Goal: Information Seeking & Learning: Learn about a topic

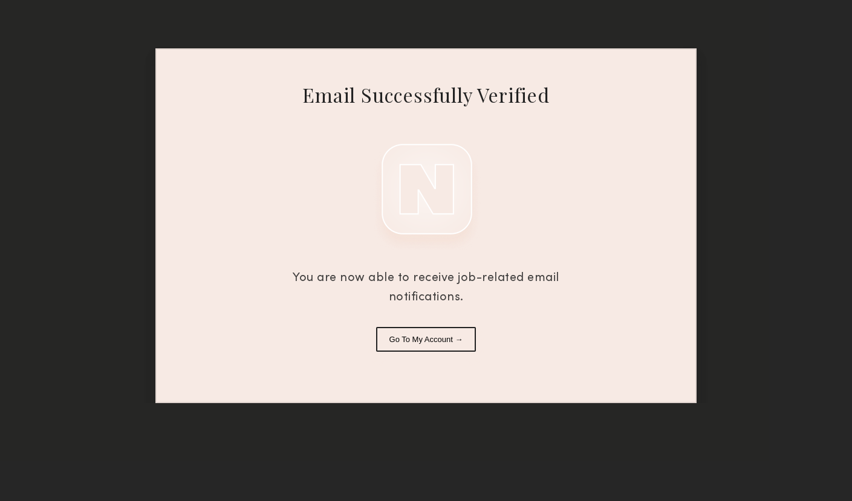
click at [429, 348] on button "Go To My Account →" at bounding box center [426, 339] width 100 height 25
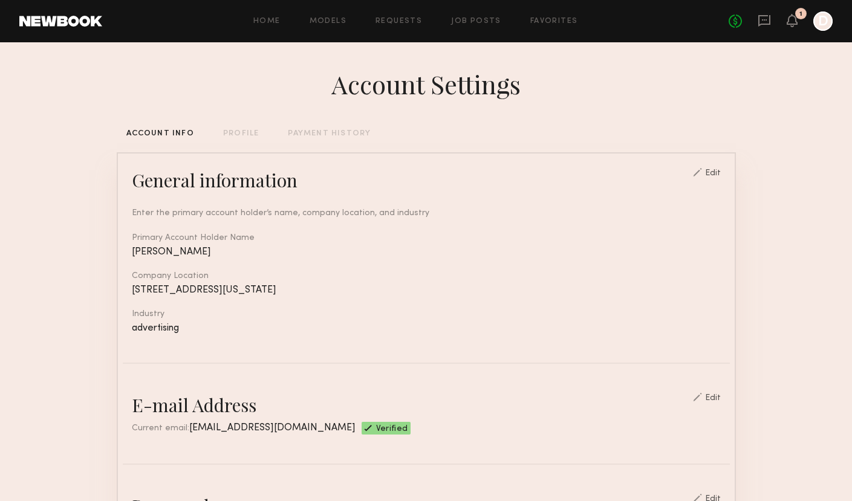
click at [242, 135] on div "PROFILE" at bounding box center [241, 134] width 36 height 8
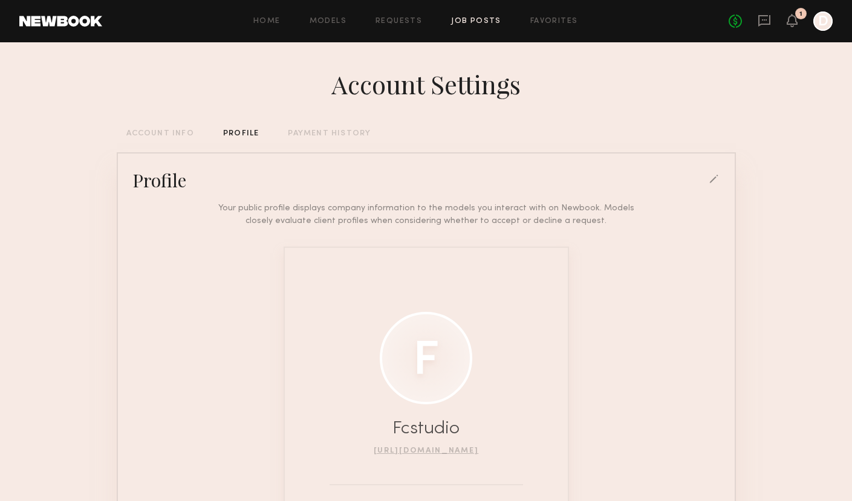
click at [477, 21] on link "Job Posts" at bounding box center [476, 22] width 50 height 8
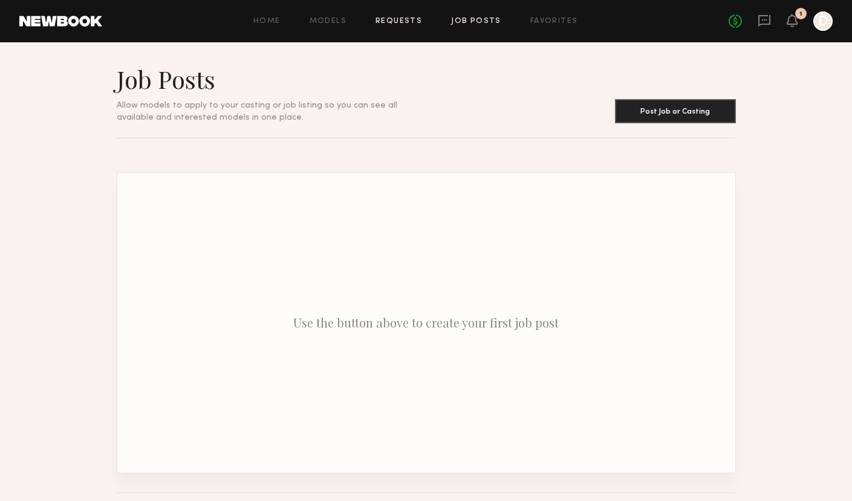
click at [398, 22] on link "Requests" at bounding box center [399, 22] width 47 height 8
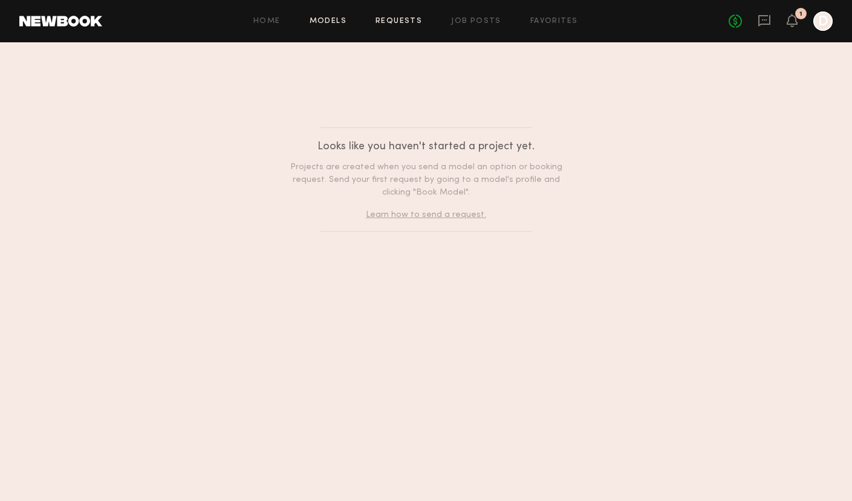
click at [329, 22] on link "Models" at bounding box center [328, 22] width 37 height 8
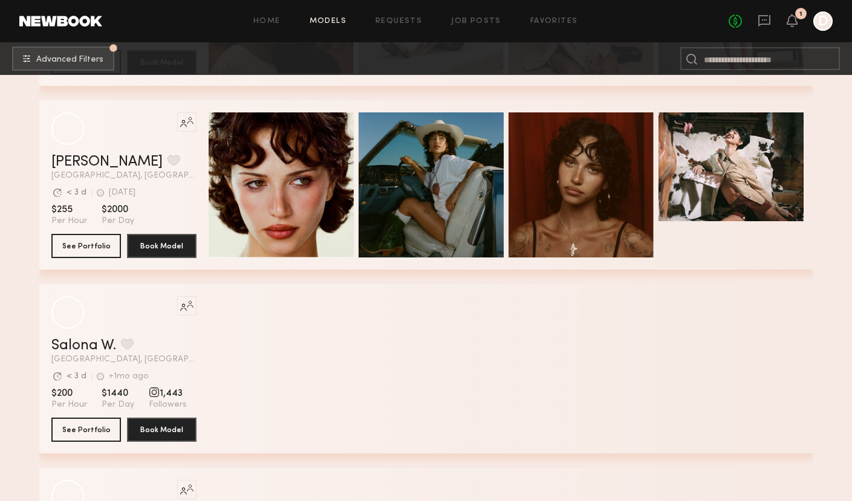
scroll to position [1941, 0]
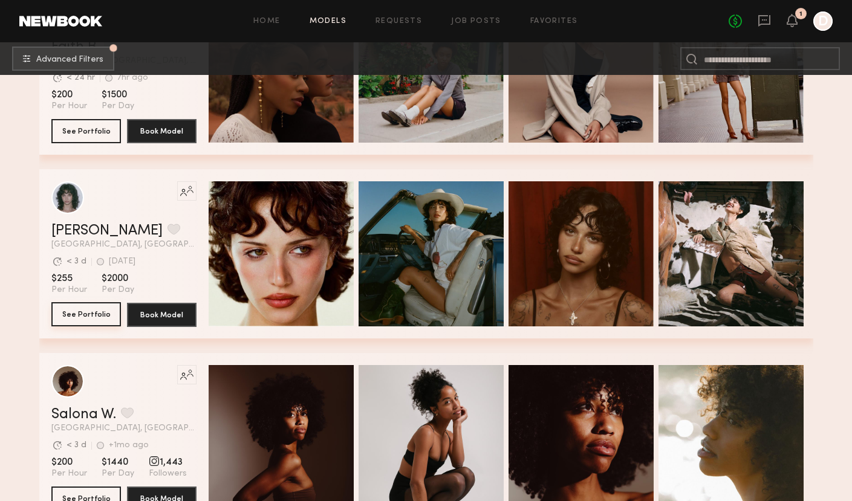
click at [73, 318] on button "See Portfolio" at bounding box center [86, 314] width 70 height 24
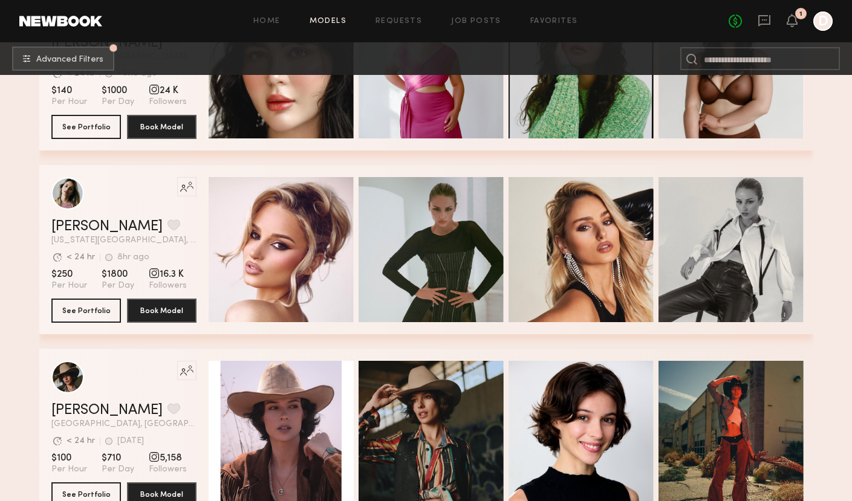
scroll to position [4964, 0]
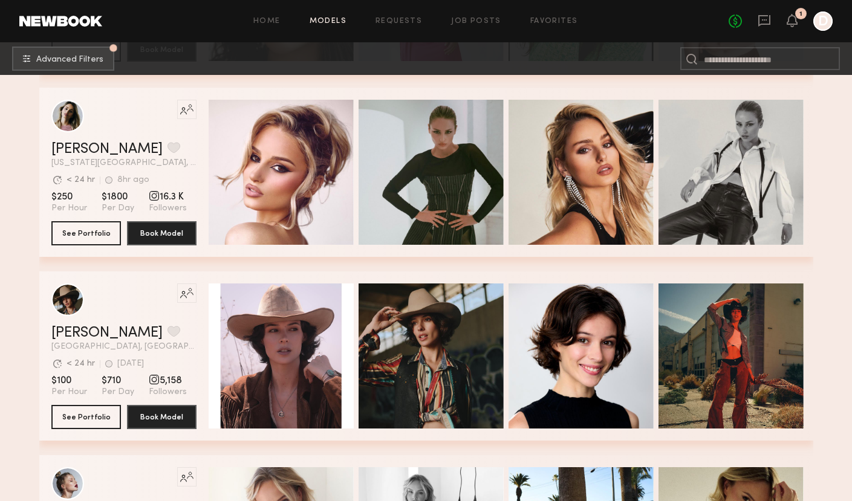
click at [151, 379] on div "grid" at bounding box center [154, 379] width 11 height 11
drag, startPoint x: 44, startPoint y: 325, endPoint x: 128, endPoint y: 325, distance: 83.5
click at [129, 325] on div "Like this model’s look? Tap to explore similar talent profiles. McKenna M. Favo…" at bounding box center [426, 356] width 774 height 169
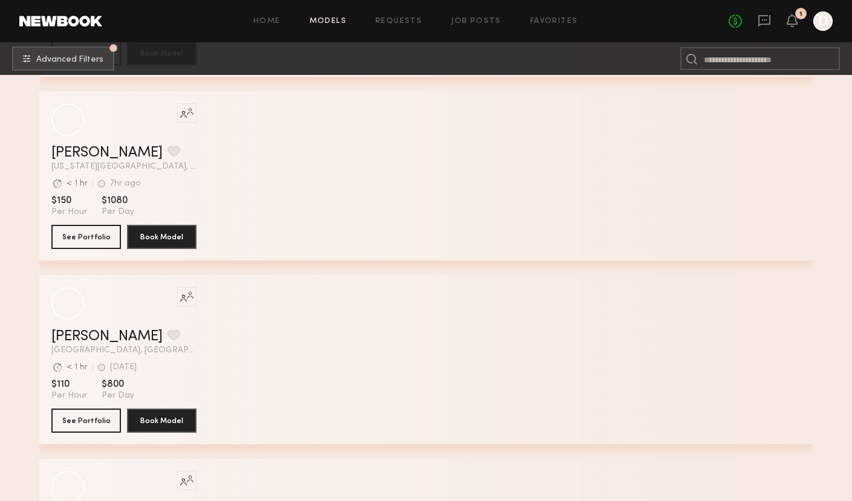
scroll to position [9935, 0]
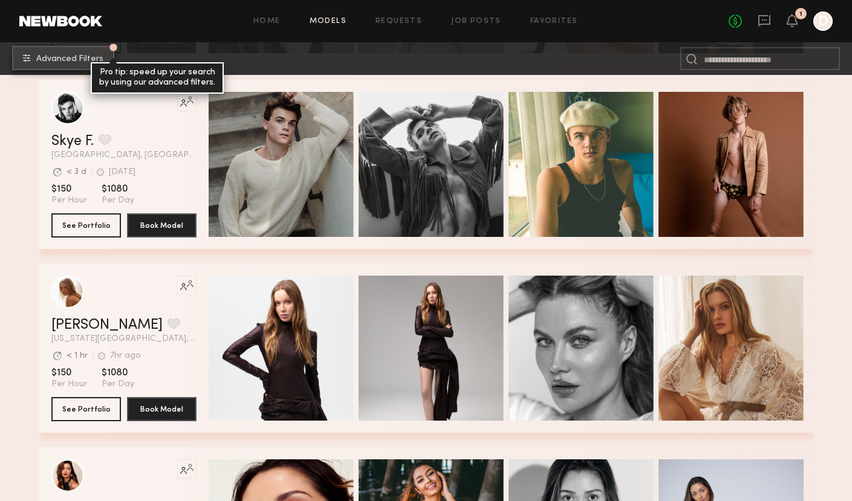
click at [76, 64] on button "Advanced Filters Pro tip: speed up your search by using our advanced filters." at bounding box center [63, 58] width 102 height 24
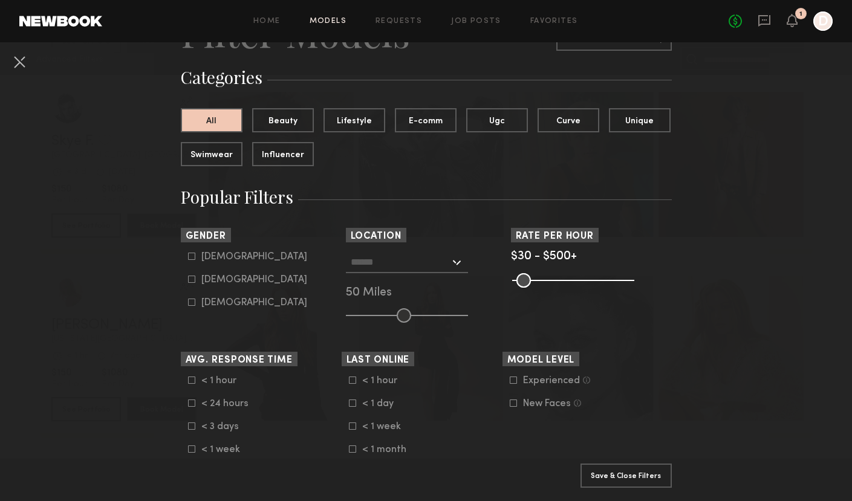
scroll to position [79, 0]
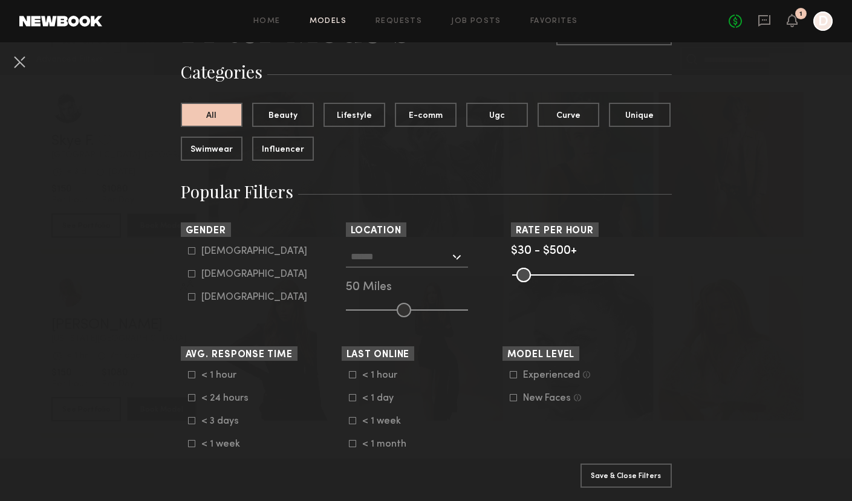
click at [192, 252] on icon at bounding box center [191, 250] width 7 height 7
type input "*"
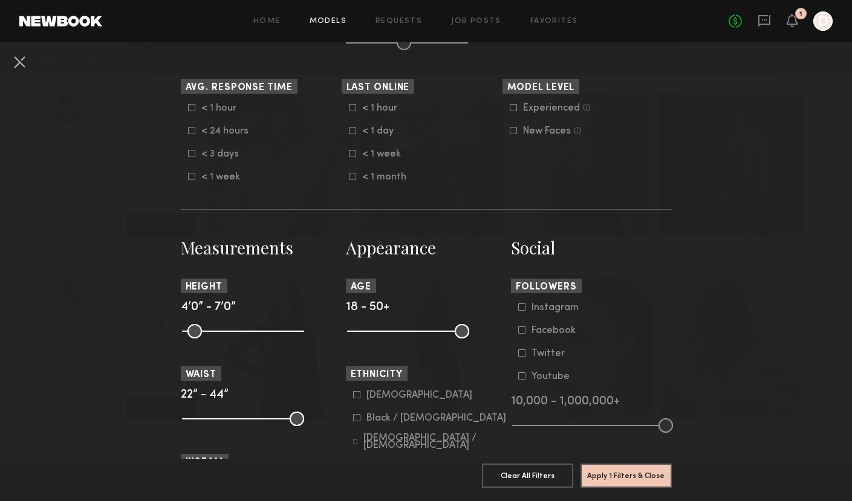
scroll to position [356, 0]
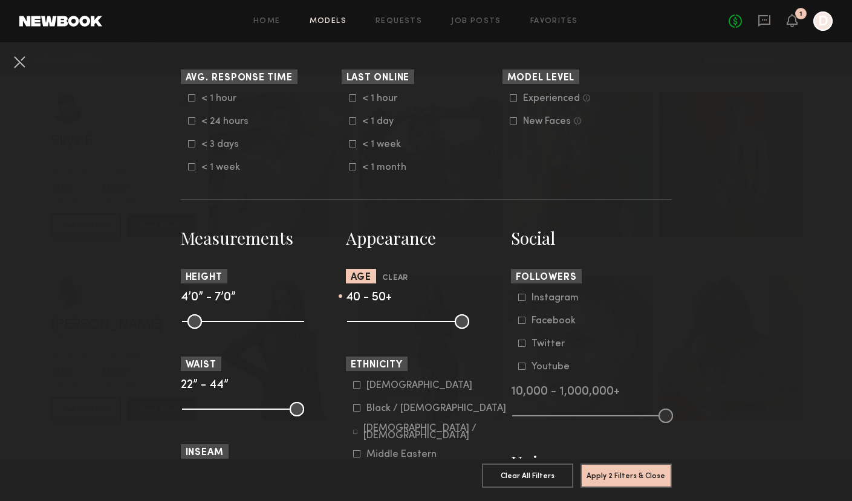
drag, startPoint x: 356, startPoint y: 322, endPoint x: 428, endPoint y: 322, distance: 71.4
type input "**"
click at [428, 322] on input "range" at bounding box center [408, 321] width 122 height 15
click at [622, 478] on button "Apply 2 Filters & Close" at bounding box center [626, 475] width 91 height 24
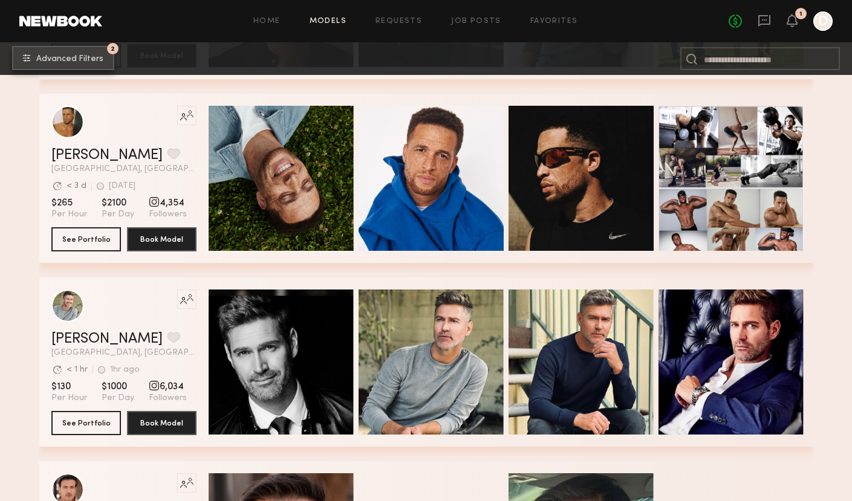
scroll to position [532, 0]
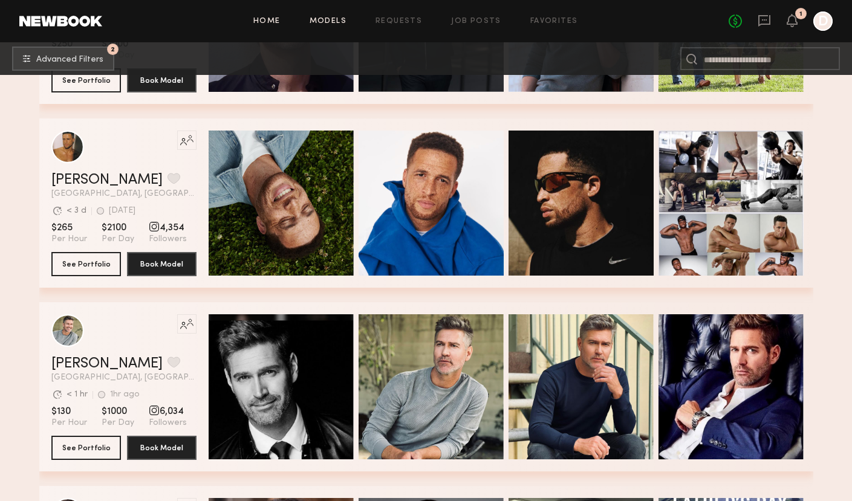
click at [265, 21] on link "Home" at bounding box center [266, 22] width 27 height 8
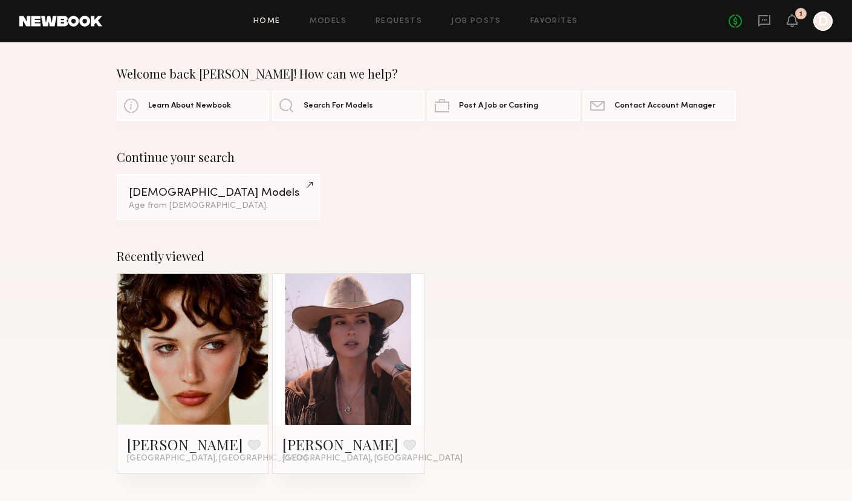
click at [373, 368] on link at bounding box center [348, 349] width 74 height 151
click at [343, 110] on link "Search For Models" at bounding box center [348, 105] width 152 height 30
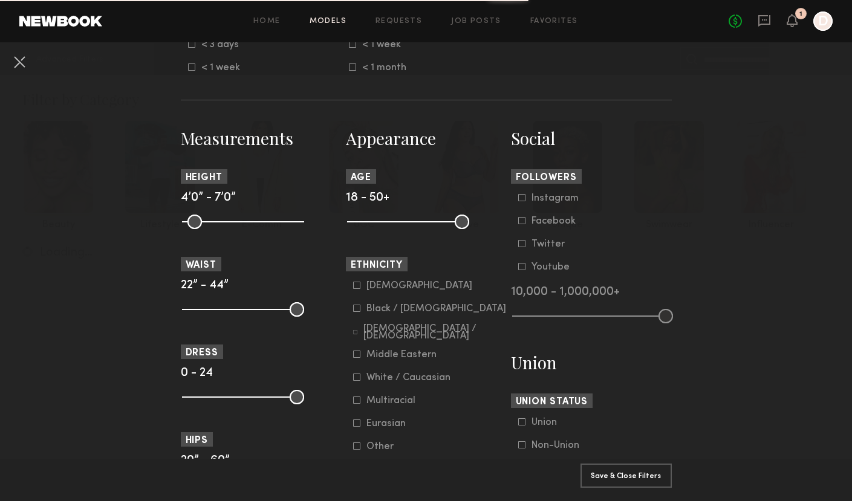
scroll to position [375, 0]
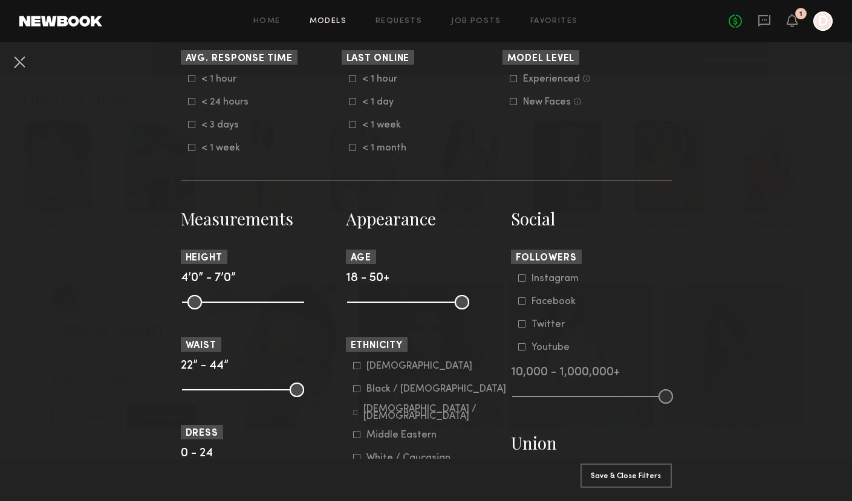
click at [568, 399] on common-range-minmax at bounding box center [591, 395] width 161 height 15
click at [520, 284] on common-framework-checkbox "Instagram" at bounding box center [595, 278] width 154 height 11
click at [520, 280] on icon at bounding box center [521, 278] width 7 height 7
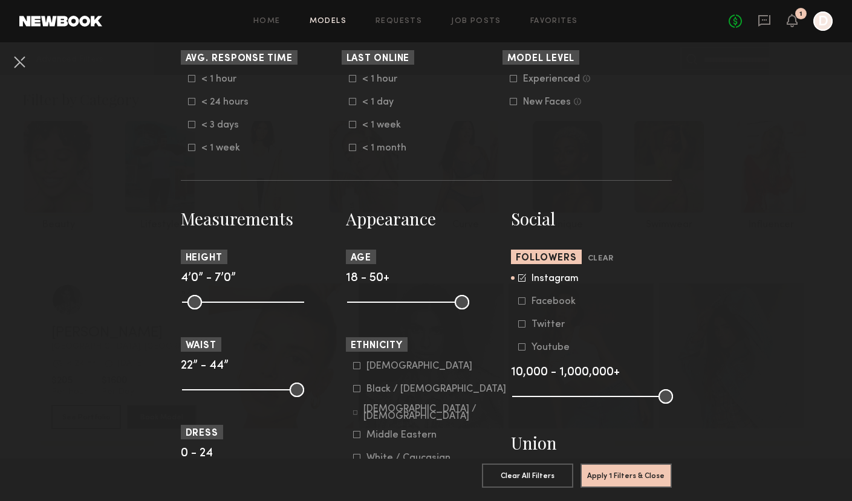
click at [520, 399] on input "range" at bounding box center [592, 396] width 161 height 15
drag, startPoint x: 520, startPoint y: 399, endPoint x: 593, endPoint y: 401, distance: 73.2
type input "*"
click at [593, 401] on input "range" at bounding box center [592, 396] width 161 height 15
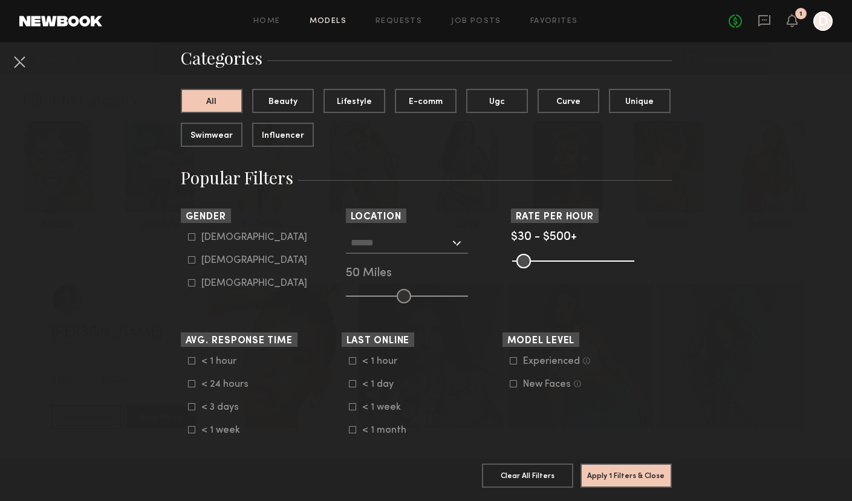
scroll to position [82, 0]
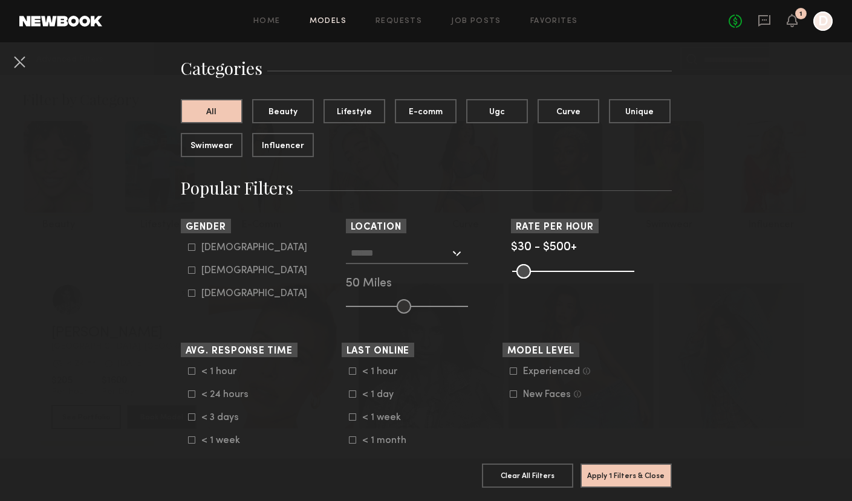
click at [190, 270] on icon at bounding box center [191, 270] width 7 height 7
click at [191, 250] on icon at bounding box center [191, 247] width 7 height 7
type input "**"
click at [641, 116] on button "Unique" at bounding box center [640, 111] width 62 height 24
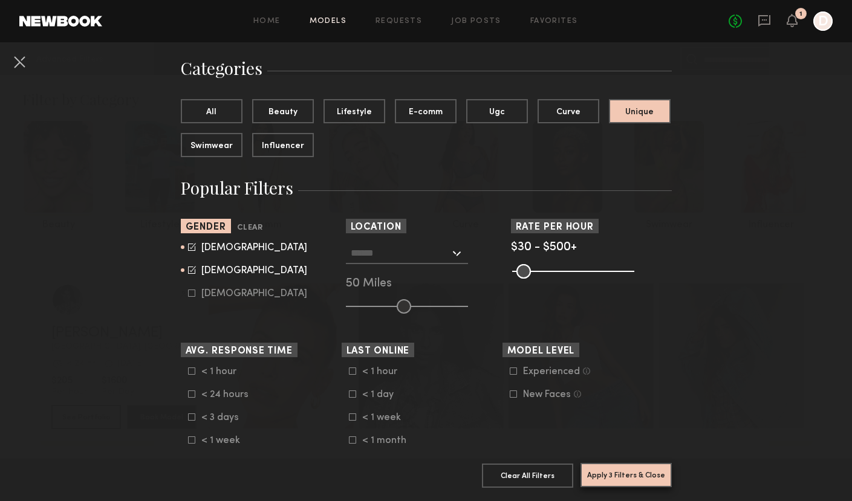
click at [622, 479] on button "Apply 3 Filters & Close" at bounding box center [626, 475] width 91 height 24
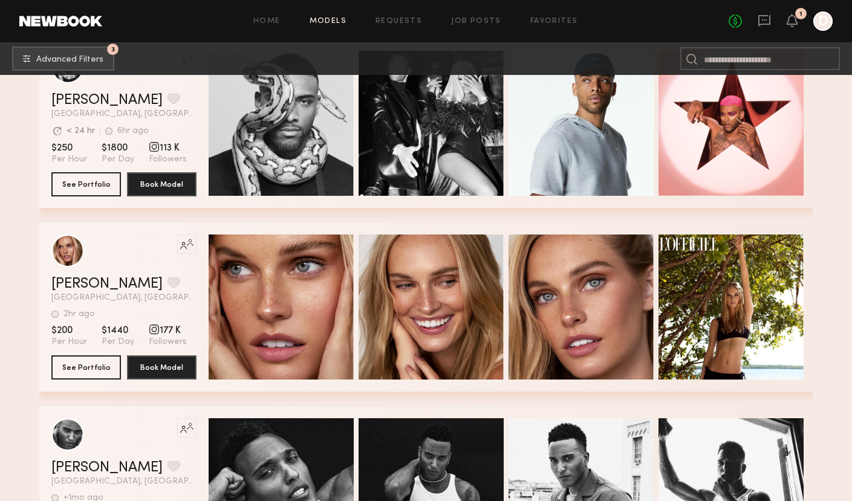
scroll to position [429, 0]
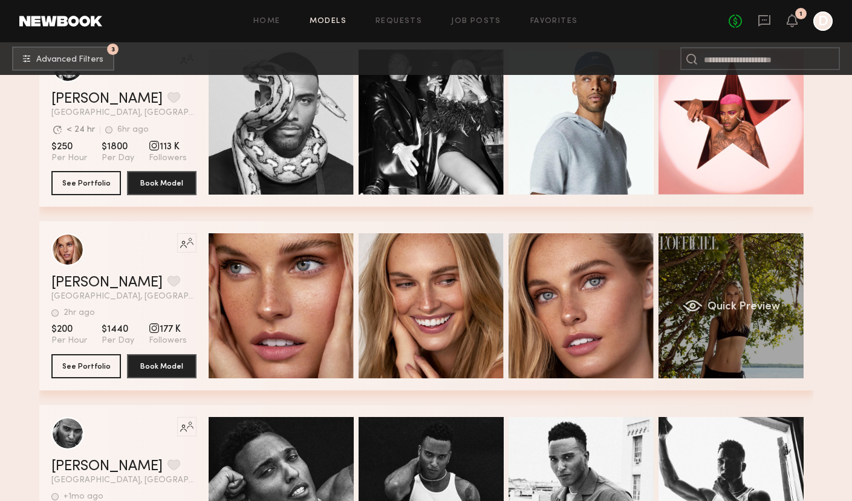
click at [738, 302] on span "Quick Preview" at bounding box center [743, 307] width 73 height 11
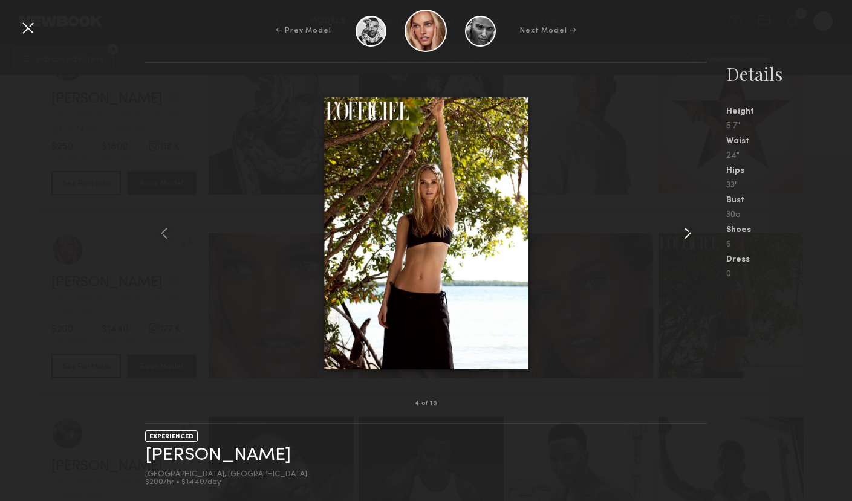
click at [692, 234] on common-icon at bounding box center [687, 233] width 19 height 19
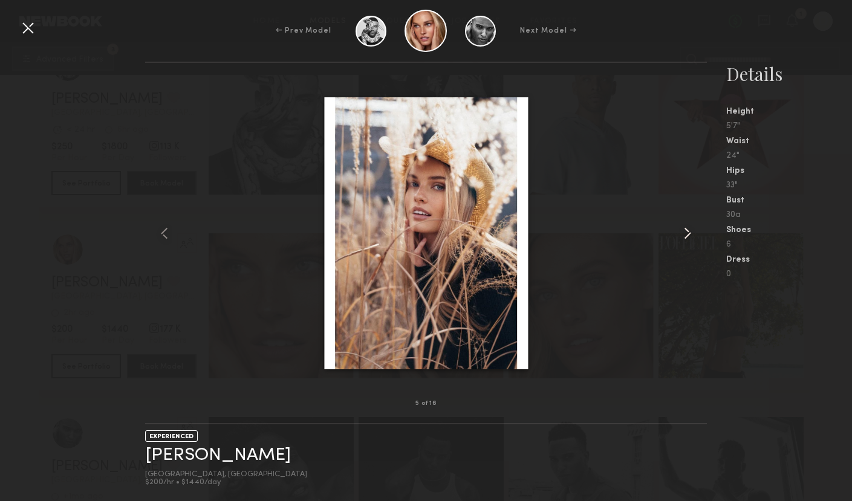
click at [689, 234] on common-icon at bounding box center [687, 233] width 19 height 19
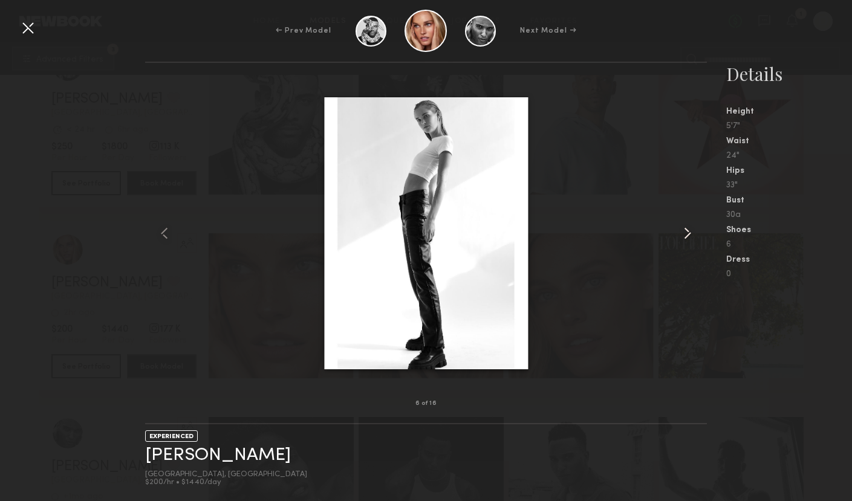
click at [689, 234] on common-icon at bounding box center [687, 233] width 19 height 19
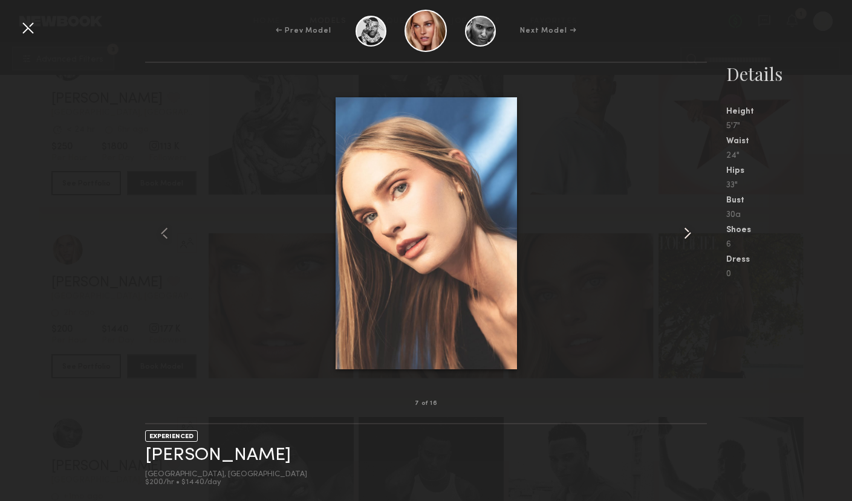
click at [689, 234] on common-icon at bounding box center [687, 233] width 19 height 19
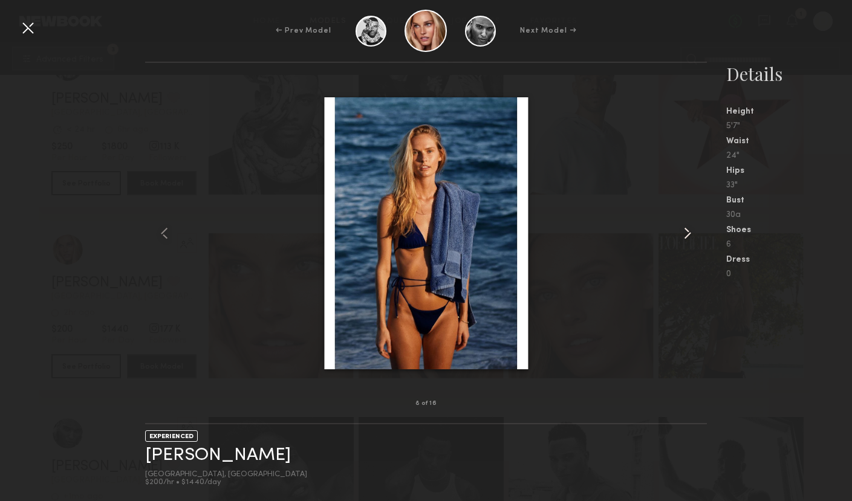
click at [687, 234] on common-icon at bounding box center [687, 233] width 19 height 19
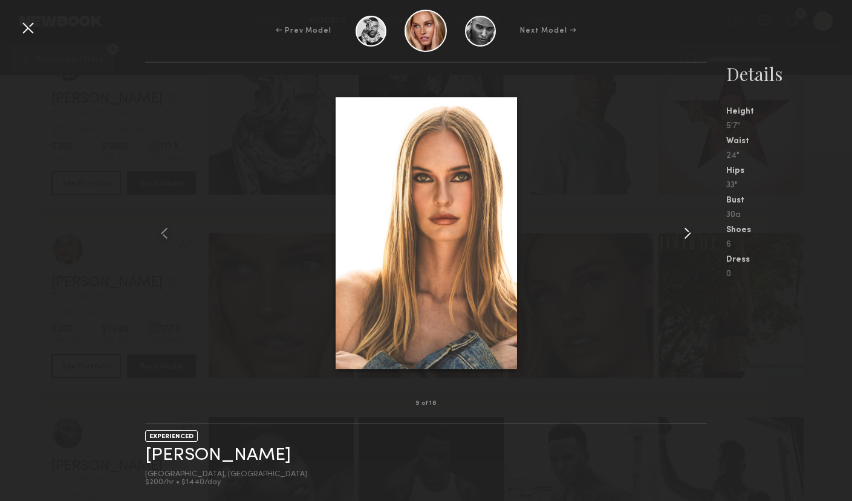
click at [687, 234] on common-icon at bounding box center [687, 233] width 19 height 19
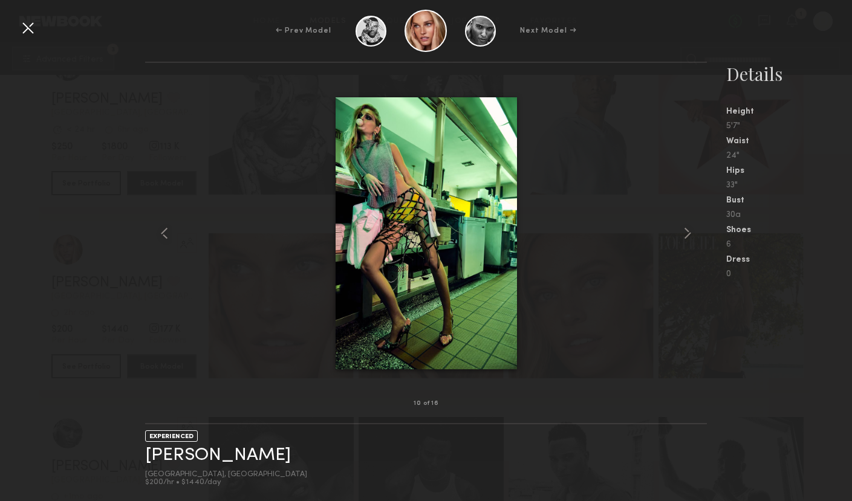
click at [22, 34] on div at bounding box center [27, 27] width 19 height 19
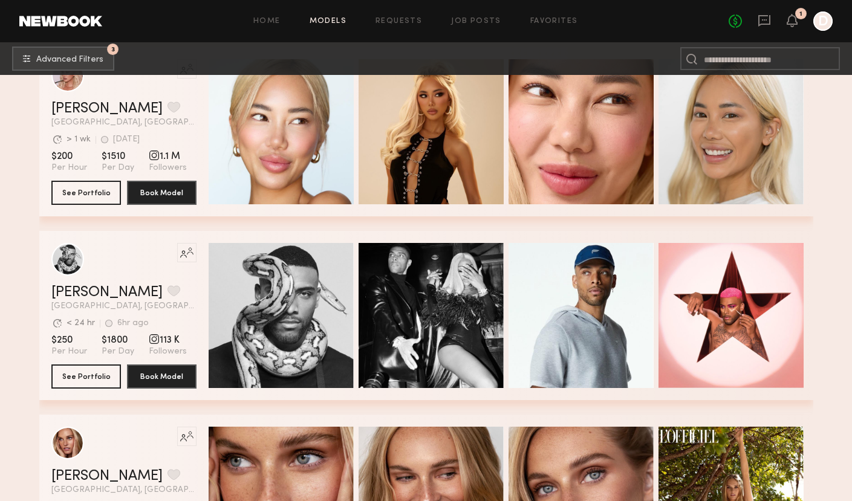
scroll to position [0, 0]
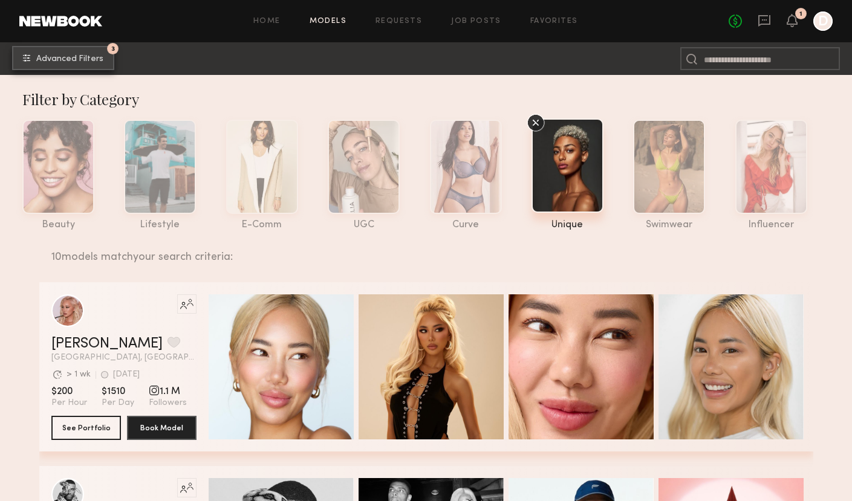
click at [84, 53] on button "3 Advanced Filters" at bounding box center [63, 58] width 102 height 24
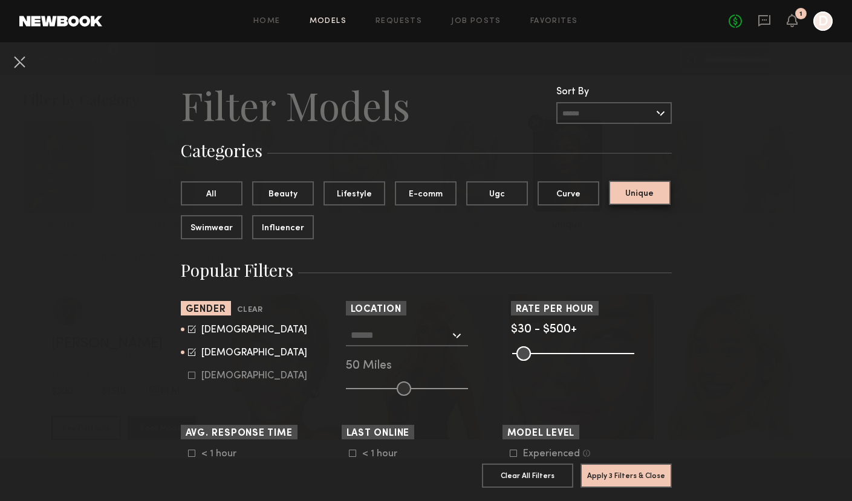
click at [642, 192] on button "Unique" at bounding box center [640, 193] width 62 height 24
click at [217, 190] on button "All" at bounding box center [212, 193] width 62 height 24
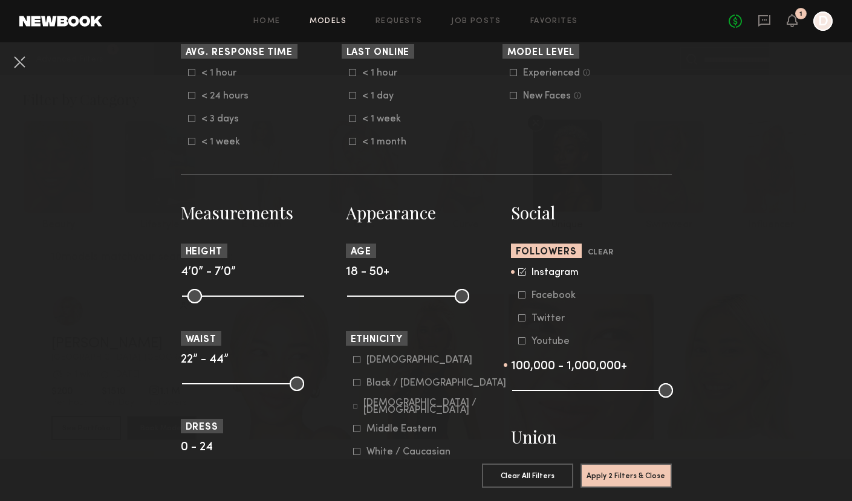
scroll to position [395, 0]
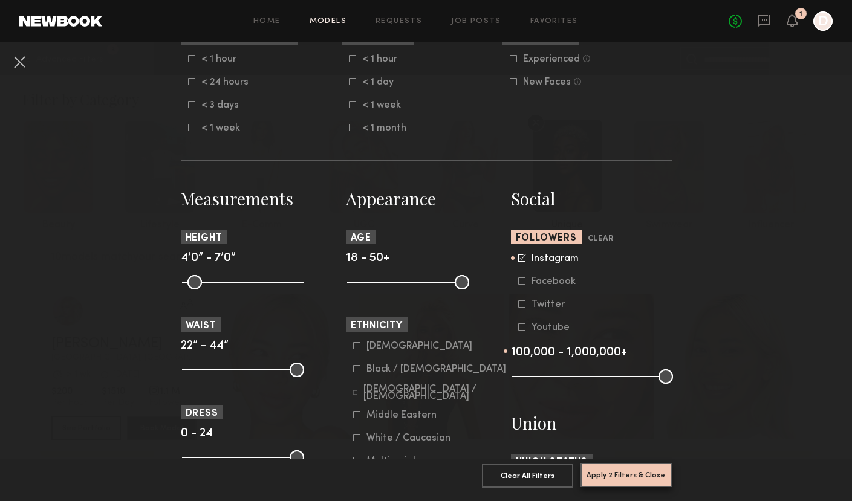
click at [605, 473] on button "Apply 2 Filters & Close" at bounding box center [626, 475] width 91 height 24
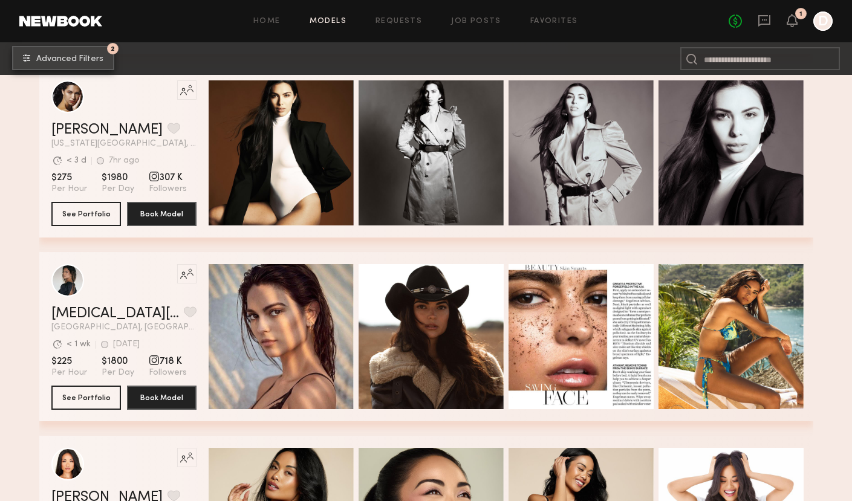
scroll to position [696, 0]
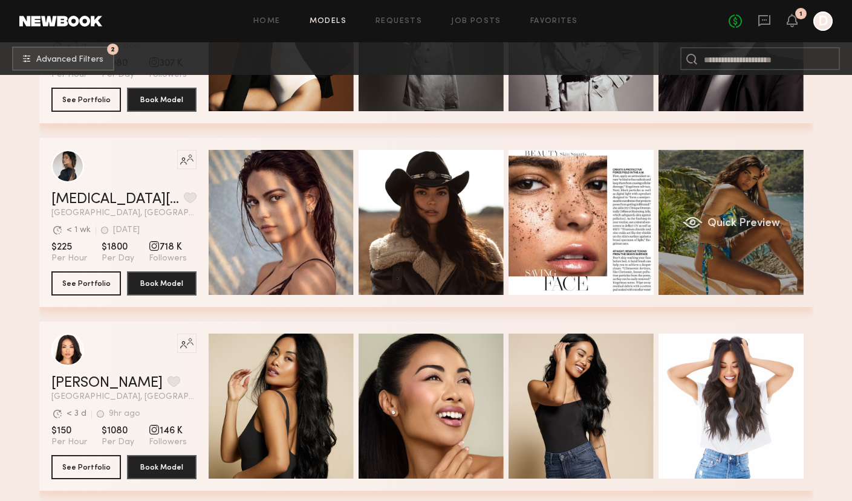
click at [757, 203] on div "Quick Preview" at bounding box center [731, 222] width 145 height 145
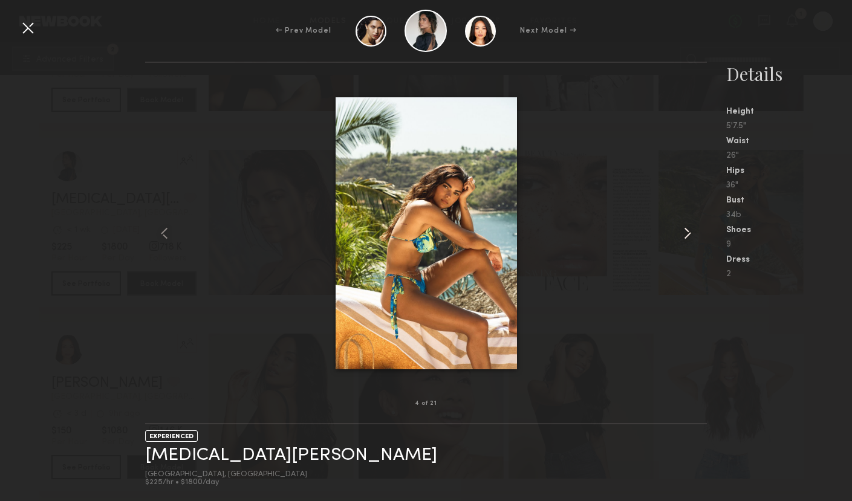
click at [683, 235] on common-icon at bounding box center [687, 233] width 19 height 19
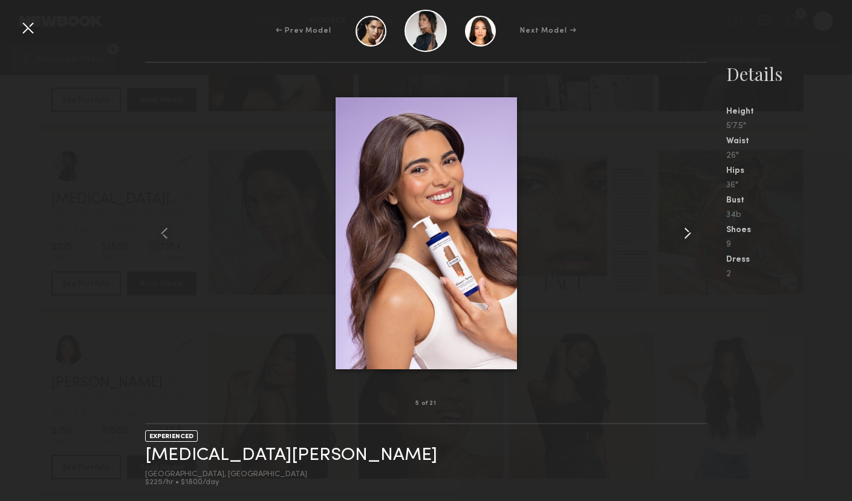
click at [683, 235] on common-icon at bounding box center [687, 233] width 19 height 19
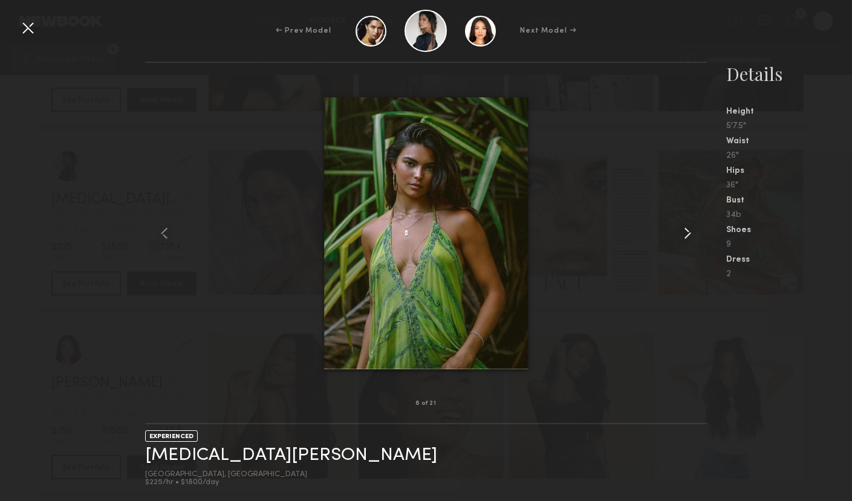
click at [683, 235] on common-icon at bounding box center [687, 233] width 19 height 19
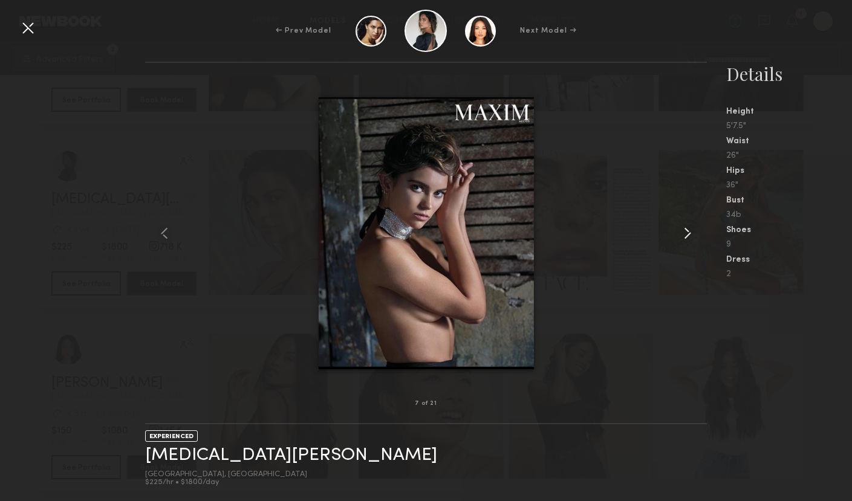
click at [683, 235] on common-icon at bounding box center [687, 233] width 19 height 19
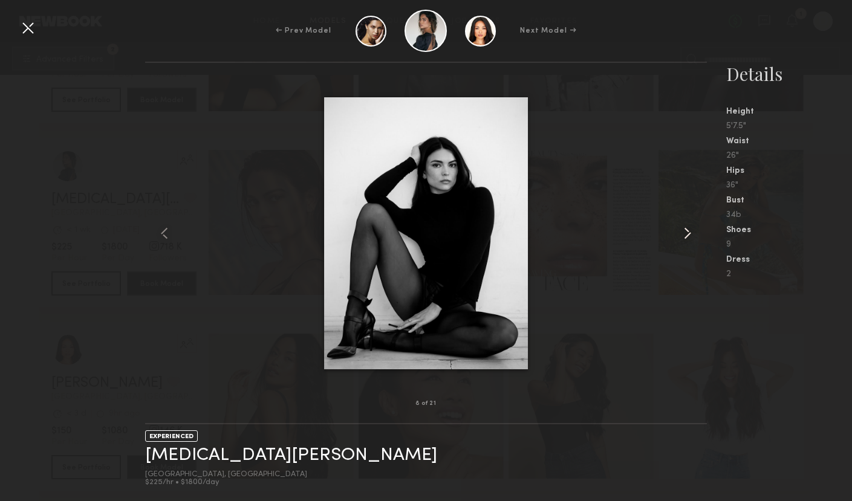
click at [683, 235] on common-icon at bounding box center [687, 233] width 19 height 19
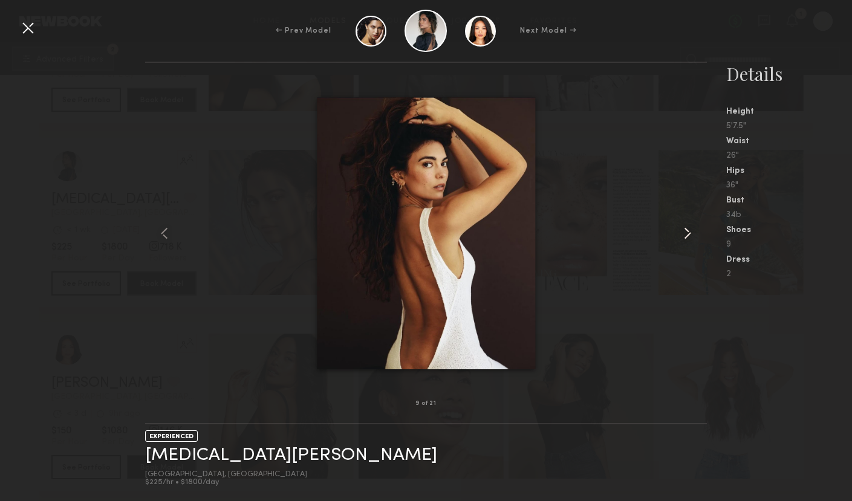
click at [683, 235] on common-icon at bounding box center [687, 233] width 19 height 19
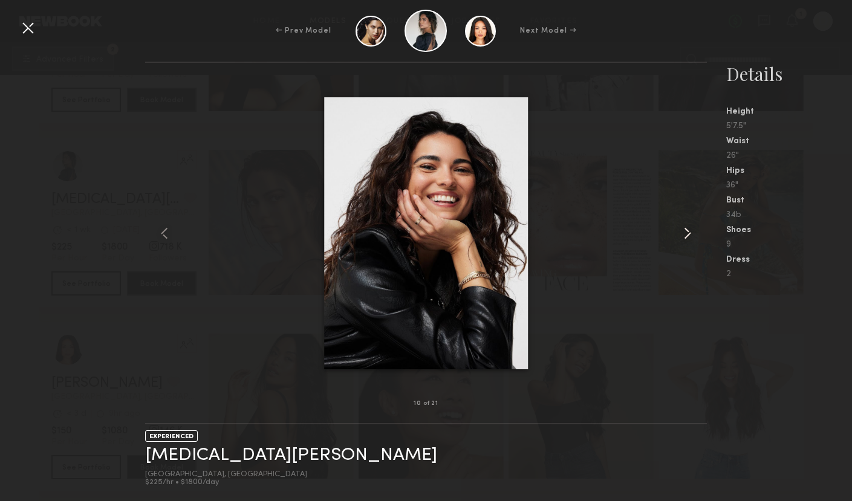
click at [683, 235] on common-icon at bounding box center [687, 233] width 19 height 19
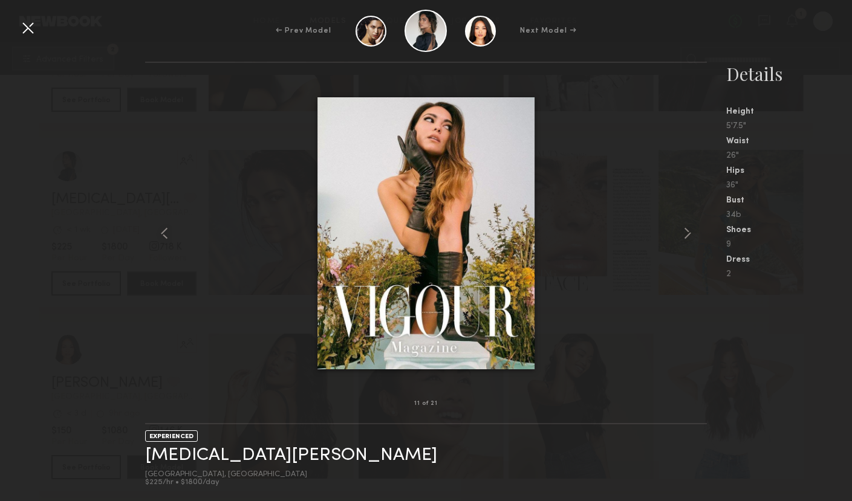
click at [24, 22] on div at bounding box center [27, 27] width 19 height 19
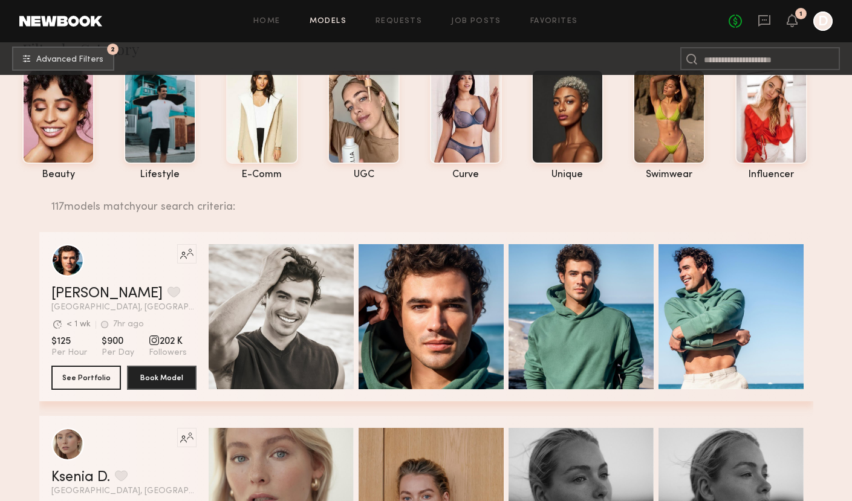
scroll to position [0, 0]
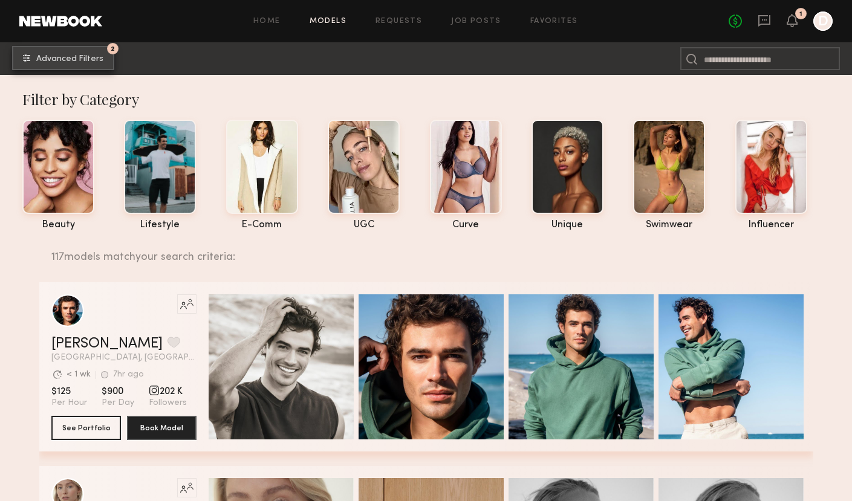
click at [73, 64] on button "2 Advanced Filters" at bounding box center [63, 58] width 102 height 24
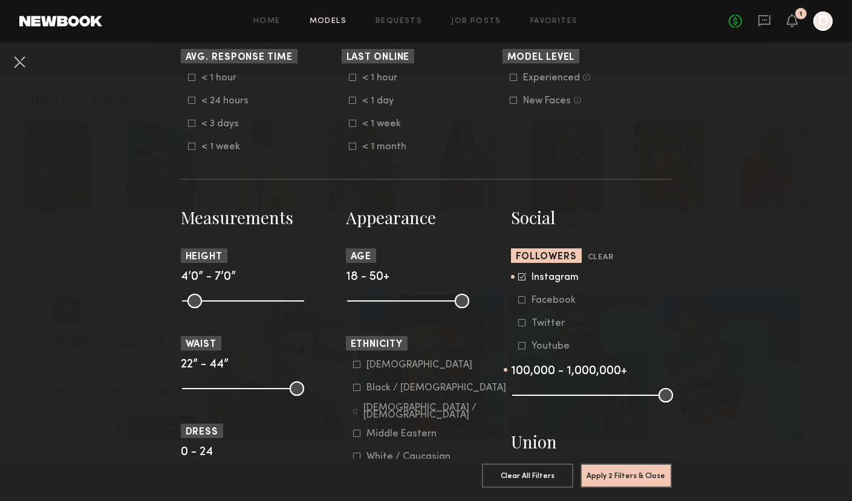
scroll to position [399, 0]
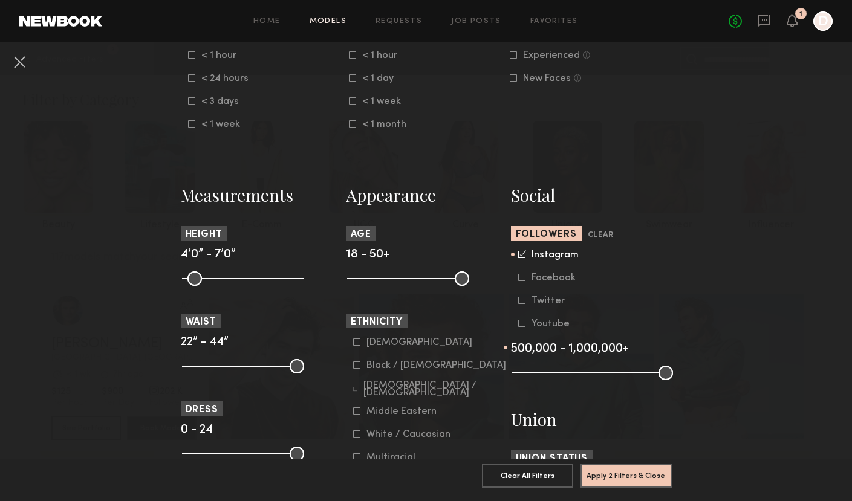
drag, startPoint x: 593, startPoint y: 371, endPoint x: 643, endPoint y: 374, distance: 49.7
type input "**"
click at [643, 374] on input "range" at bounding box center [592, 373] width 161 height 15
click at [628, 475] on button "Apply 2 Filters & Close" at bounding box center [626, 475] width 91 height 24
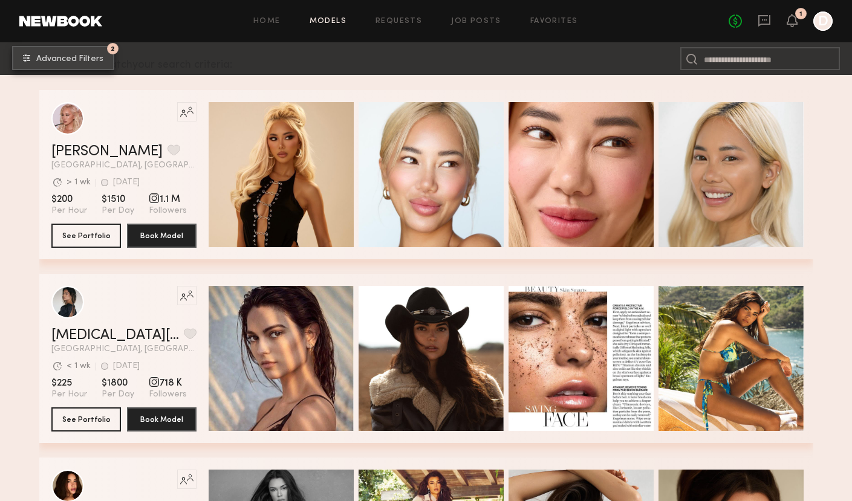
scroll to position [183, 0]
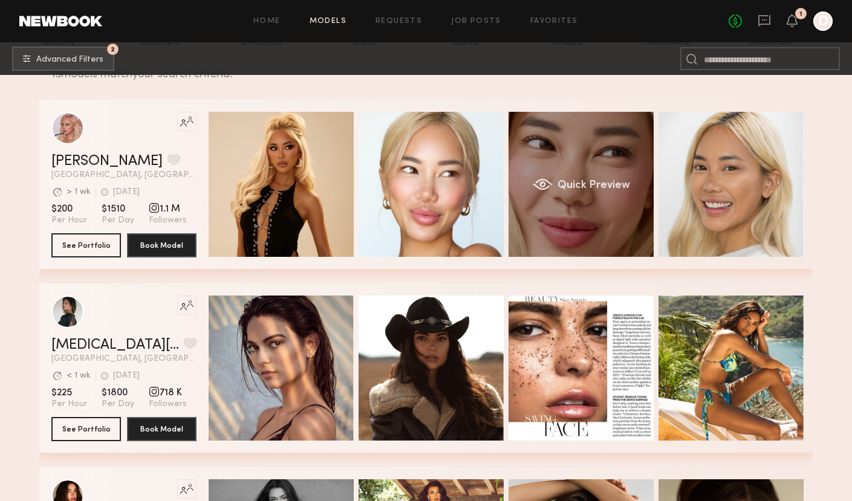
click at [546, 229] on div "Quick Preview" at bounding box center [581, 184] width 145 height 145
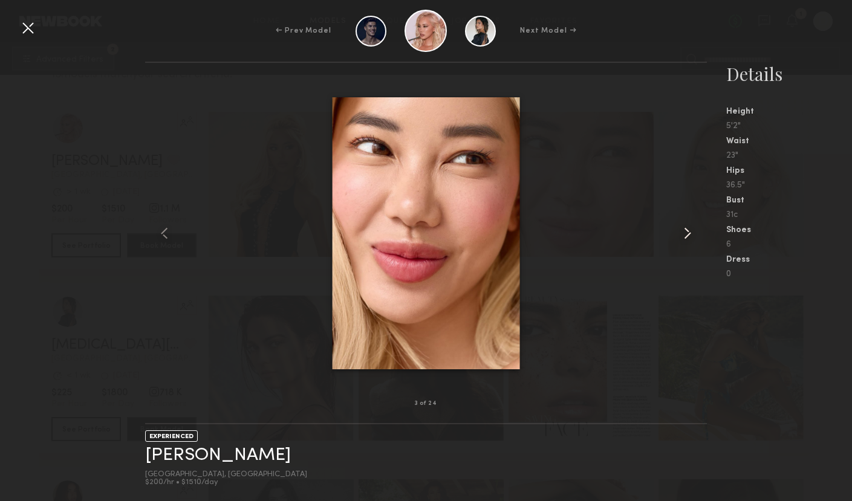
click at [688, 235] on common-icon at bounding box center [687, 233] width 19 height 19
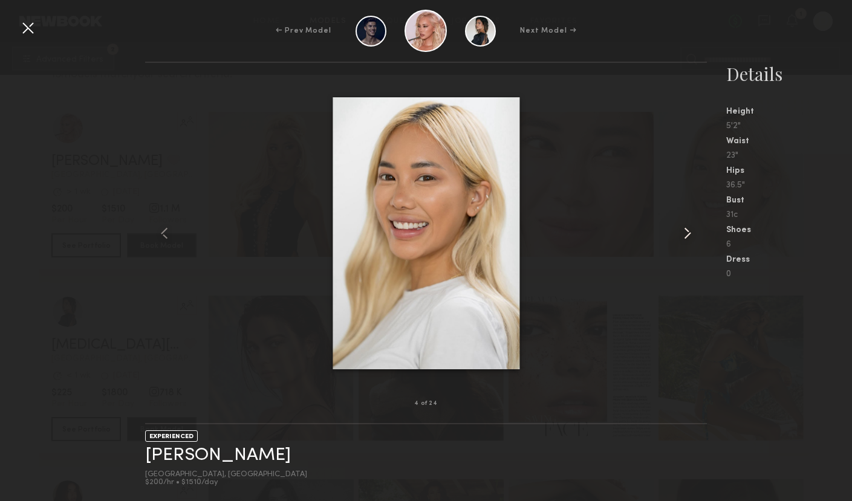
click at [688, 235] on common-icon at bounding box center [687, 233] width 19 height 19
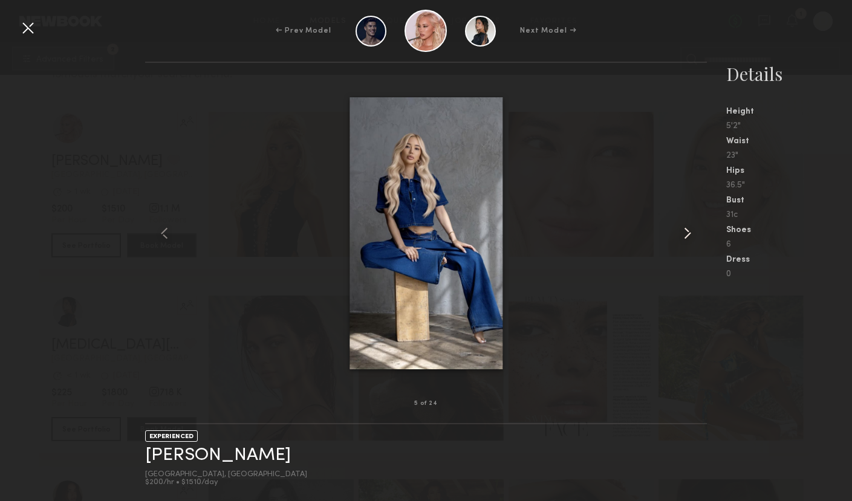
click at [688, 235] on common-icon at bounding box center [687, 233] width 19 height 19
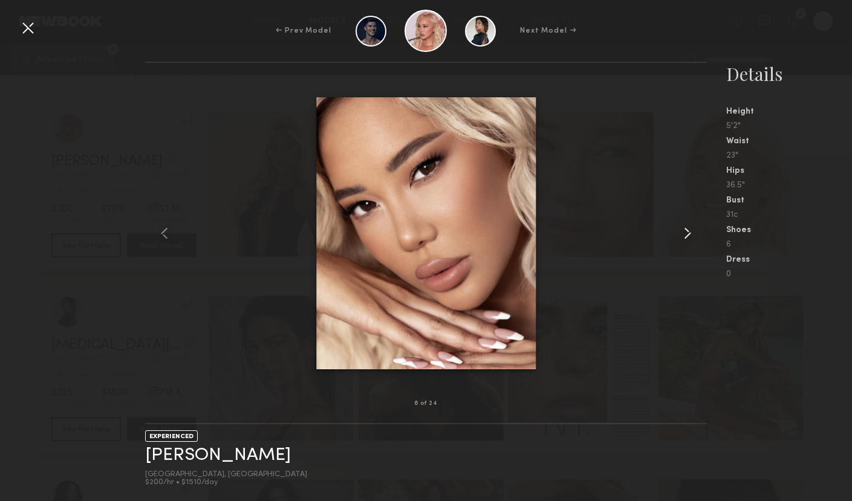
click at [688, 235] on common-icon at bounding box center [687, 233] width 19 height 19
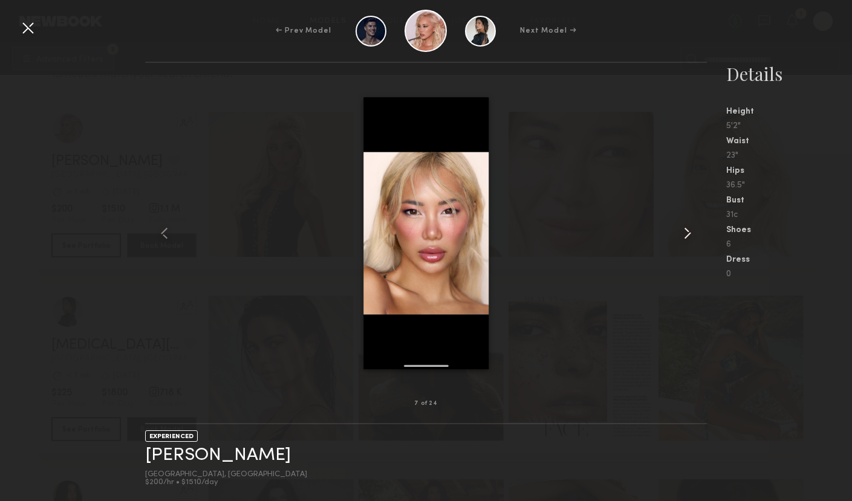
click at [688, 235] on common-icon at bounding box center [687, 233] width 19 height 19
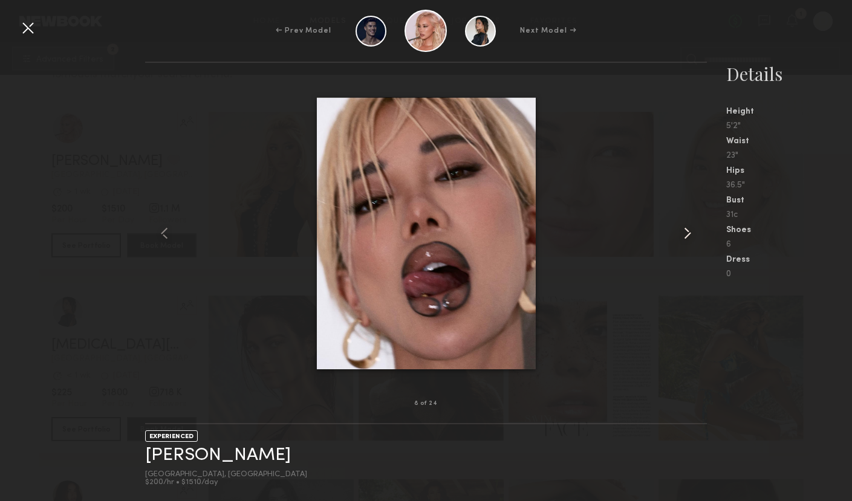
click at [688, 235] on common-icon at bounding box center [687, 233] width 19 height 19
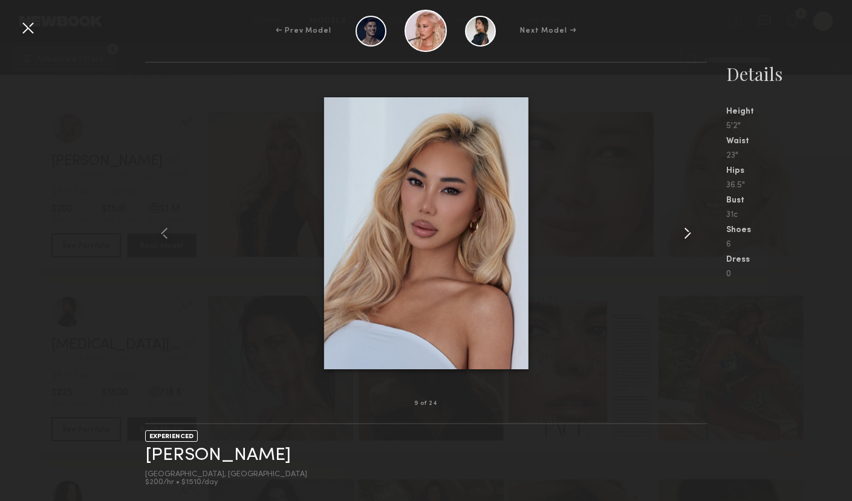
click at [688, 235] on common-icon at bounding box center [687, 233] width 19 height 19
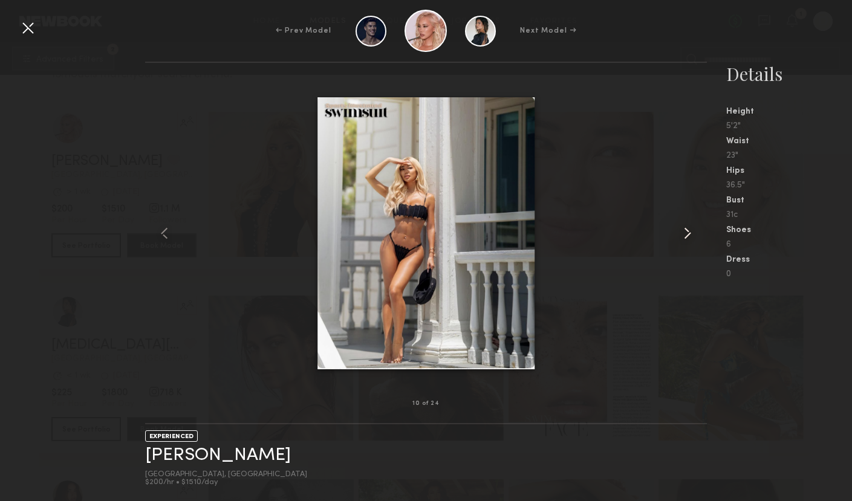
click at [688, 235] on common-icon at bounding box center [687, 233] width 19 height 19
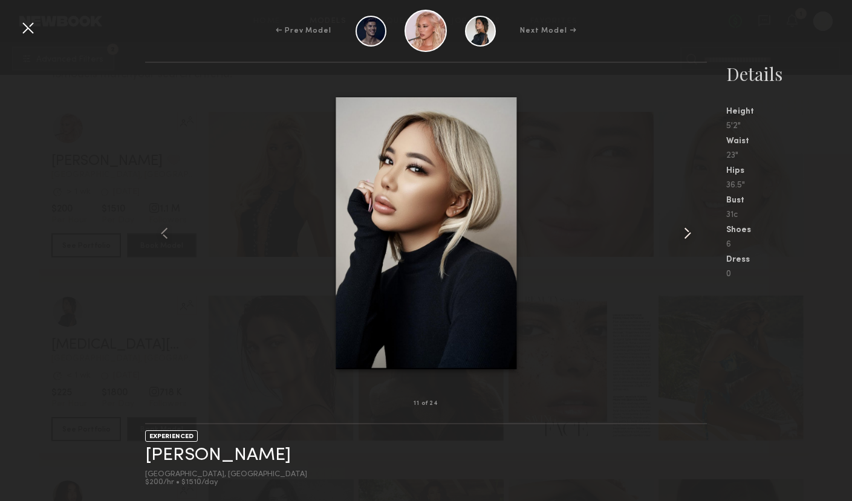
click at [688, 235] on common-icon at bounding box center [687, 233] width 19 height 19
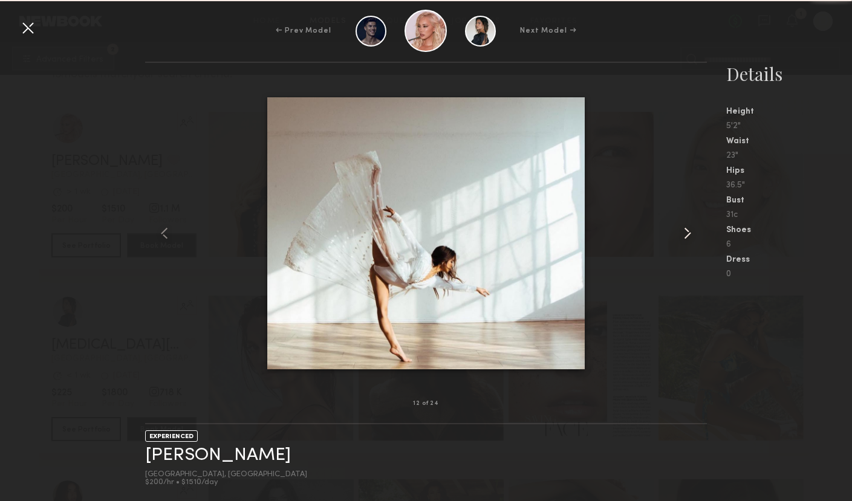
click at [688, 235] on common-icon at bounding box center [687, 233] width 19 height 19
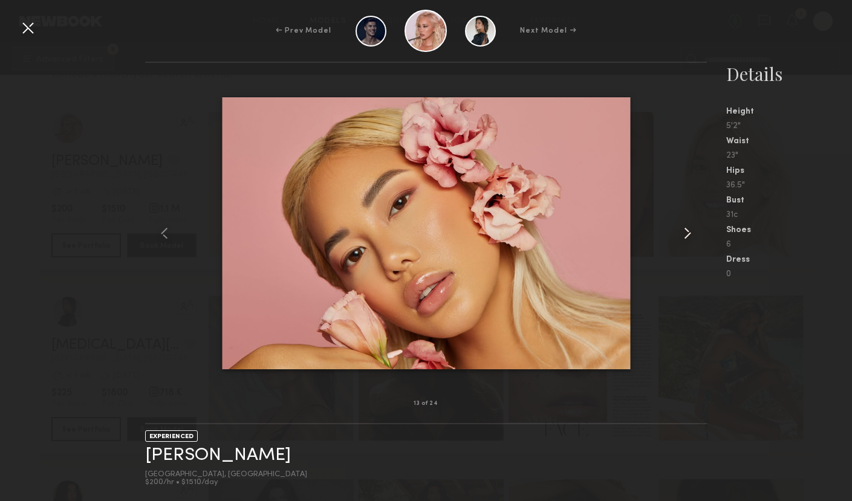
click at [688, 235] on common-icon at bounding box center [687, 233] width 19 height 19
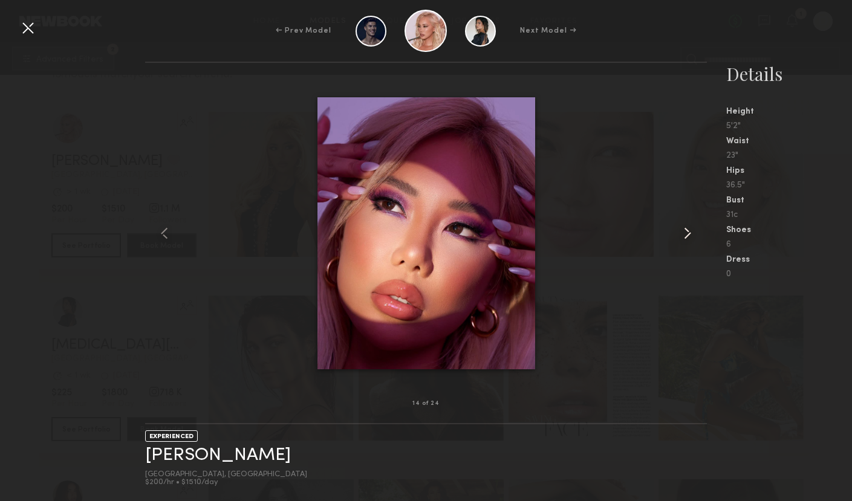
click at [688, 235] on common-icon at bounding box center [687, 233] width 19 height 19
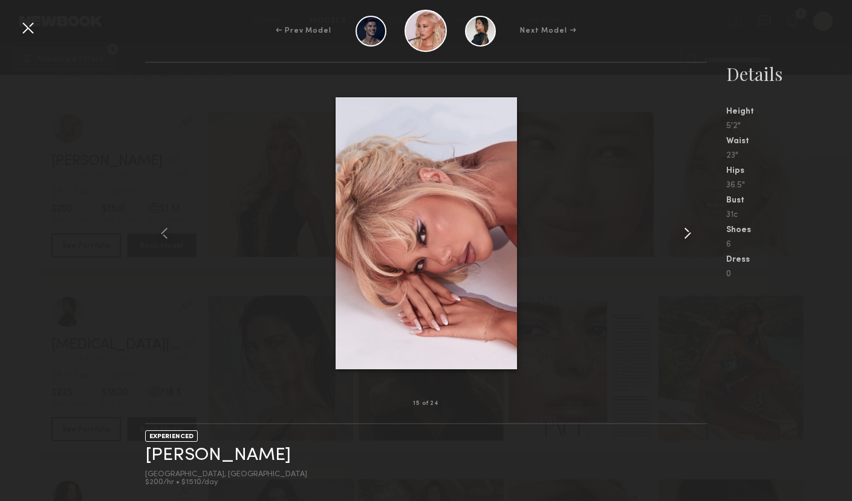
click at [688, 235] on common-icon at bounding box center [687, 233] width 19 height 19
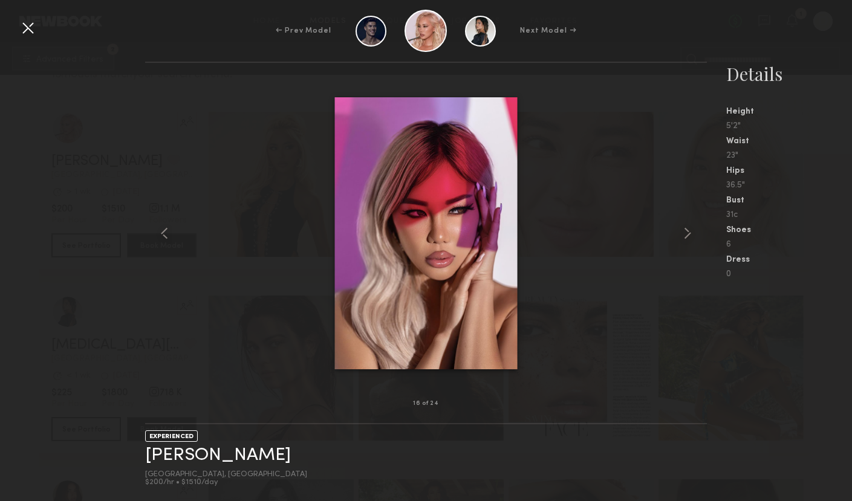
click at [27, 28] on div at bounding box center [27, 27] width 19 height 19
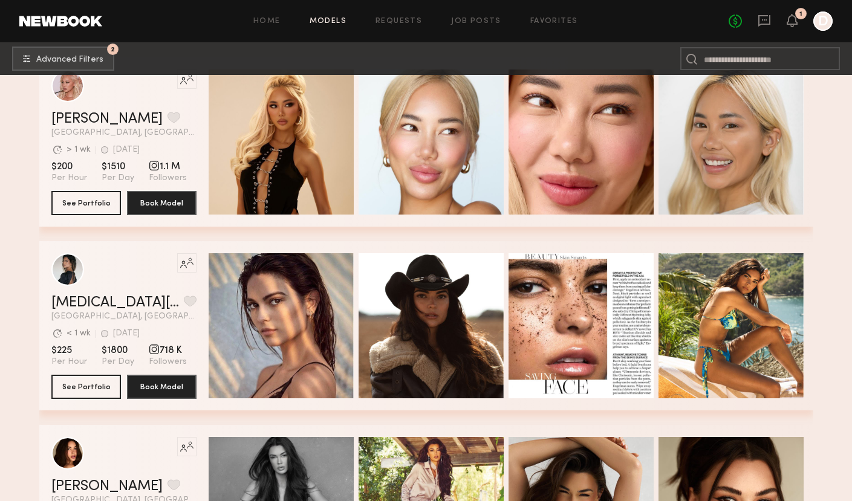
scroll to position [0, 0]
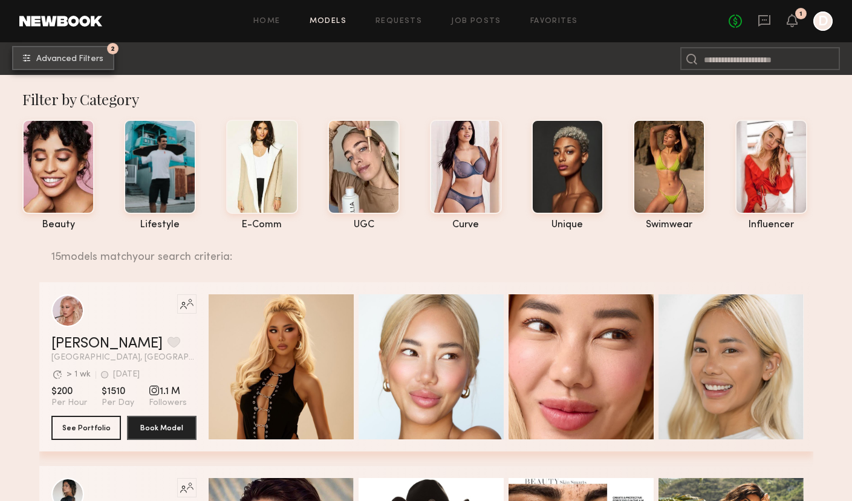
click at [66, 55] on span "Advanced Filters" at bounding box center [69, 59] width 67 height 8
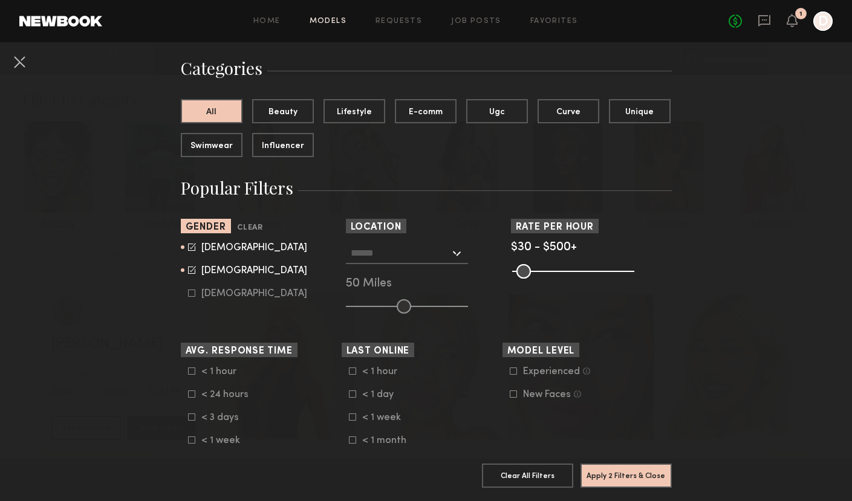
scroll to position [90, 0]
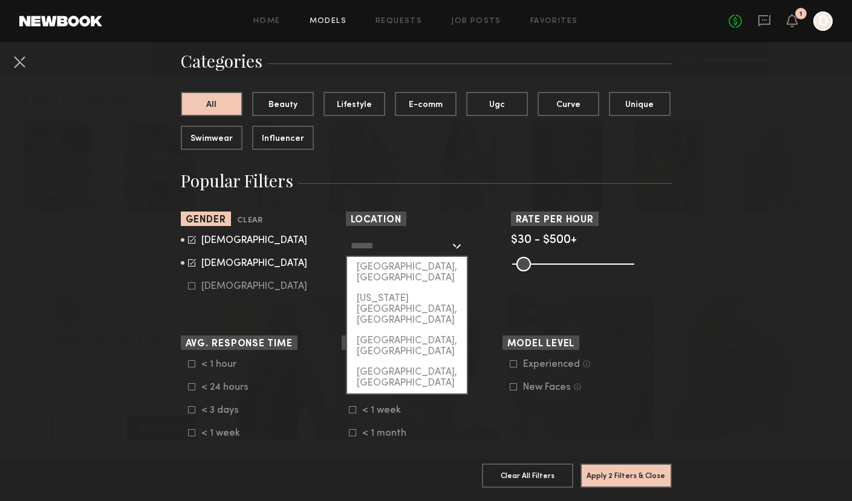
click at [406, 247] on input "text" at bounding box center [400, 245] width 99 height 21
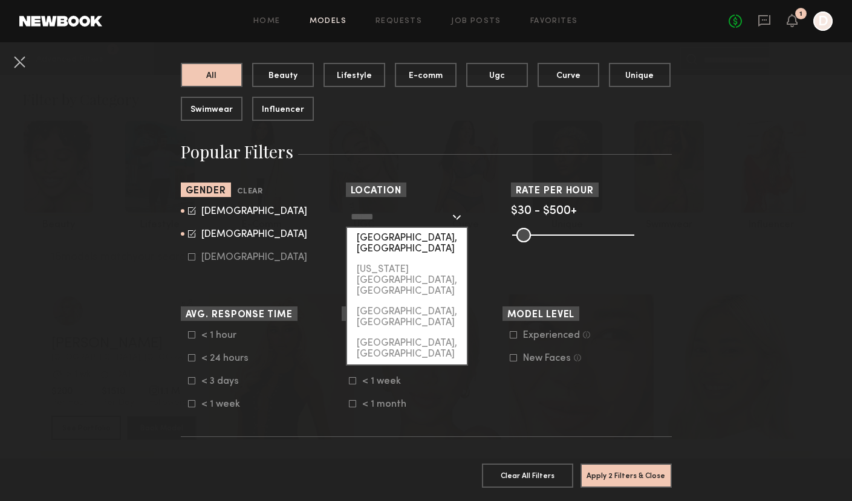
click at [412, 239] on div "[GEOGRAPHIC_DATA], [GEOGRAPHIC_DATA]" at bounding box center [407, 243] width 120 height 31
type input "**********"
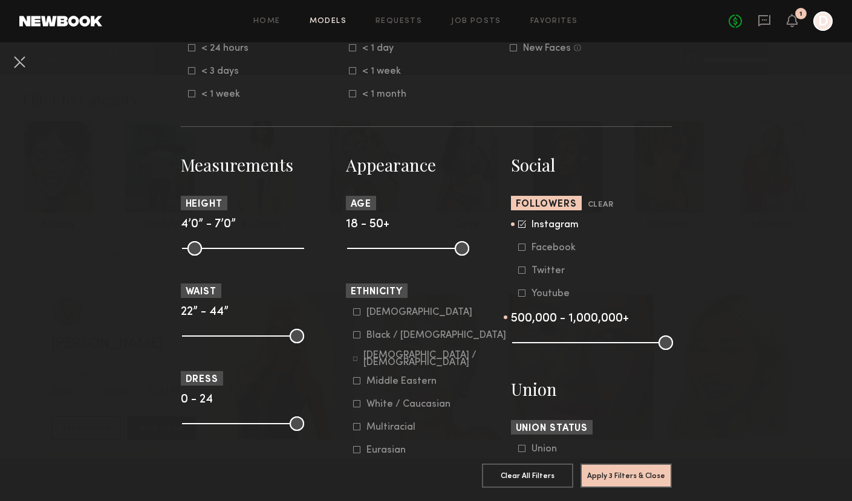
scroll to position [441, 0]
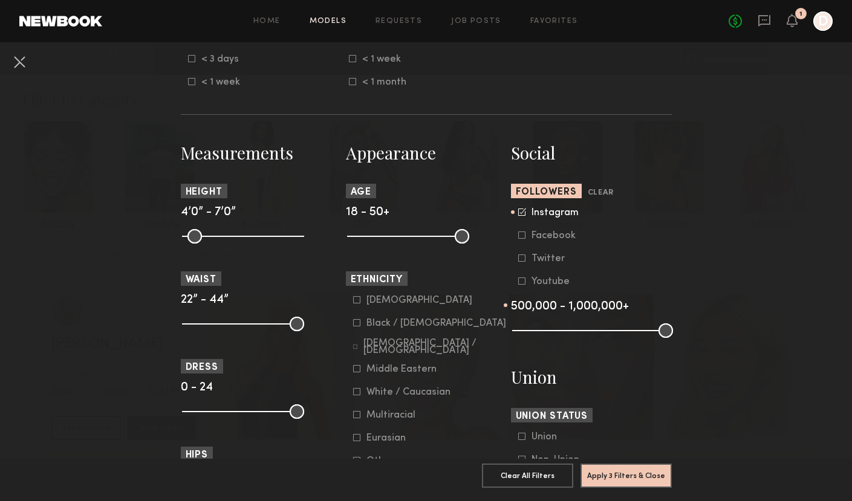
click at [522, 282] on icon at bounding box center [521, 281] width 7 height 7
click at [521, 216] on icon at bounding box center [521, 212] width 7 height 7
drag, startPoint x: 640, startPoint y: 337, endPoint x: 596, endPoint y: 339, distance: 43.6
type input "*"
click at [596, 338] on input "range" at bounding box center [592, 331] width 161 height 15
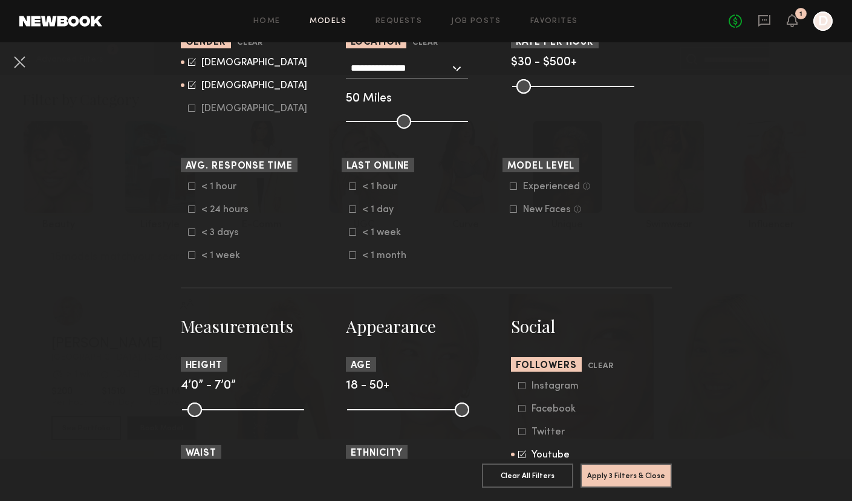
scroll to position [252, 0]
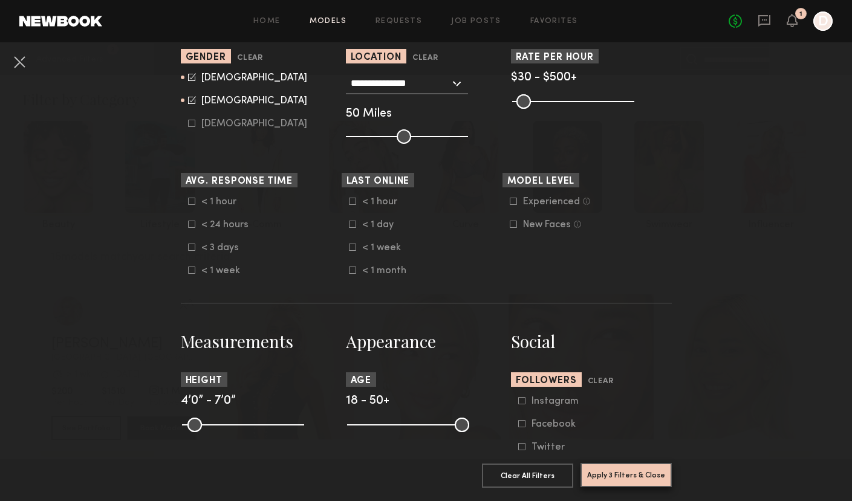
click at [643, 483] on button "Apply 3 Filters & Close" at bounding box center [626, 475] width 91 height 24
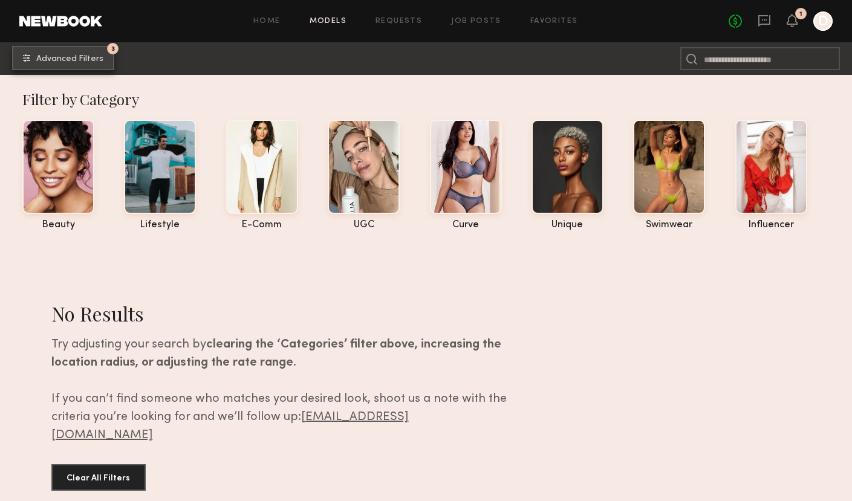
click at [90, 59] on span "Advanced Filters" at bounding box center [69, 59] width 67 height 8
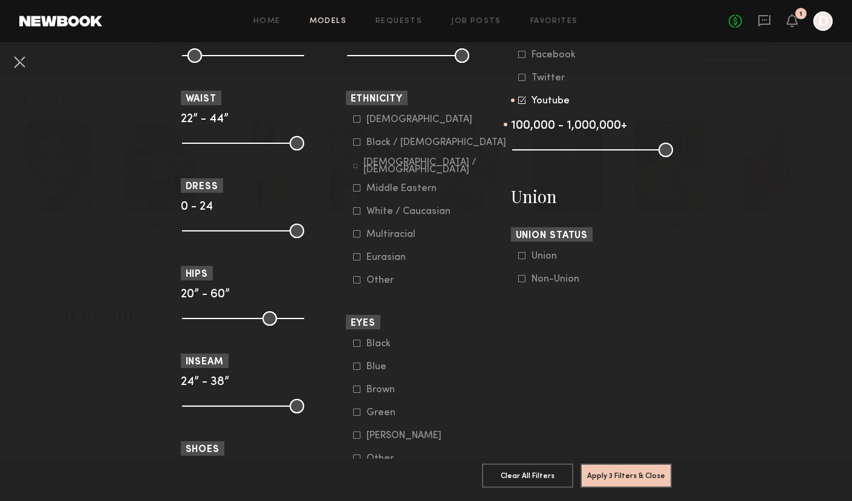
scroll to position [564, 0]
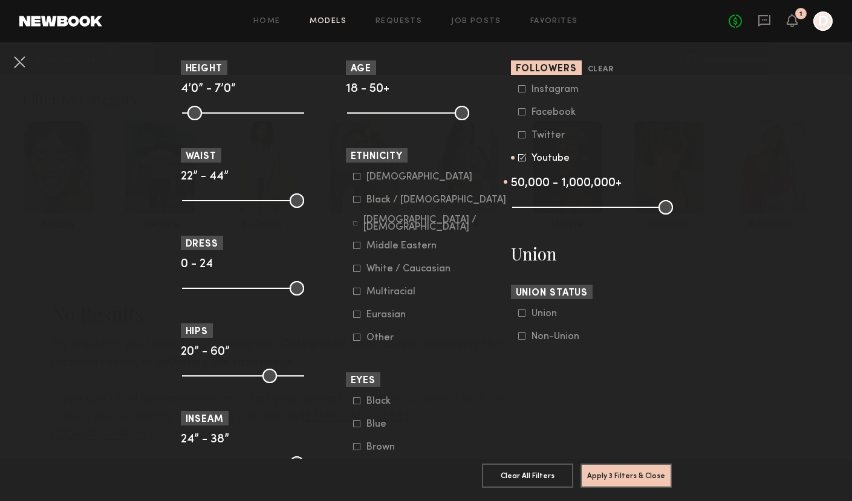
drag, startPoint x: 593, startPoint y: 207, endPoint x: 571, endPoint y: 207, distance: 22.4
type input "*"
click at [571, 207] on input "range" at bounding box center [592, 207] width 161 height 15
click at [628, 485] on button "Apply 3 Filters & Close" at bounding box center [626, 475] width 91 height 24
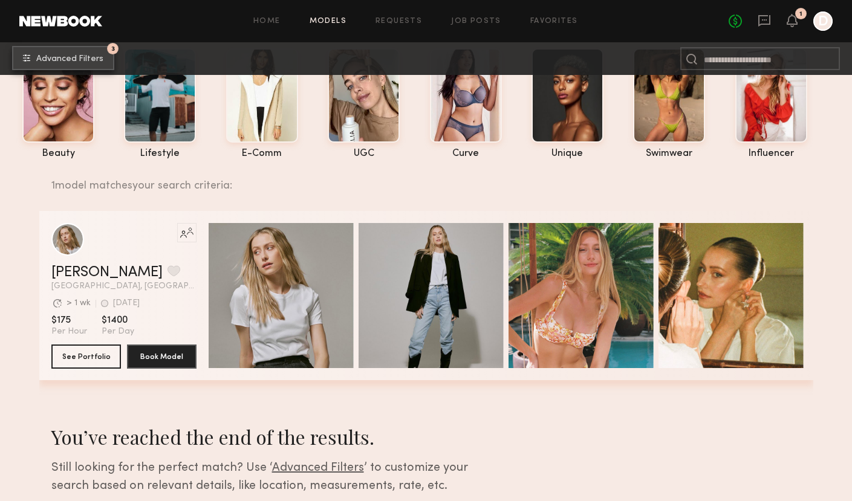
scroll to position [72, 0]
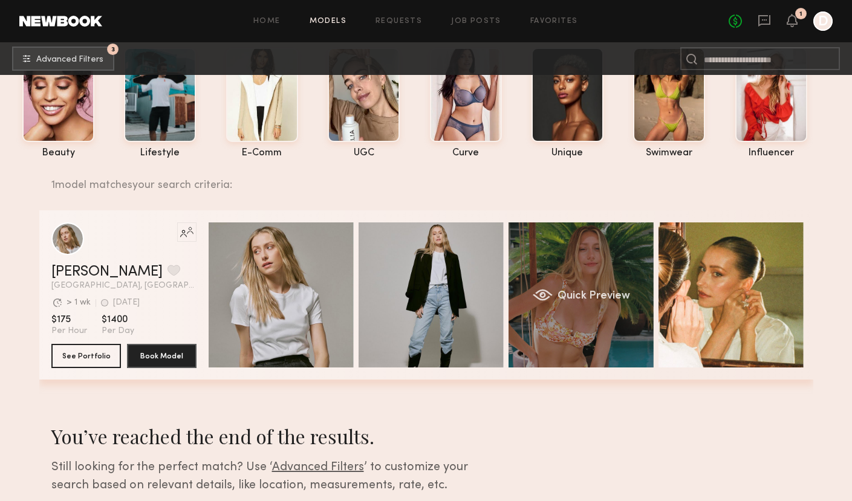
click at [583, 328] on div "Quick Preview" at bounding box center [581, 295] width 145 height 145
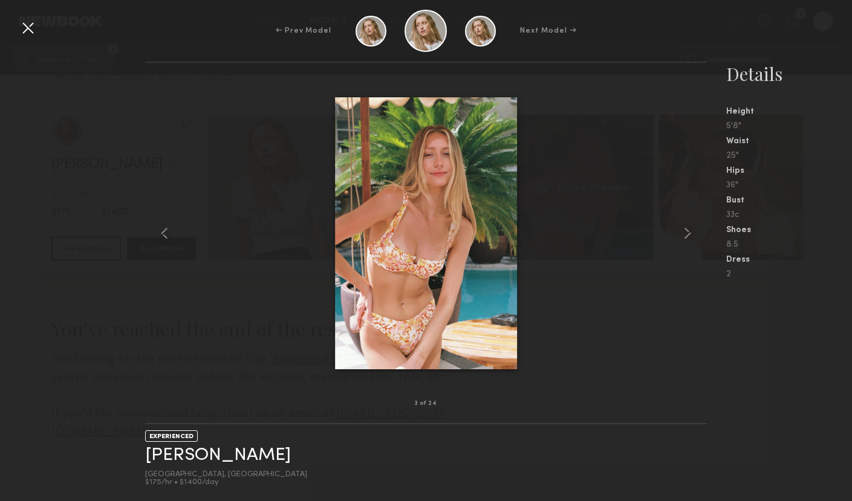
scroll to position [238, 0]
click at [12, 23] on div "← Prev Model Next Model →" at bounding box center [426, 31] width 852 height 42
click at [30, 27] on div at bounding box center [27, 27] width 19 height 19
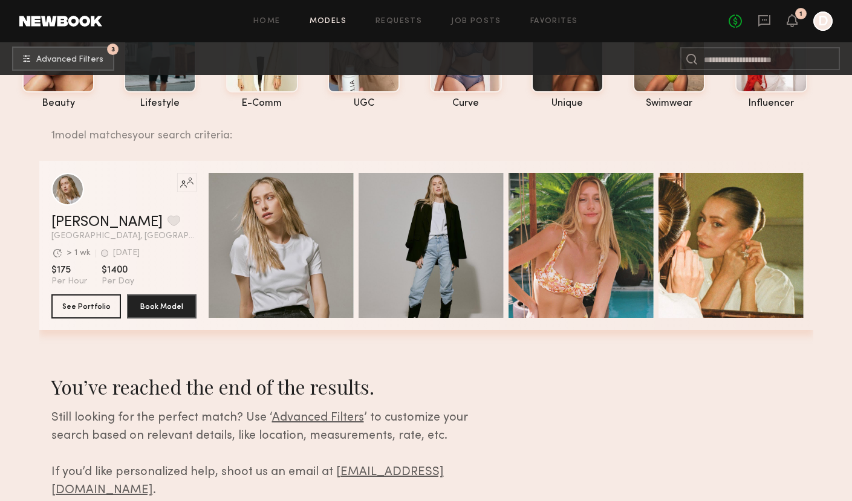
scroll to position [109, 0]
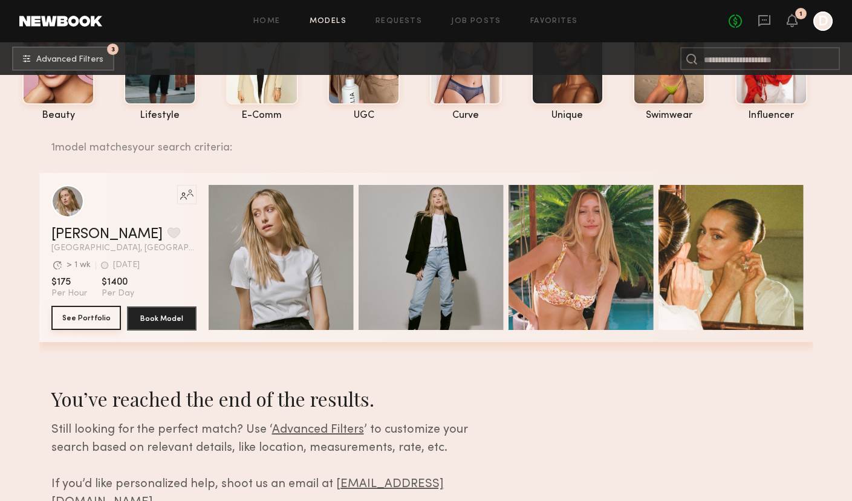
click at [74, 313] on button "See Portfolio" at bounding box center [86, 318] width 70 height 24
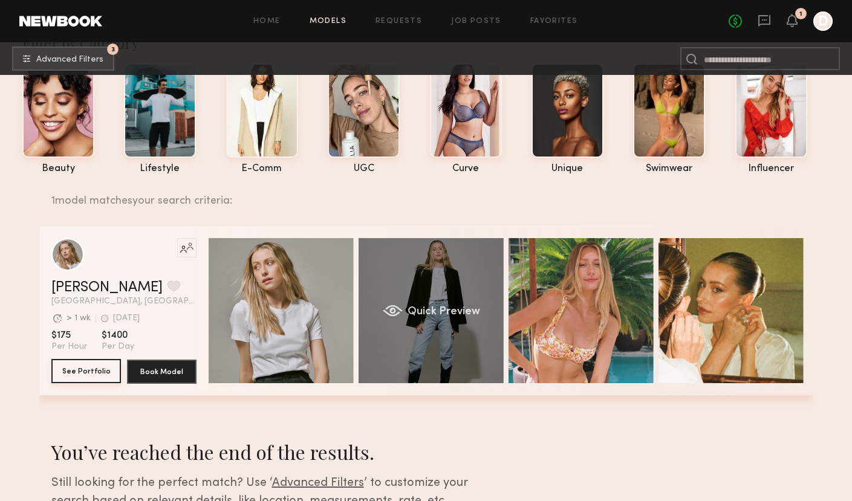
scroll to position [0, 0]
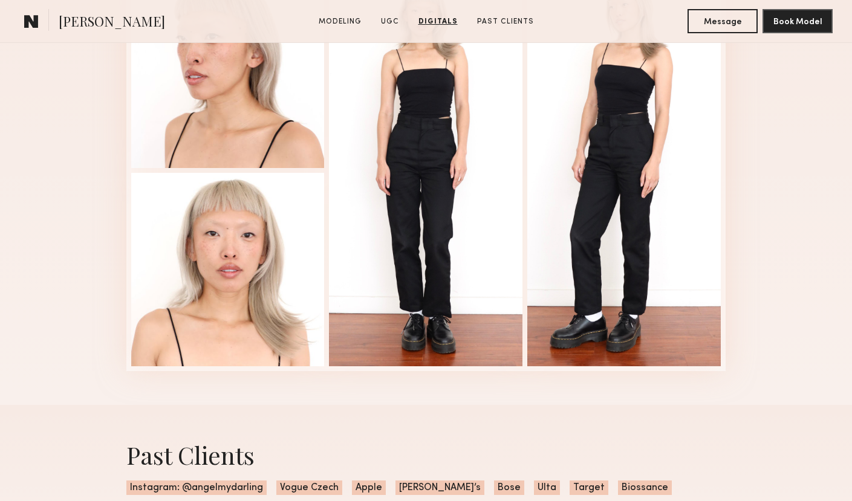
scroll to position [1916, 0]
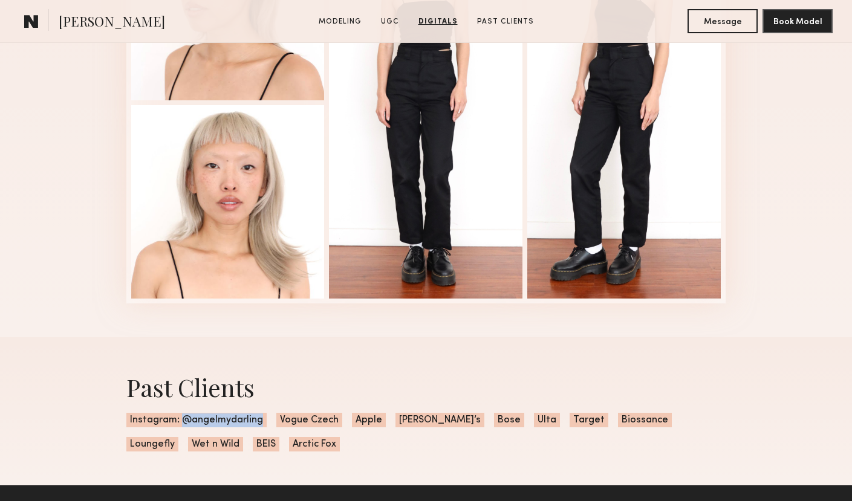
drag, startPoint x: 180, startPoint y: 420, endPoint x: 262, endPoint y: 420, distance: 82.2
click at [262, 420] on span "Instagram: @angelmydarling" at bounding box center [196, 420] width 140 height 15
copy span "@angelmydarling"
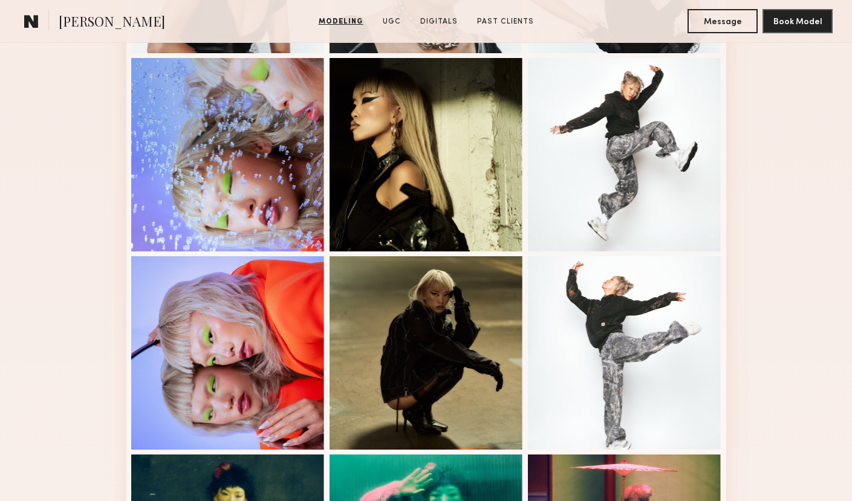
scroll to position [0, 0]
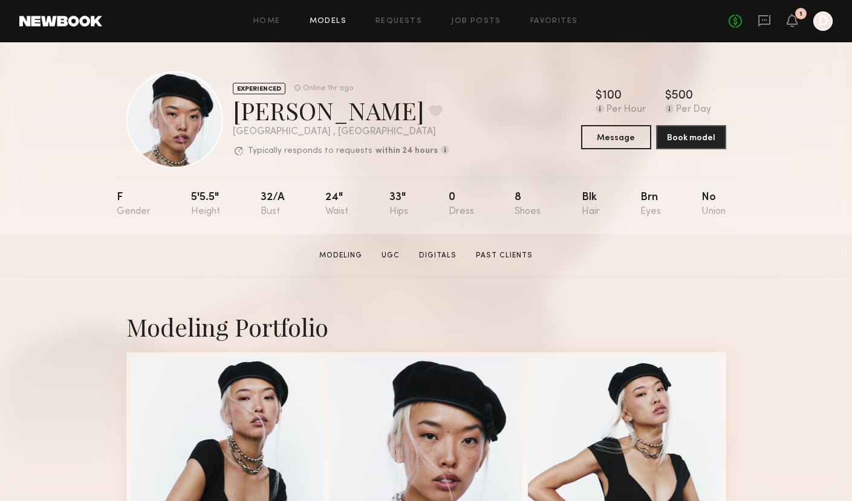
click at [338, 22] on link "Models" at bounding box center [328, 22] width 37 height 8
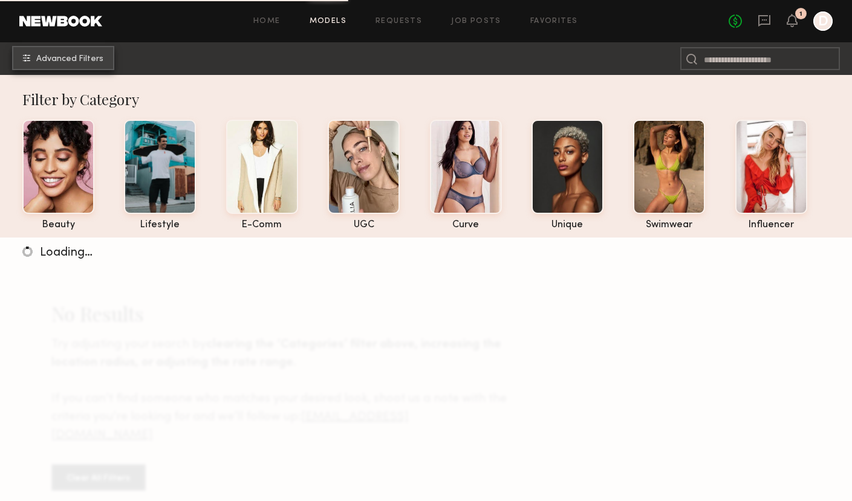
click at [88, 57] on span "Advanced Filters" at bounding box center [69, 59] width 67 height 8
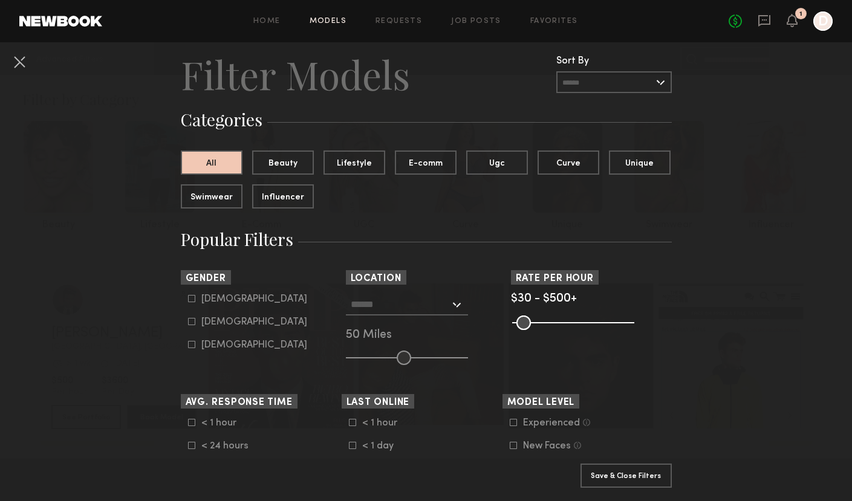
scroll to position [36, 0]
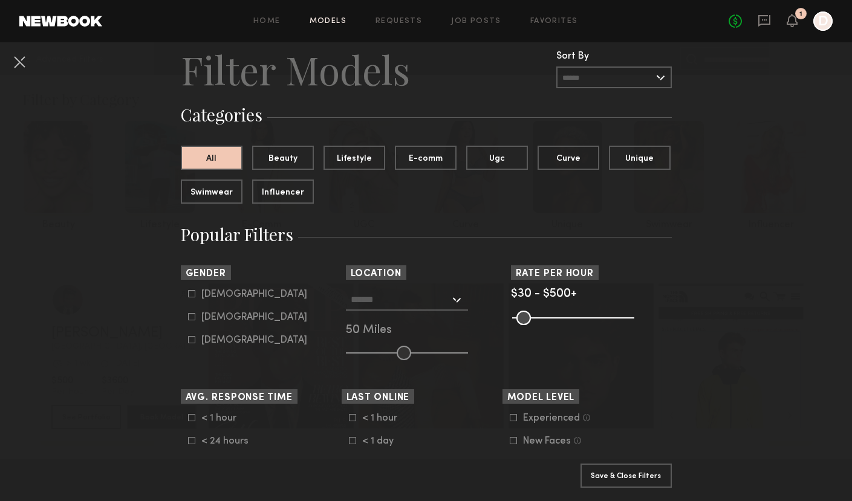
click at [212, 316] on div "Female" at bounding box center [254, 317] width 106 height 7
type input "**"
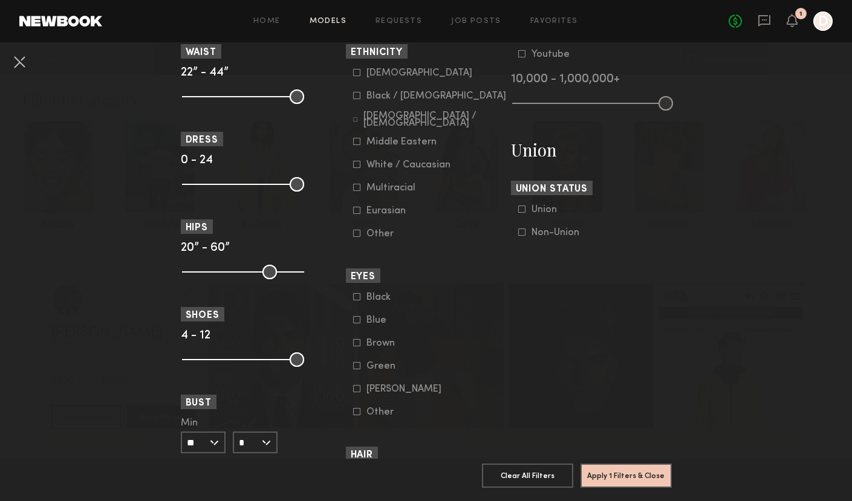
scroll to position [658, 0]
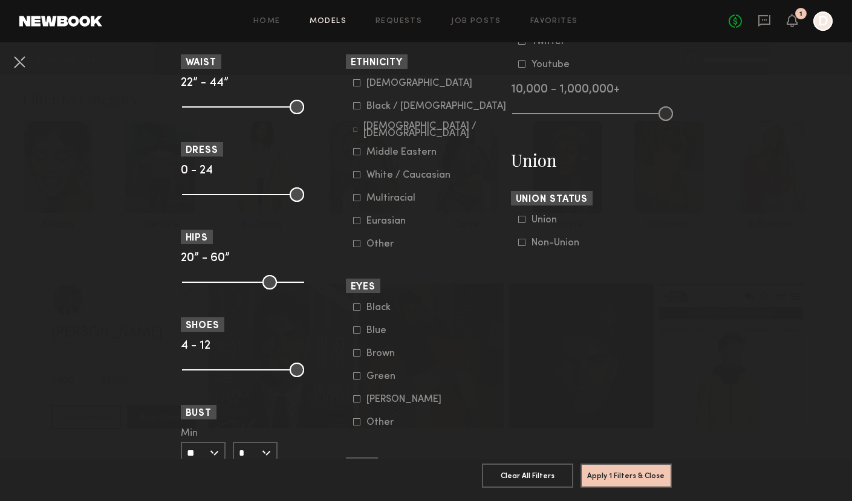
click at [357, 86] on icon at bounding box center [356, 82] width 7 height 7
click at [625, 472] on button "Apply 2 Filters & Close" at bounding box center [626, 475] width 91 height 24
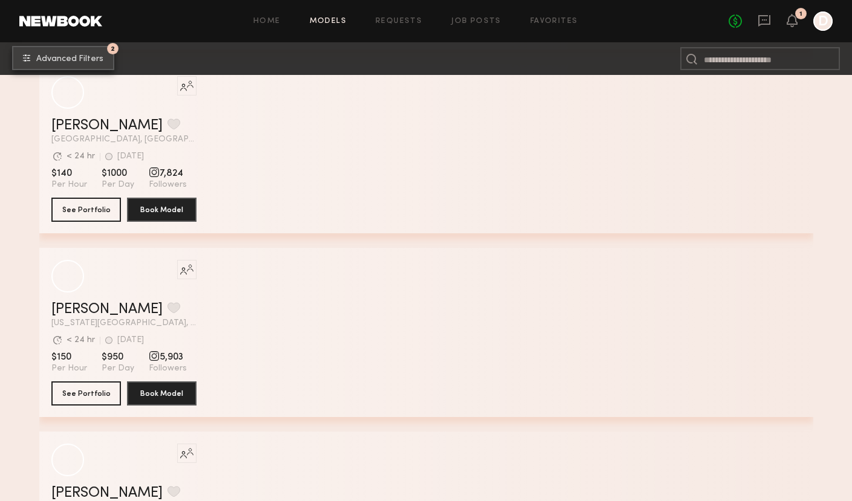
scroll to position [5742, 0]
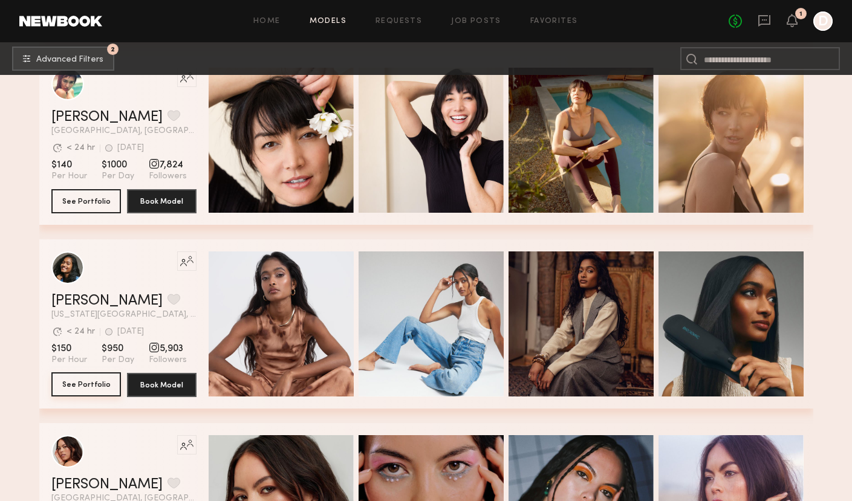
click at [79, 386] on button "See Portfolio" at bounding box center [86, 385] width 70 height 24
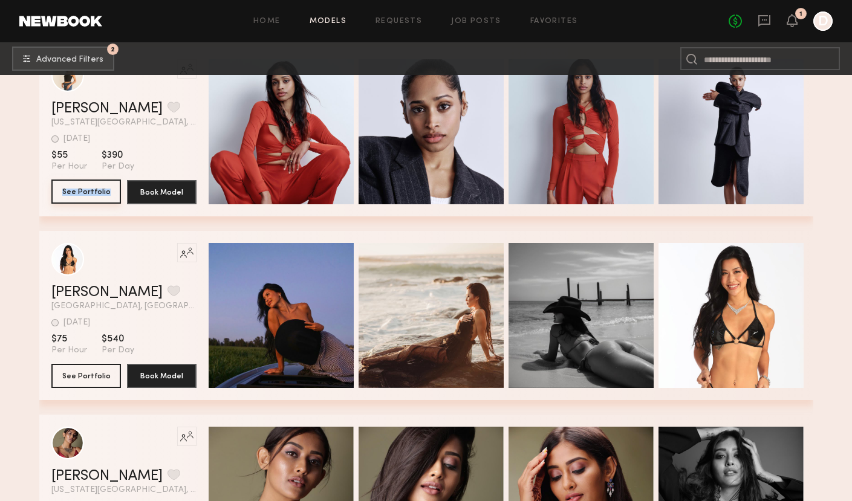
scroll to position [36840, 0]
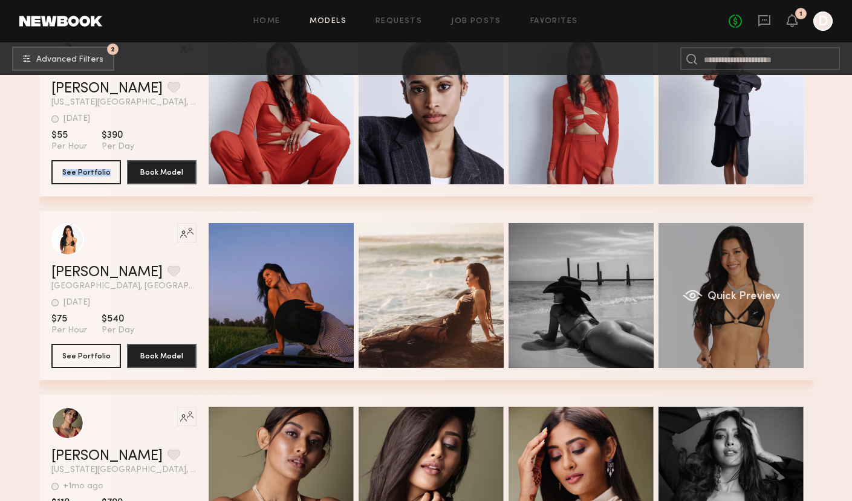
click at [734, 299] on span "Quick Preview" at bounding box center [743, 296] width 73 height 11
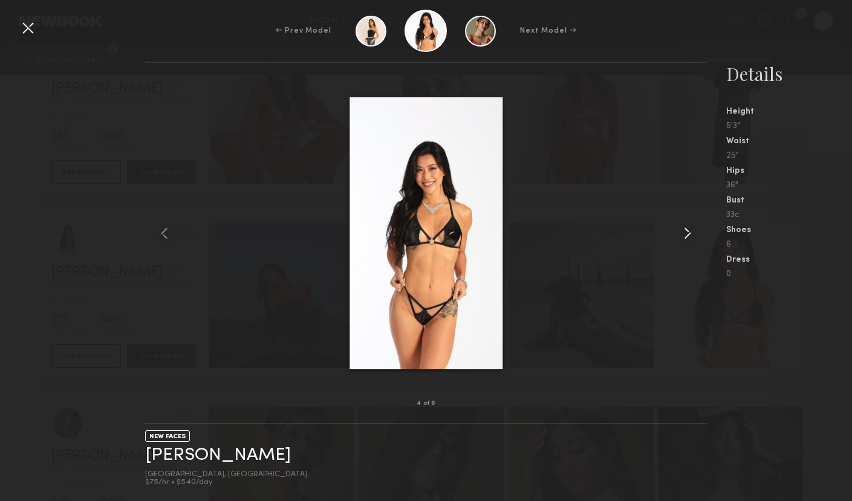
click at [690, 233] on common-icon at bounding box center [687, 233] width 19 height 19
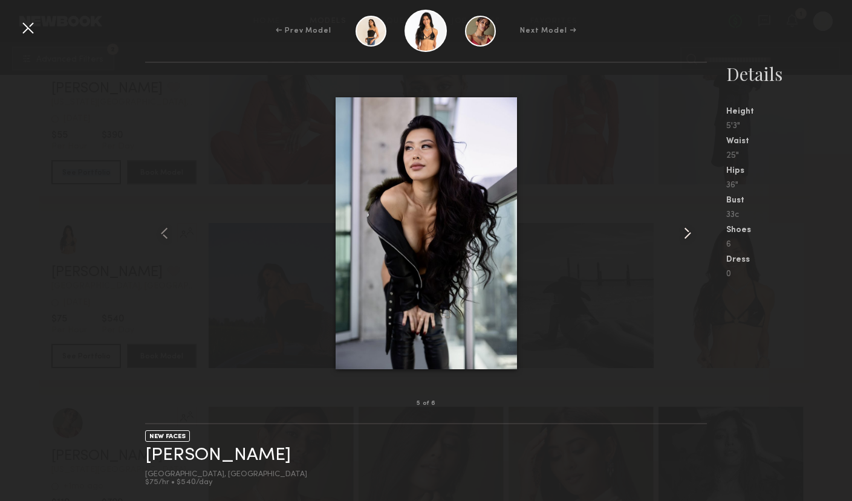
click at [690, 233] on common-icon at bounding box center [687, 233] width 19 height 19
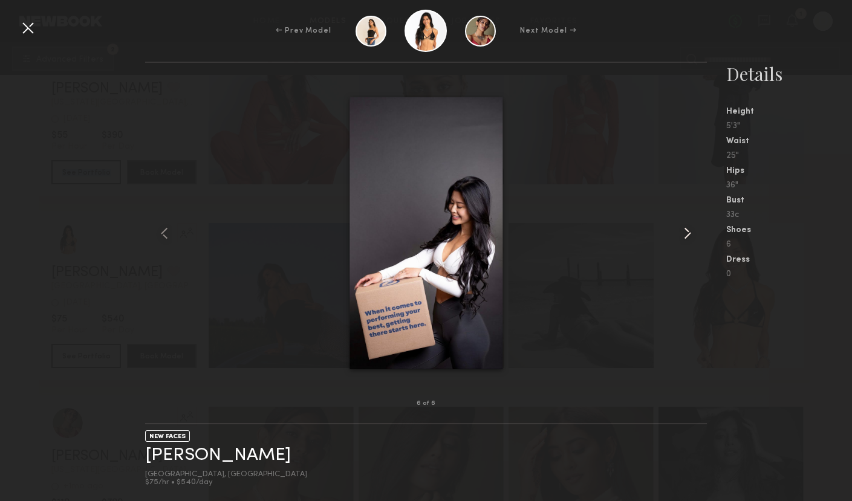
click at [690, 233] on common-icon at bounding box center [687, 233] width 19 height 19
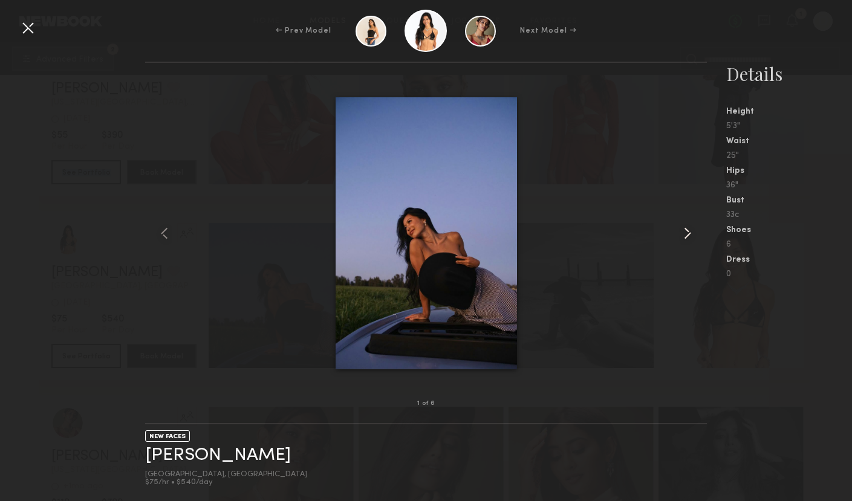
click at [690, 233] on common-icon at bounding box center [687, 233] width 19 height 19
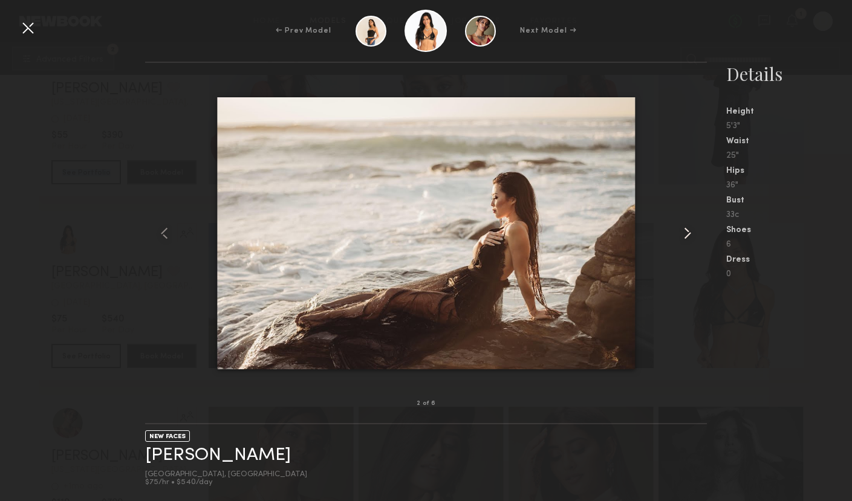
click at [690, 233] on common-icon at bounding box center [687, 233] width 19 height 19
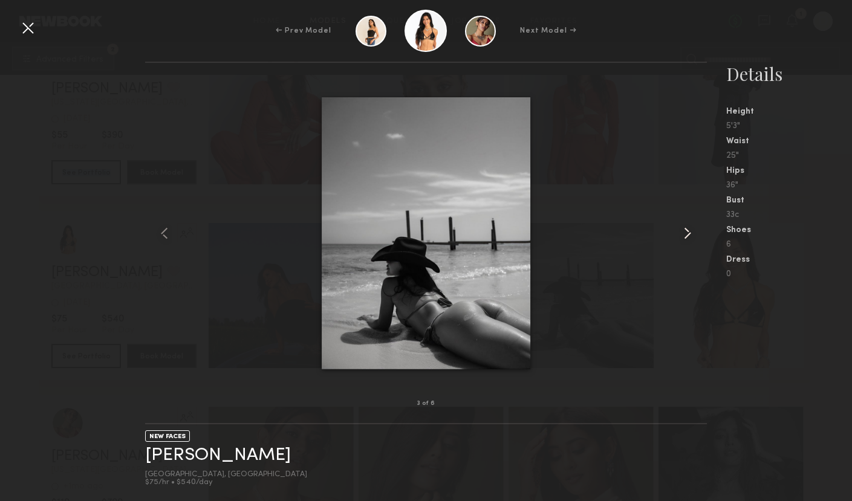
click at [690, 233] on common-icon at bounding box center [687, 233] width 19 height 19
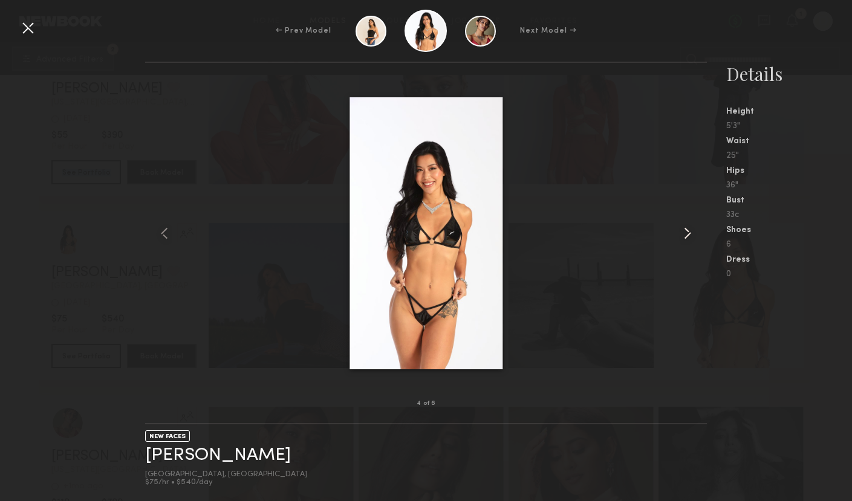
click at [690, 233] on common-icon at bounding box center [687, 233] width 19 height 19
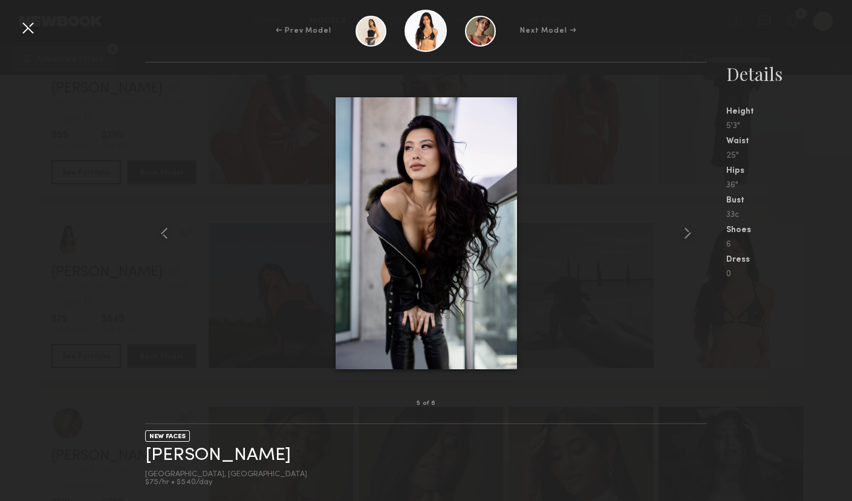
click at [26, 30] on div at bounding box center [27, 27] width 19 height 19
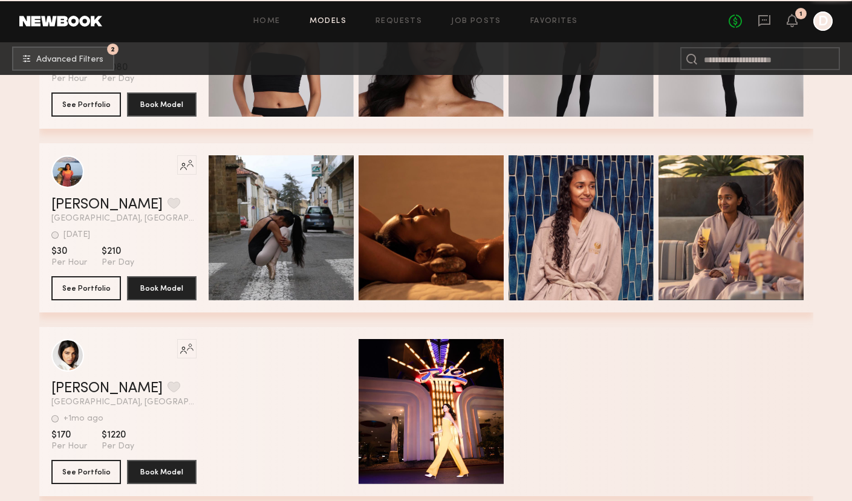
scroll to position [61983, 0]
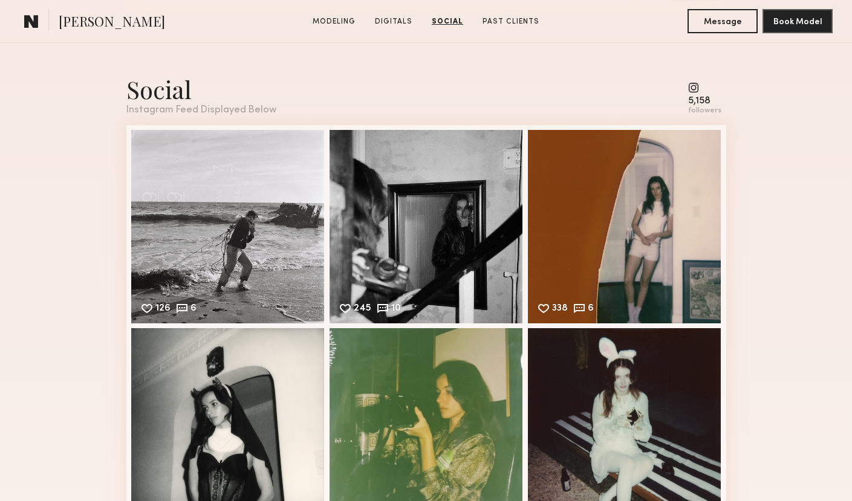
scroll to position [1691, 0]
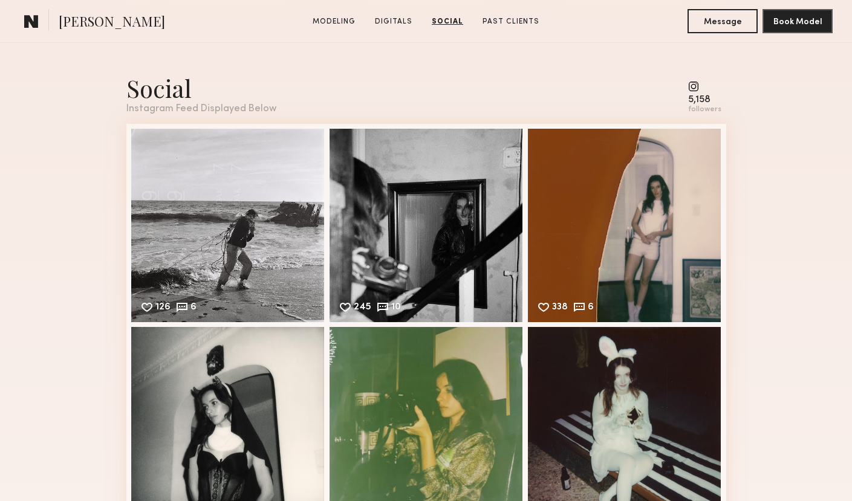
click at [698, 88] on common-icon at bounding box center [704, 86] width 33 height 11
click at [222, 194] on div "126 6 Likes & comments displayed to show model’s engagement" at bounding box center [228, 225] width 194 height 194
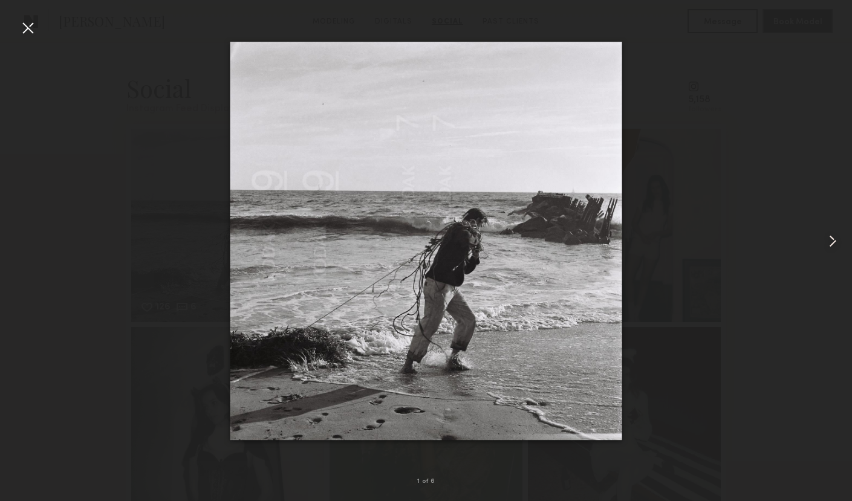
click at [830, 239] on common-icon at bounding box center [832, 241] width 19 height 19
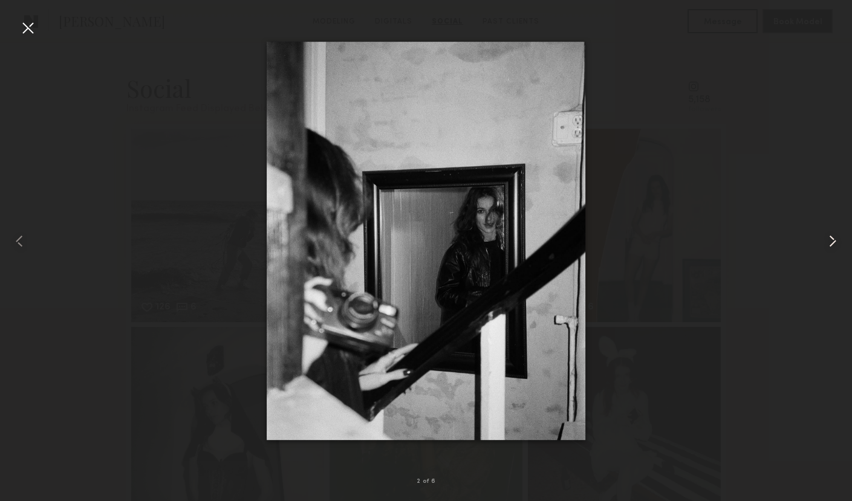
click at [830, 239] on common-icon at bounding box center [832, 241] width 19 height 19
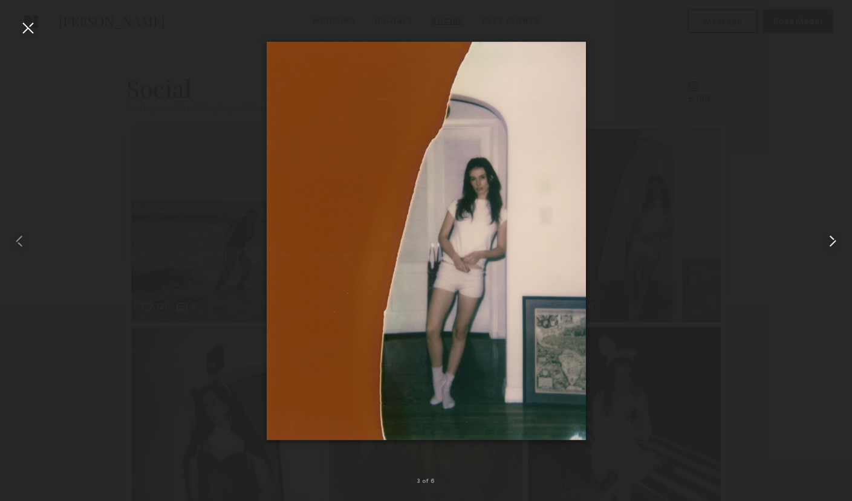
click at [830, 239] on common-icon at bounding box center [832, 241] width 19 height 19
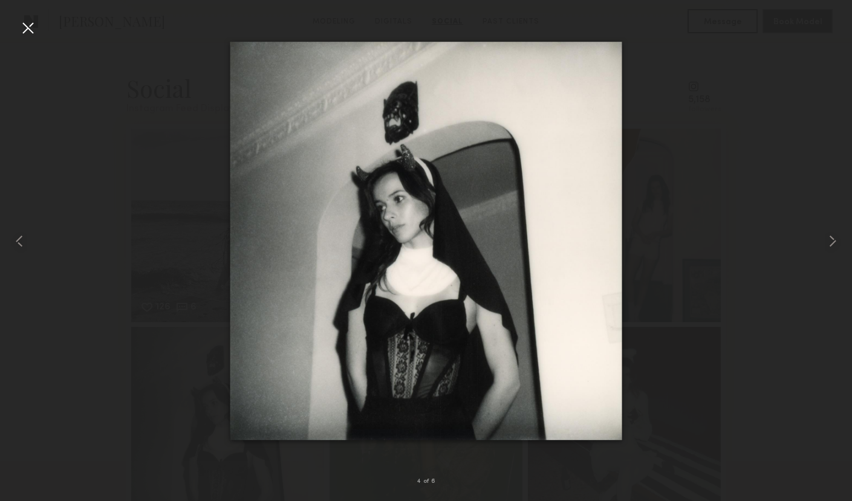
click at [807, 109] on div at bounding box center [426, 240] width 852 height 443
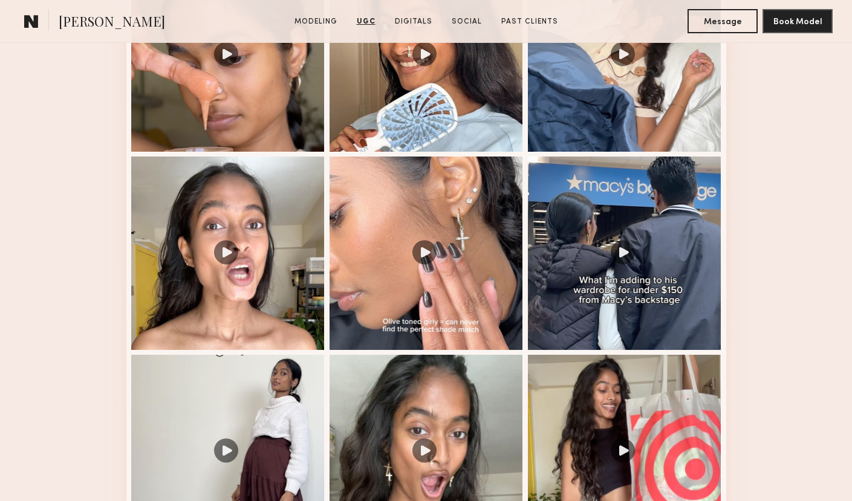
scroll to position [1418, 0]
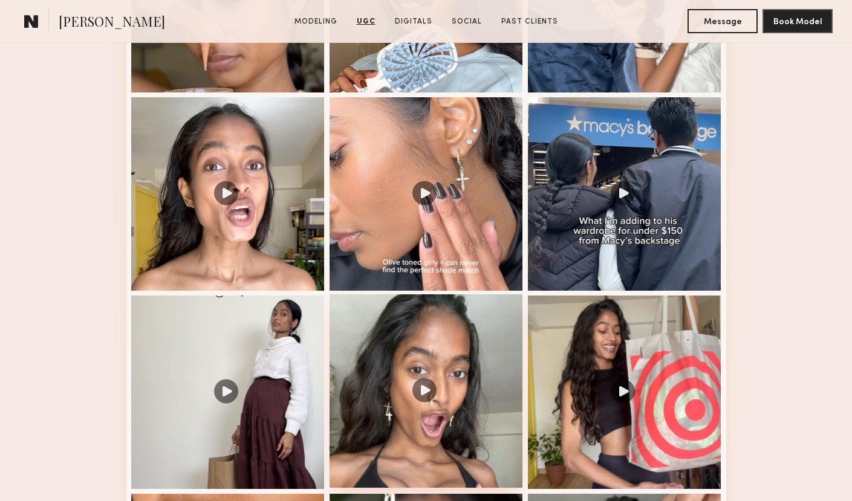
click at [423, 386] on div at bounding box center [427, 392] width 194 height 194
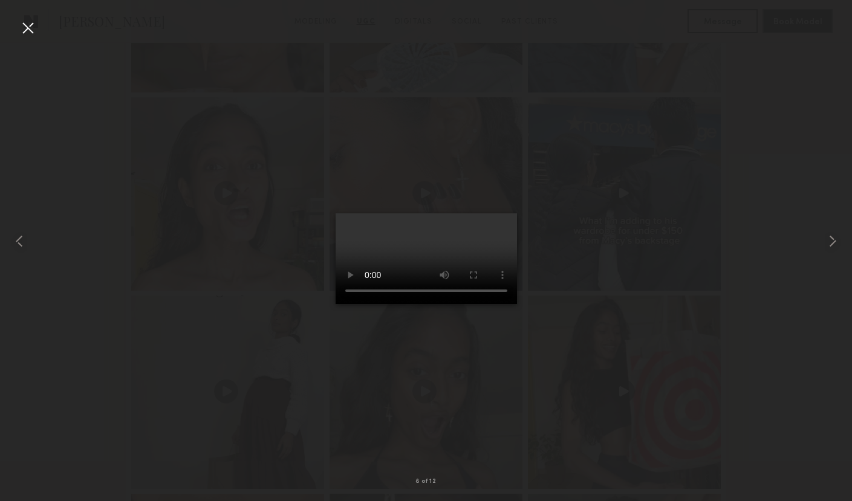
click at [27, 26] on div at bounding box center [27, 27] width 19 height 19
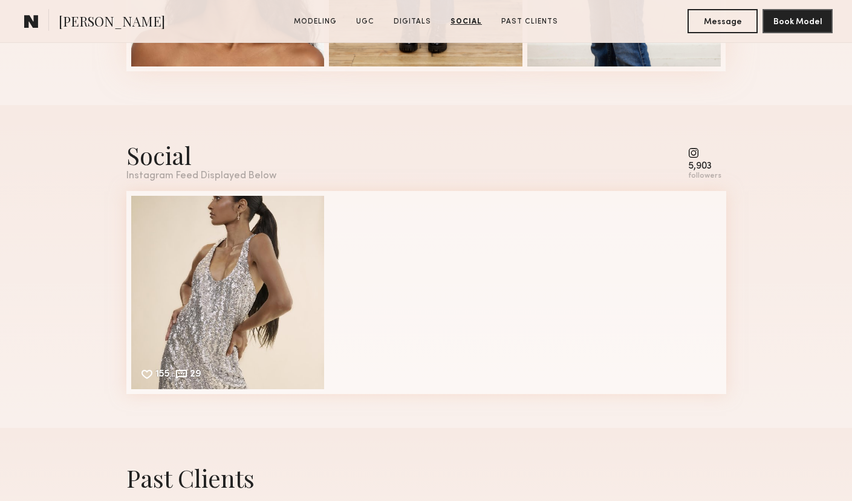
scroll to position [3401, 0]
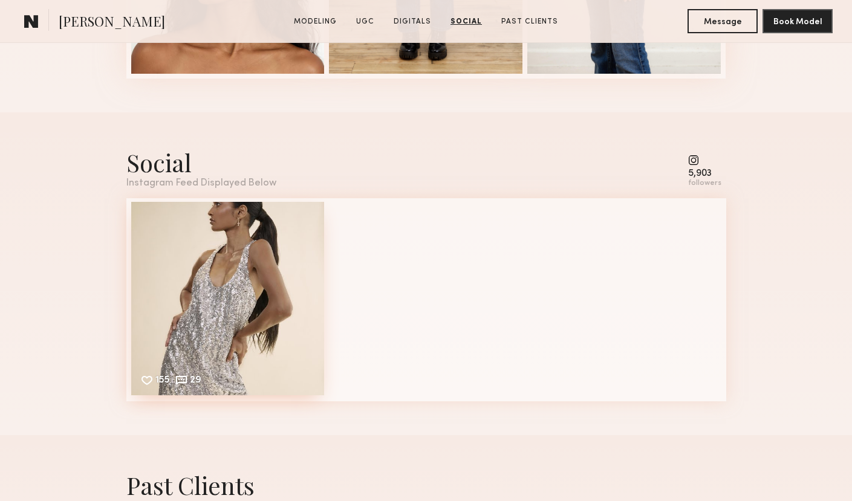
click at [280, 291] on div "155 29 Likes & comments displayed to show model’s engagement" at bounding box center [228, 299] width 194 height 194
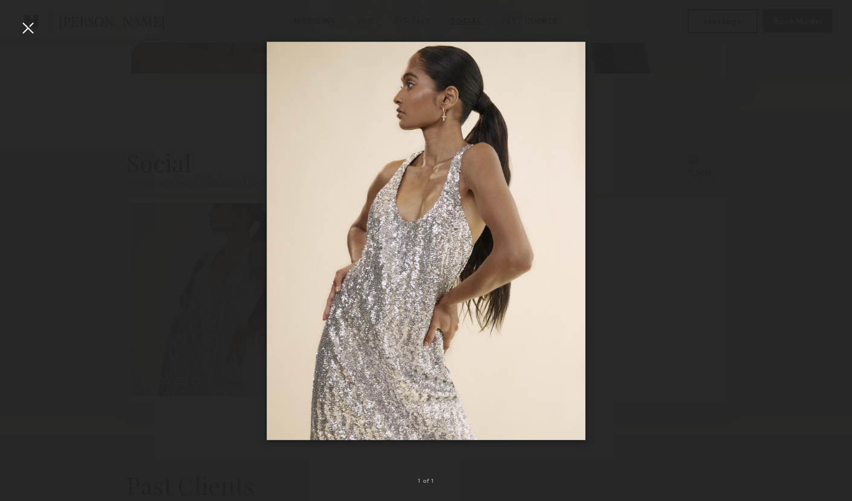
click at [721, 129] on div at bounding box center [426, 240] width 852 height 443
click at [30, 25] on div at bounding box center [27, 27] width 19 height 19
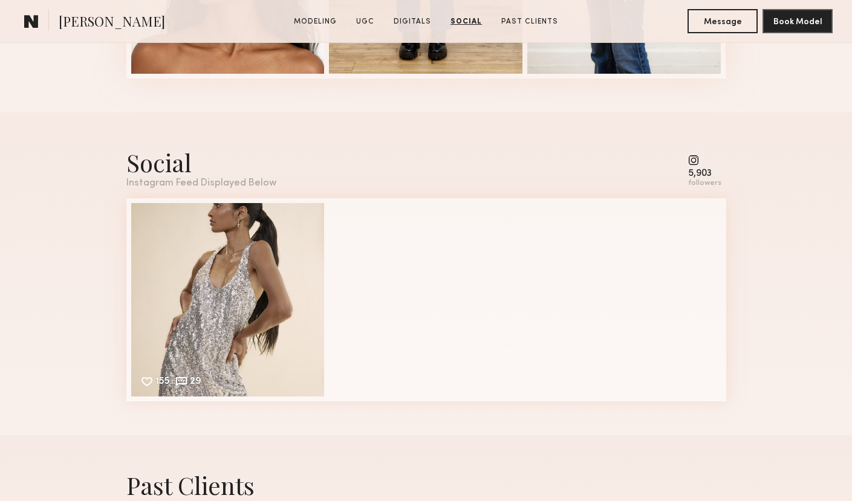
click at [696, 163] on common-icon at bounding box center [704, 160] width 33 height 11
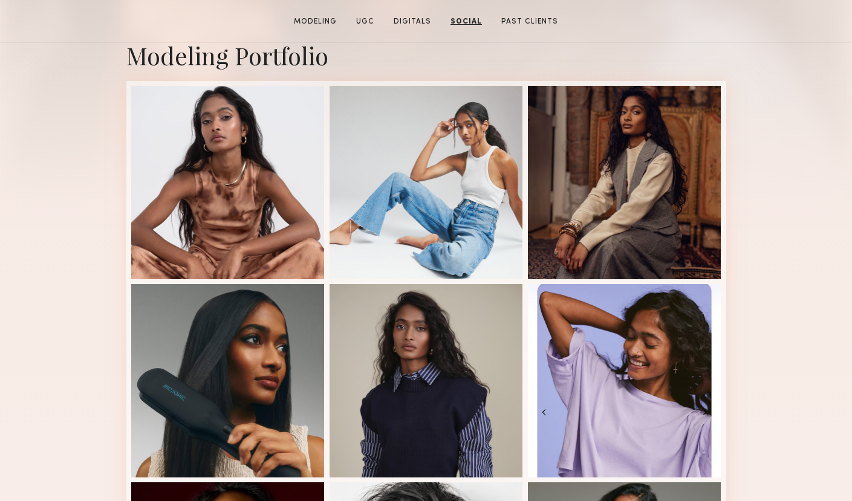
scroll to position [0, 0]
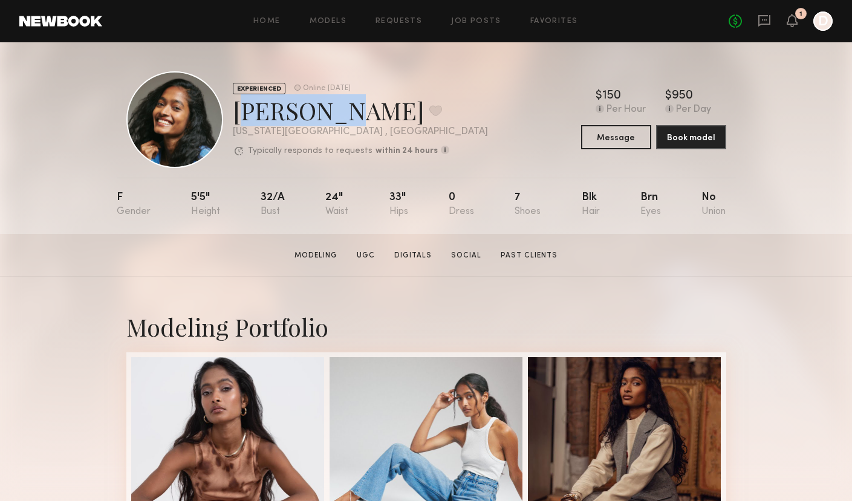
drag, startPoint x: 330, startPoint y: 109, endPoint x: 236, endPoint y: 109, distance: 93.7
click at [236, 109] on div "Dshani B. Favorite" at bounding box center [360, 110] width 255 height 32
copy div "Dshani B"
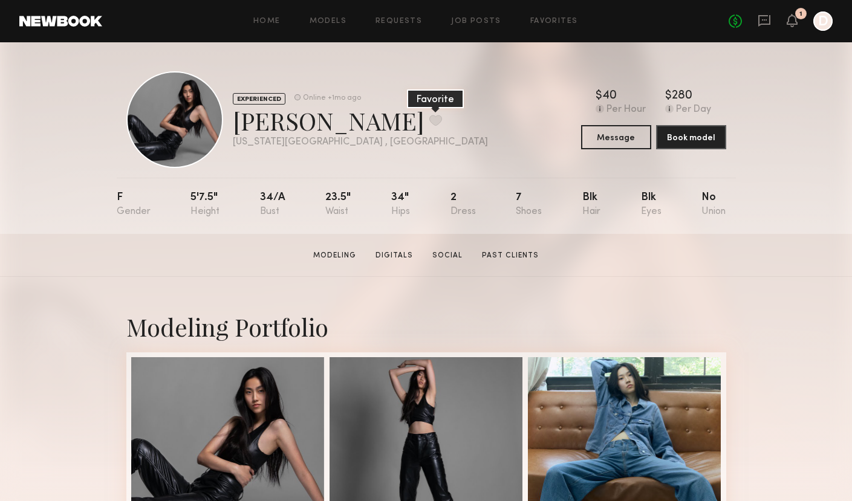
click at [429, 122] on button at bounding box center [435, 120] width 13 height 11
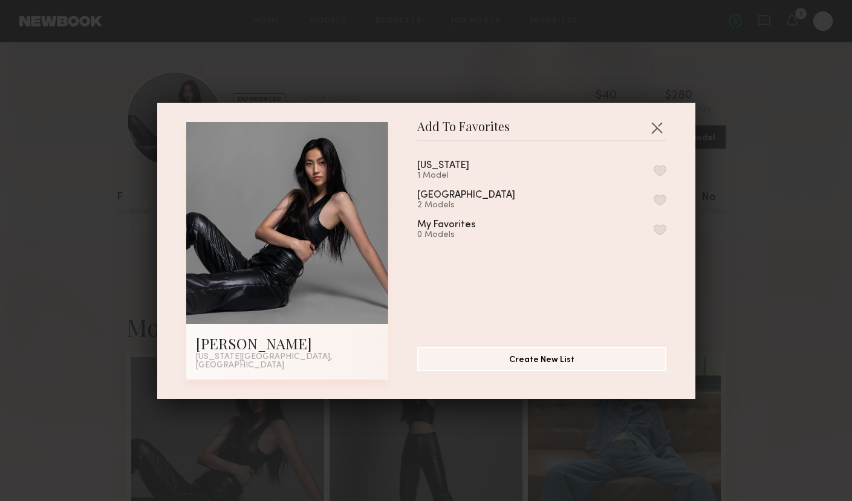
click at [659, 180] on div "new york 1 Model" at bounding box center [541, 171] width 249 height 20
click at [660, 174] on button "button" at bounding box center [660, 170] width 13 height 11
click at [659, 126] on button "button" at bounding box center [656, 127] width 19 height 19
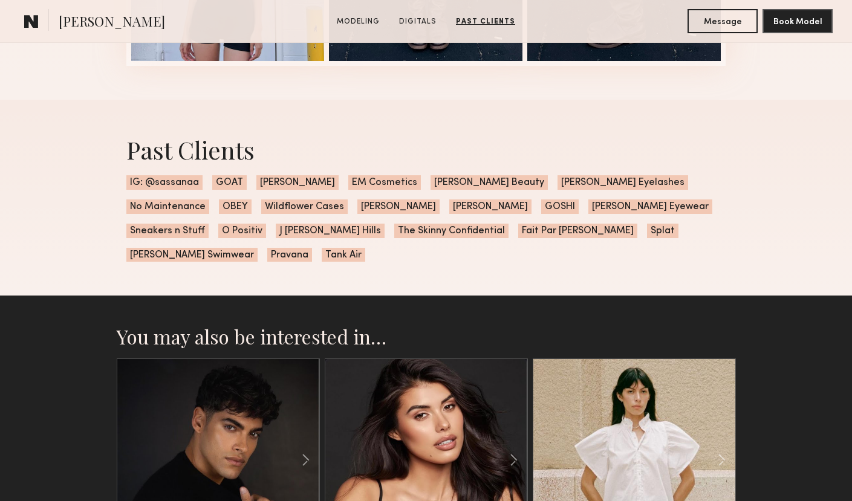
scroll to position [1633, 0]
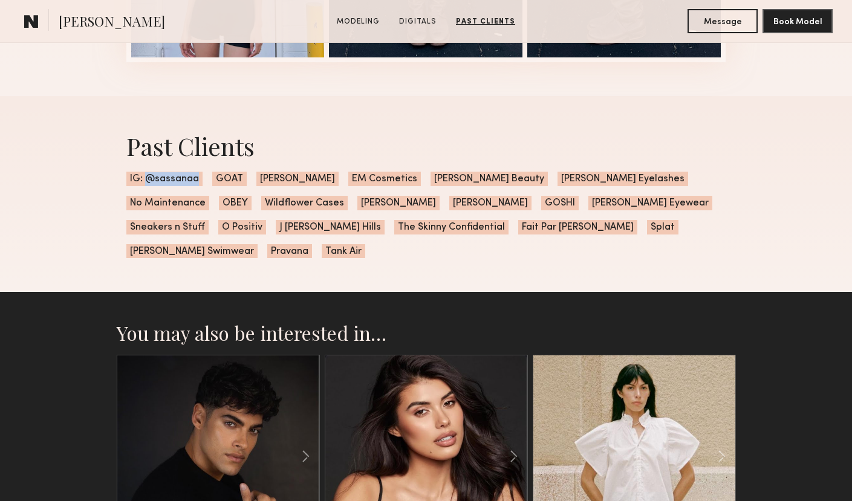
drag, startPoint x: 197, startPoint y: 177, endPoint x: 147, endPoint y: 179, distance: 50.2
click at [147, 179] on span "IG: @sassanaa" at bounding box center [164, 179] width 76 height 15
copy span "@sassanaa"
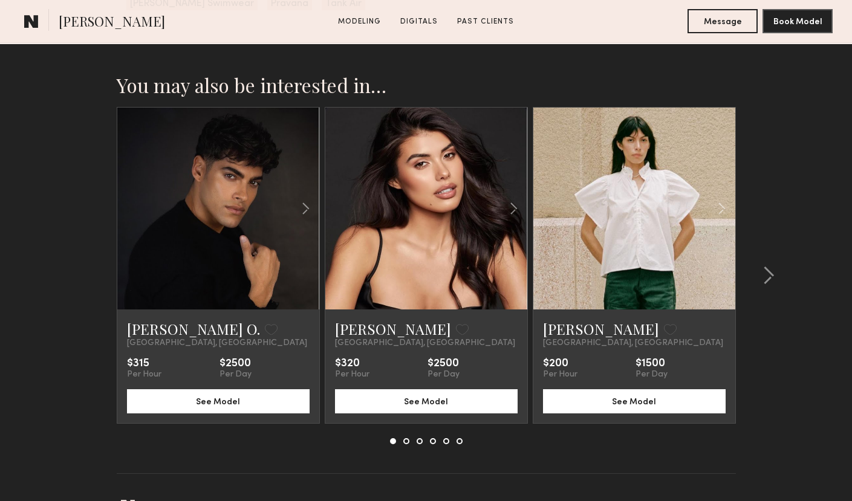
scroll to position [1890, 0]
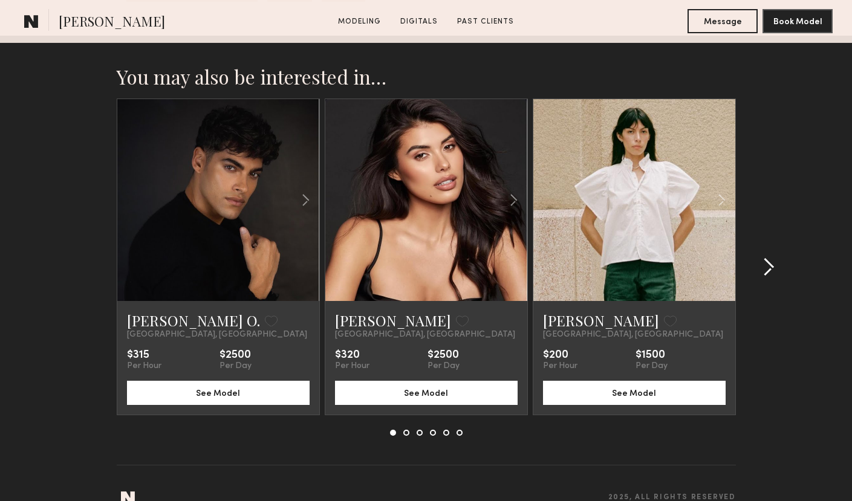
click at [769, 258] on common-icon at bounding box center [769, 267] width 12 height 19
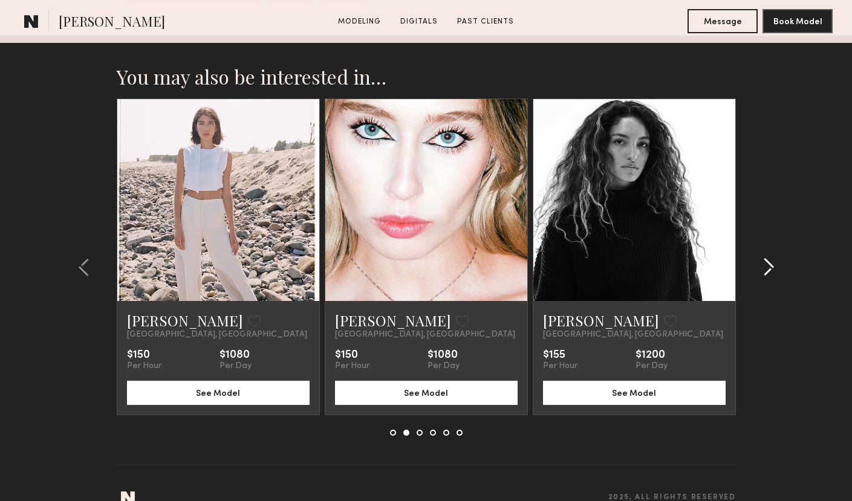
click at [769, 258] on common-icon at bounding box center [769, 267] width 12 height 19
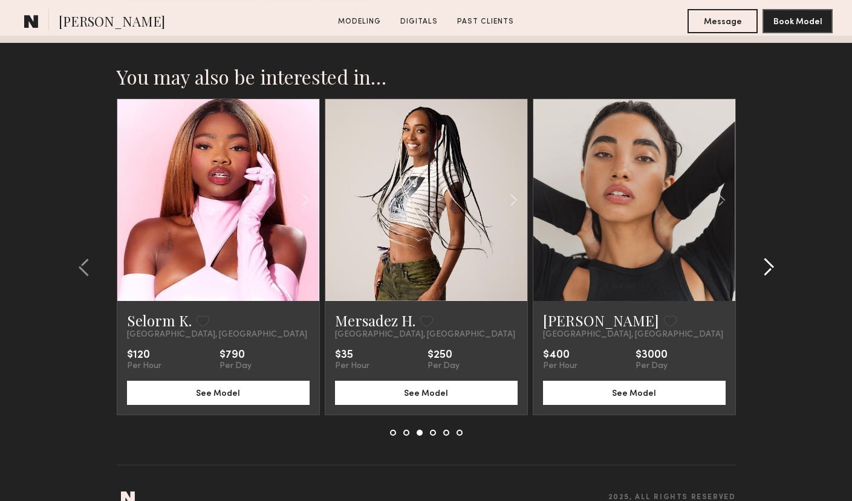
click at [769, 258] on common-icon at bounding box center [769, 267] width 12 height 19
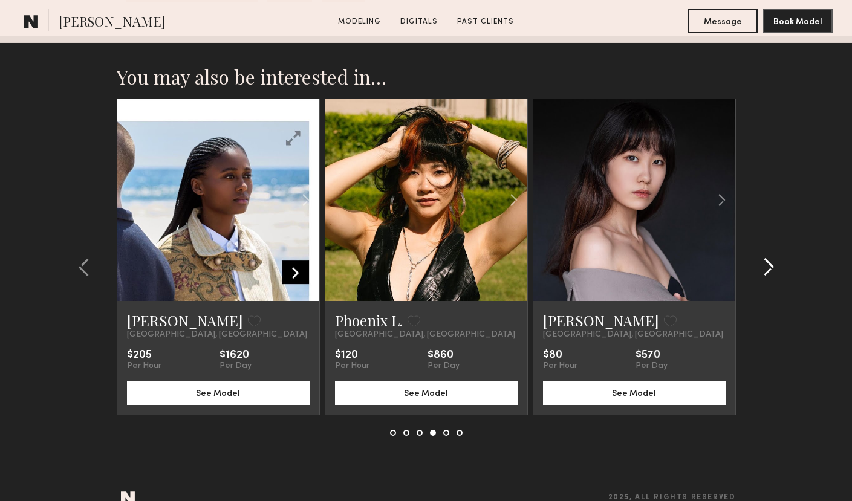
click at [769, 258] on common-icon at bounding box center [769, 267] width 12 height 19
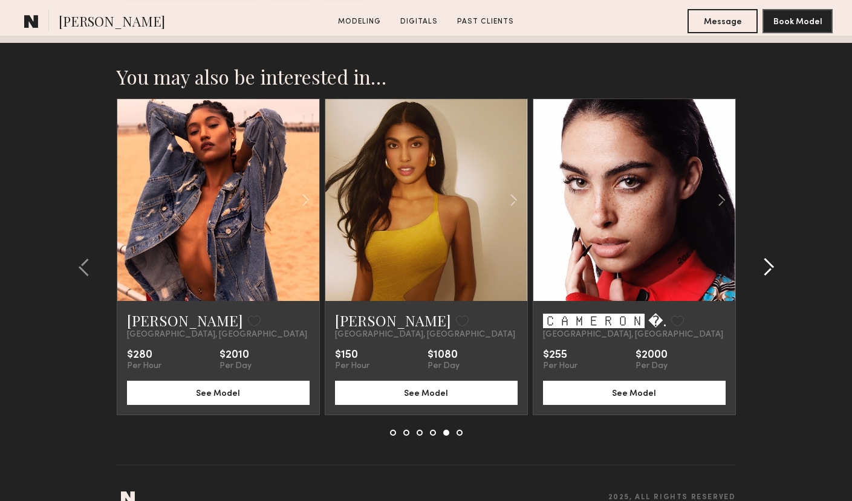
click at [769, 258] on common-icon at bounding box center [769, 267] width 12 height 19
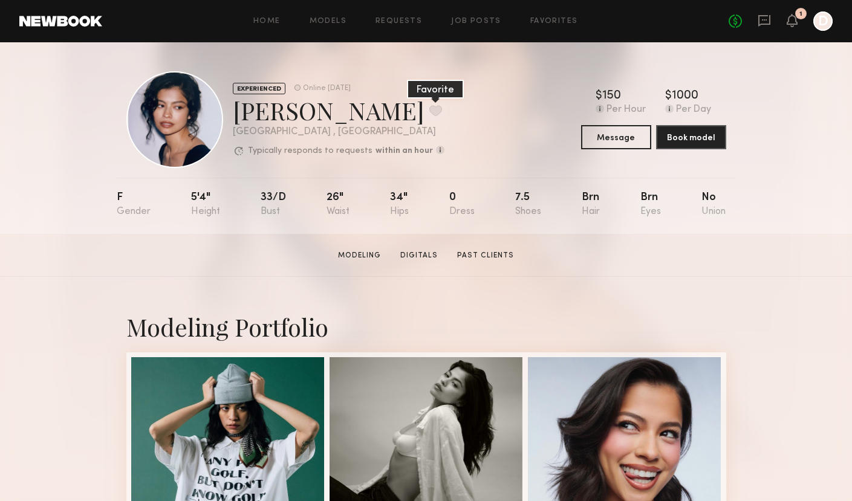
click at [429, 110] on button at bounding box center [435, 110] width 13 height 11
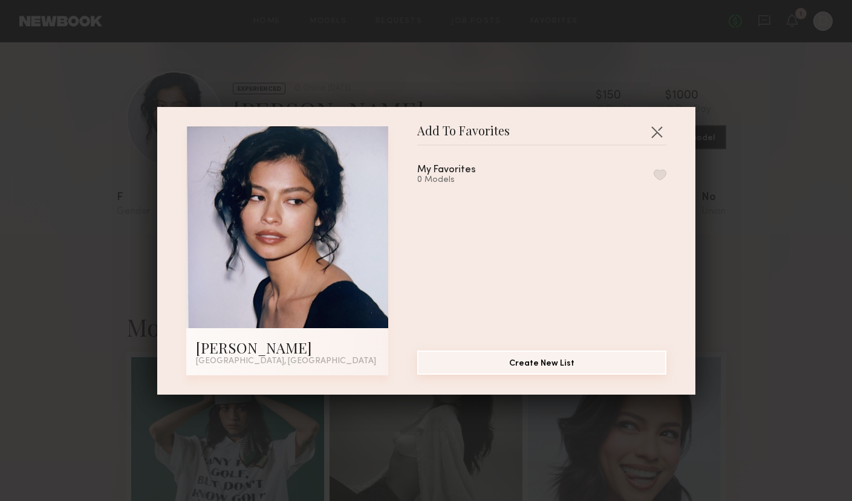
click at [534, 363] on button "Create New List" at bounding box center [541, 363] width 249 height 24
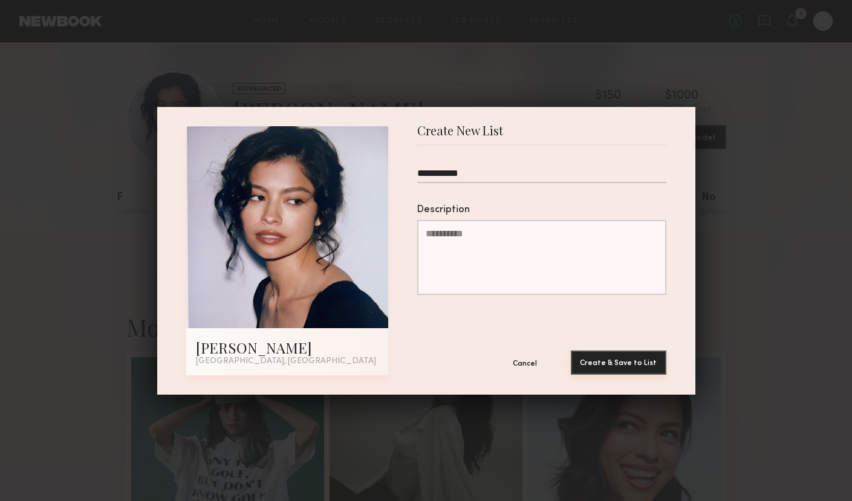
type input "**********"
click at [620, 358] on button "Create & Save to List" at bounding box center [619, 363] width 96 height 24
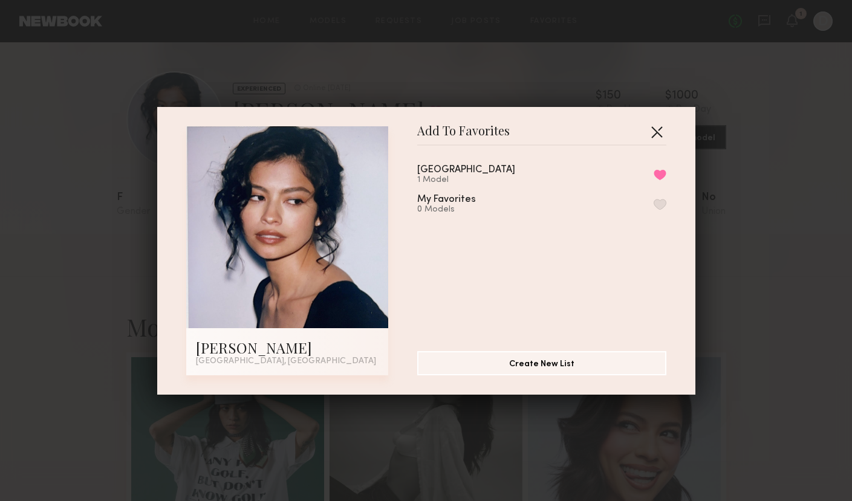
click at [660, 126] on button "button" at bounding box center [656, 131] width 19 height 19
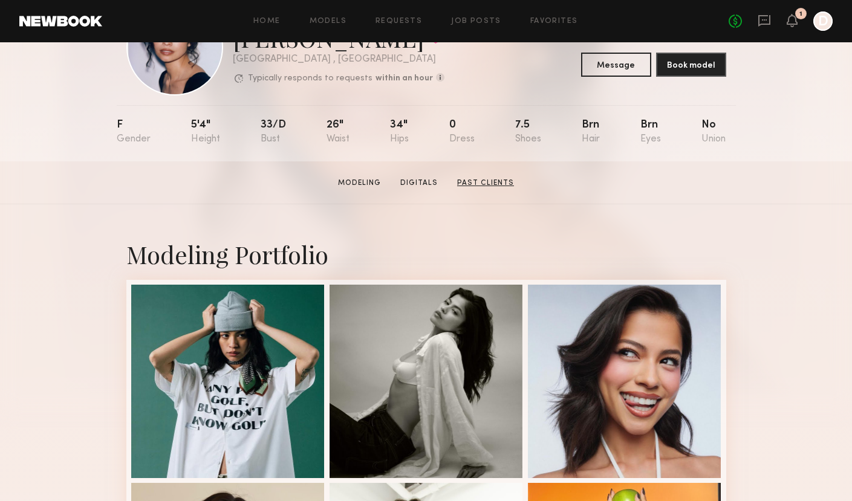
click at [477, 184] on link "Past Clients" at bounding box center [485, 183] width 67 height 11
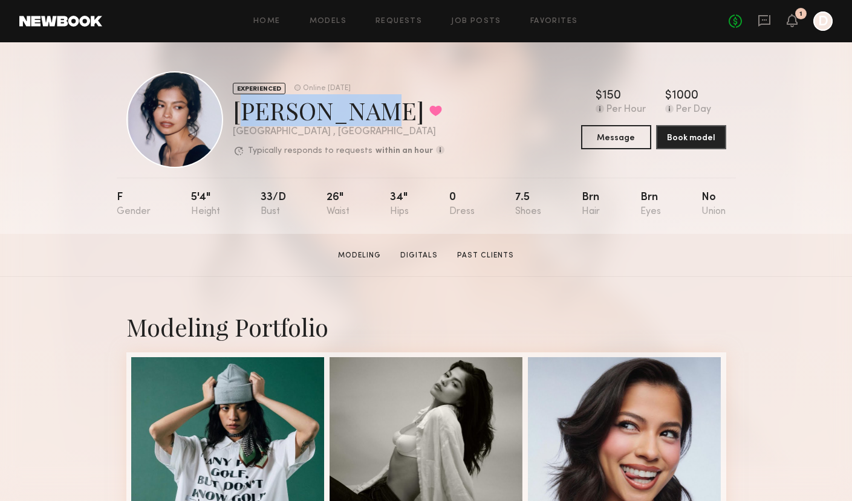
drag, startPoint x: 337, startPoint y: 113, endPoint x: 235, endPoint y: 113, distance: 102.2
click at [235, 113] on div "[PERSON_NAME] Favorited" at bounding box center [339, 110] width 212 height 32
copy div "[PERSON_NAME] K"
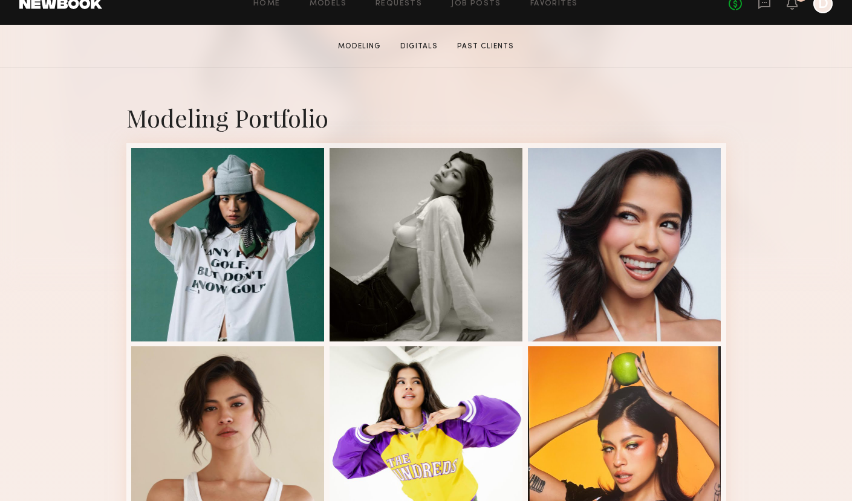
scroll to position [259, 0]
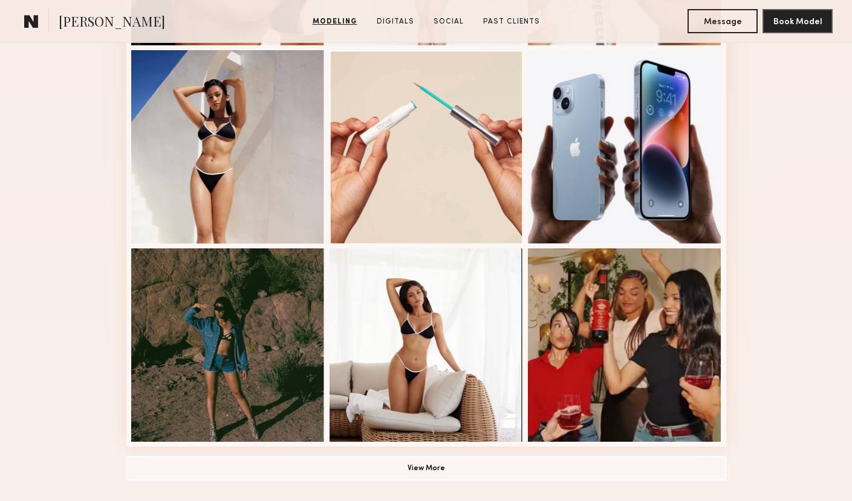
scroll to position [735, 0]
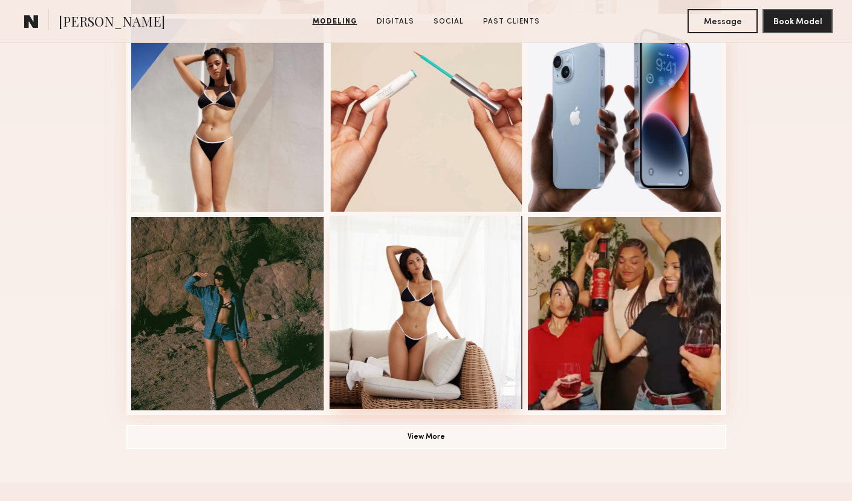
click at [489, 300] on div at bounding box center [427, 313] width 194 height 194
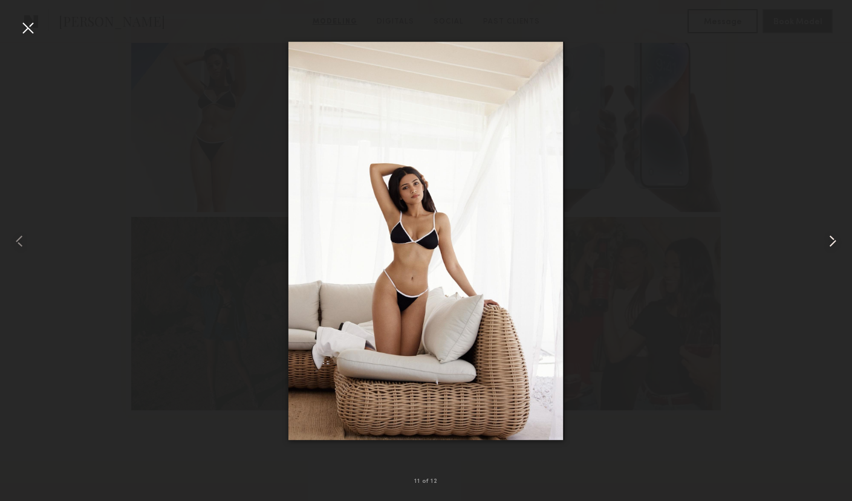
click at [833, 236] on common-icon at bounding box center [832, 241] width 19 height 19
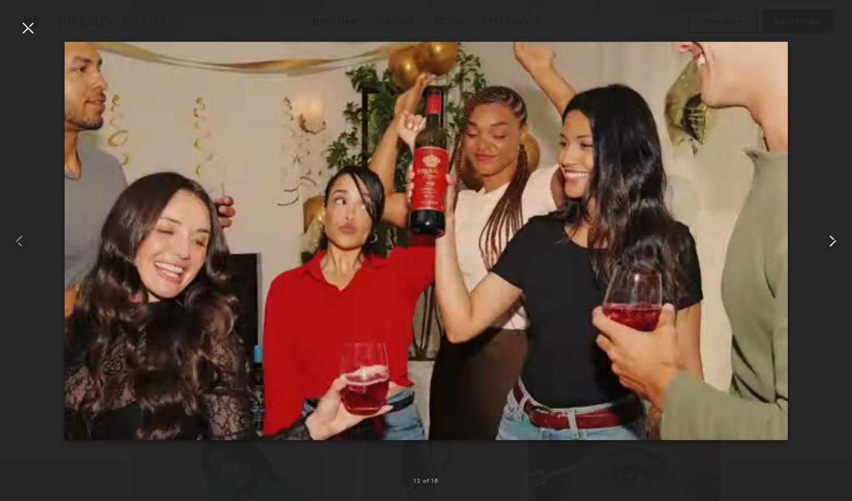
click at [833, 236] on common-icon at bounding box center [832, 241] width 19 height 19
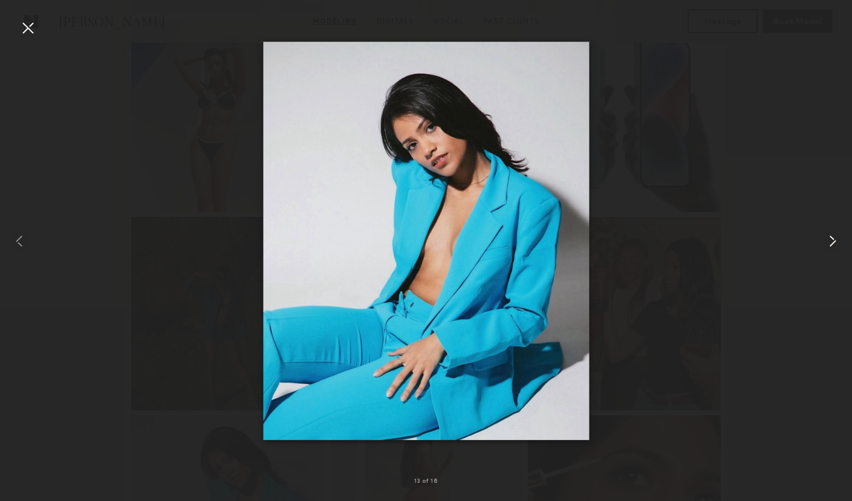
click at [833, 236] on common-icon at bounding box center [832, 241] width 19 height 19
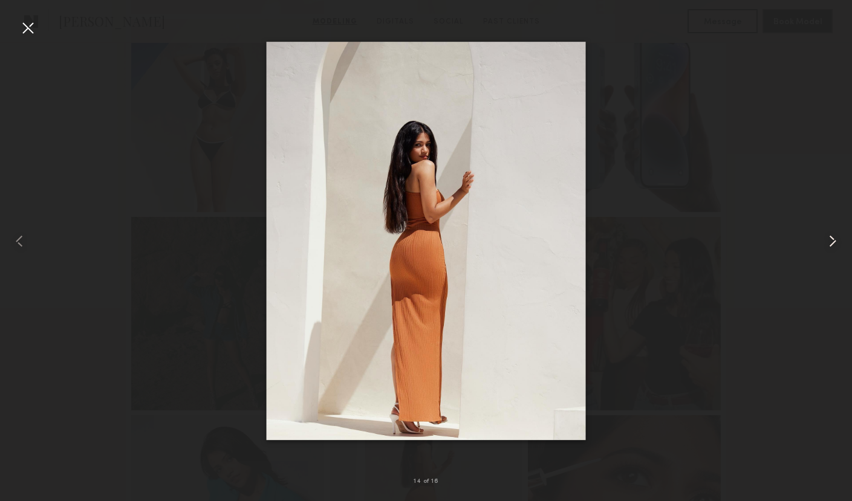
click at [833, 236] on common-icon at bounding box center [832, 241] width 19 height 19
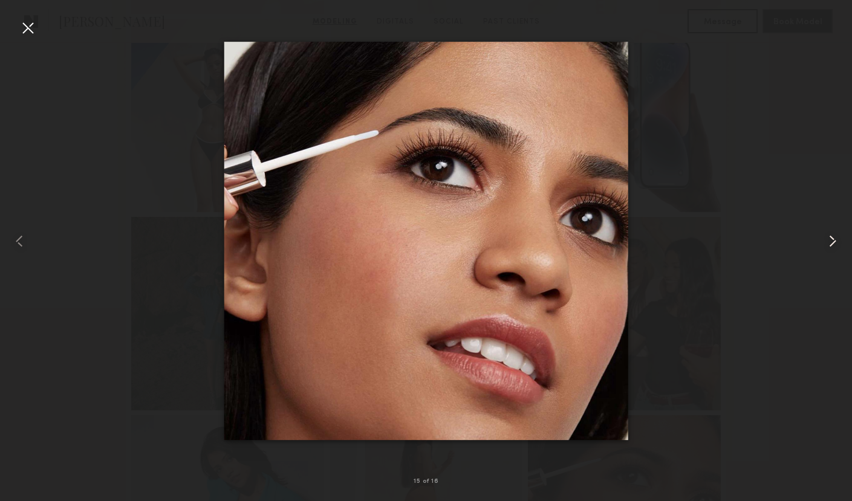
click at [833, 236] on common-icon at bounding box center [832, 241] width 19 height 19
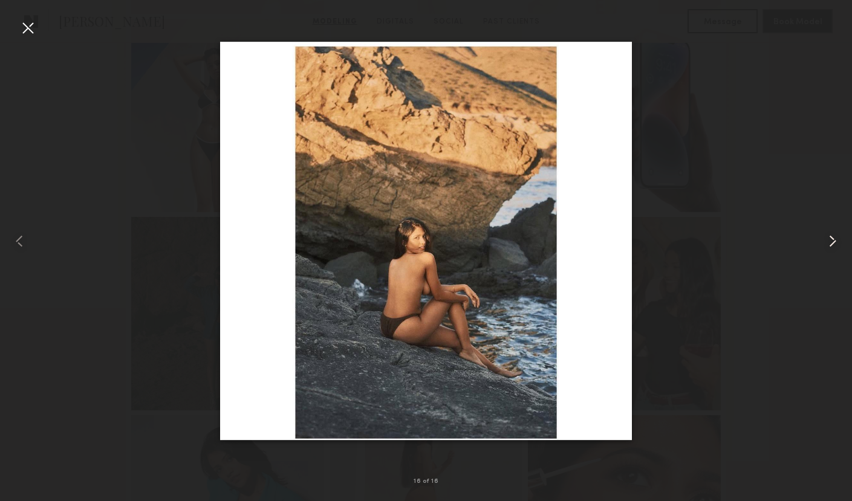
click at [833, 236] on common-icon at bounding box center [832, 241] width 19 height 19
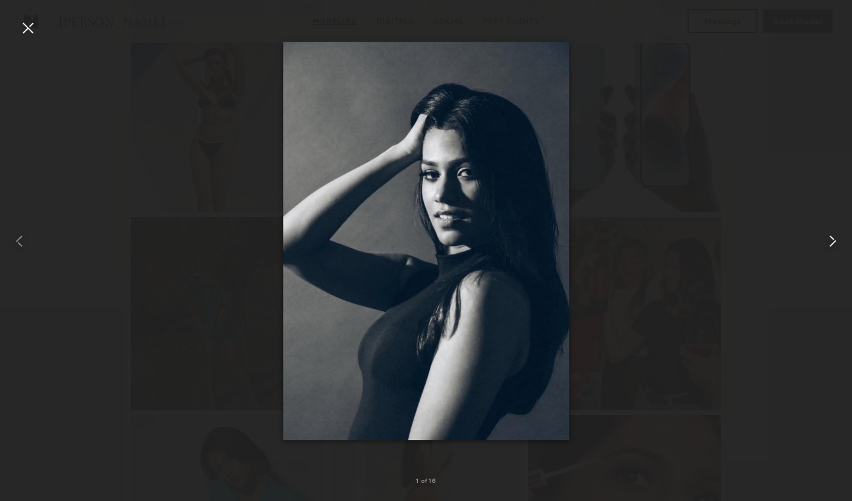
click at [833, 236] on common-icon at bounding box center [832, 241] width 19 height 19
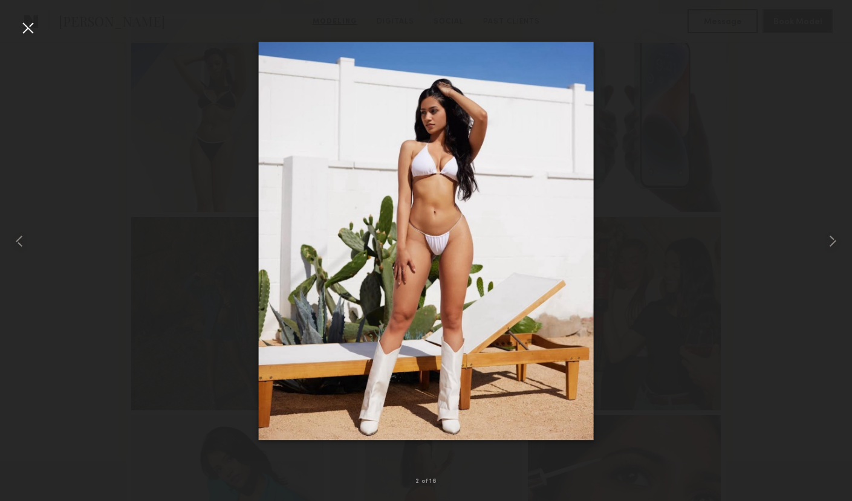
click at [21, 30] on div at bounding box center [27, 27] width 19 height 19
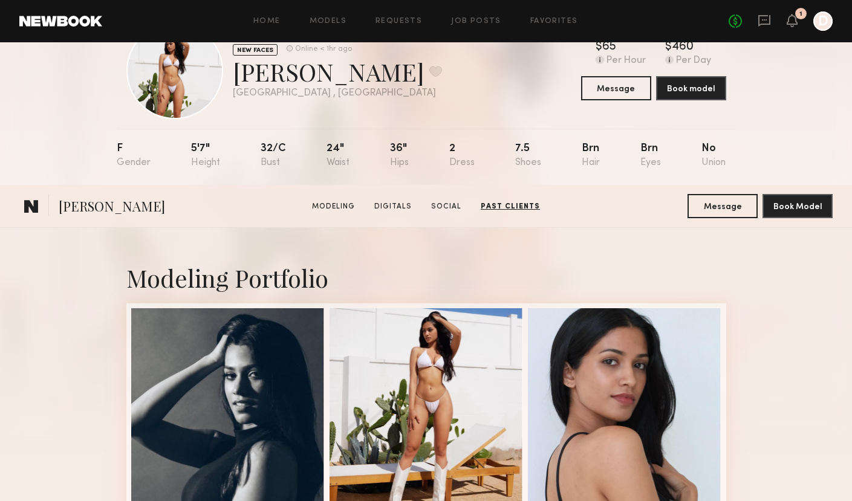
scroll to position [0, 0]
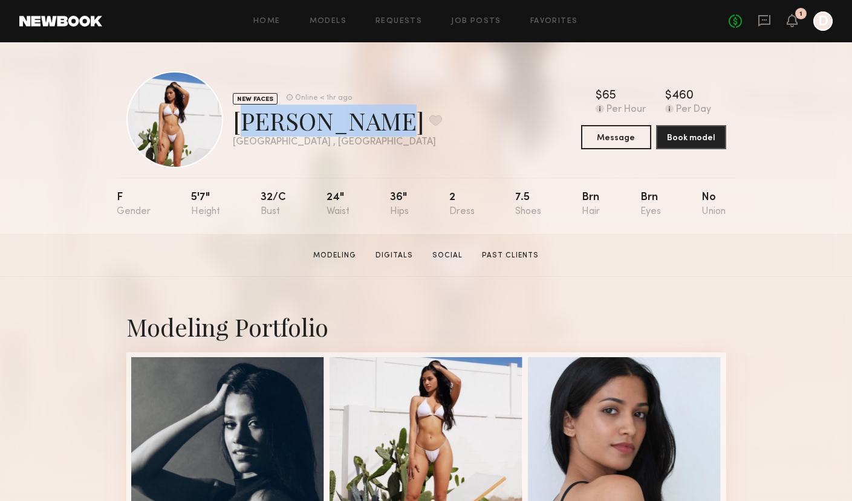
drag, startPoint x: 359, startPoint y: 112, endPoint x: 233, endPoint y: 112, distance: 125.8
click at [233, 112] on div "[PERSON_NAME] Favorite" at bounding box center [337, 121] width 209 height 32
copy div "[PERSON_NAME]"
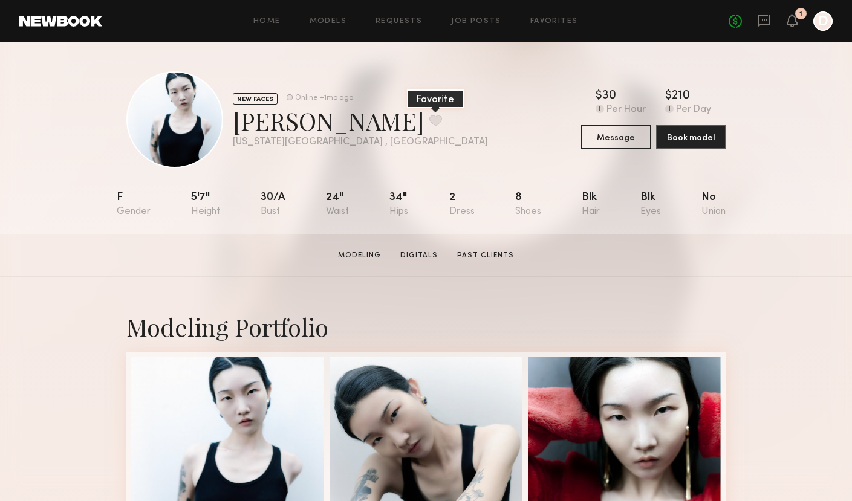
click at [429, 122] on button at bounding box center [435, 120] width 13 height 11
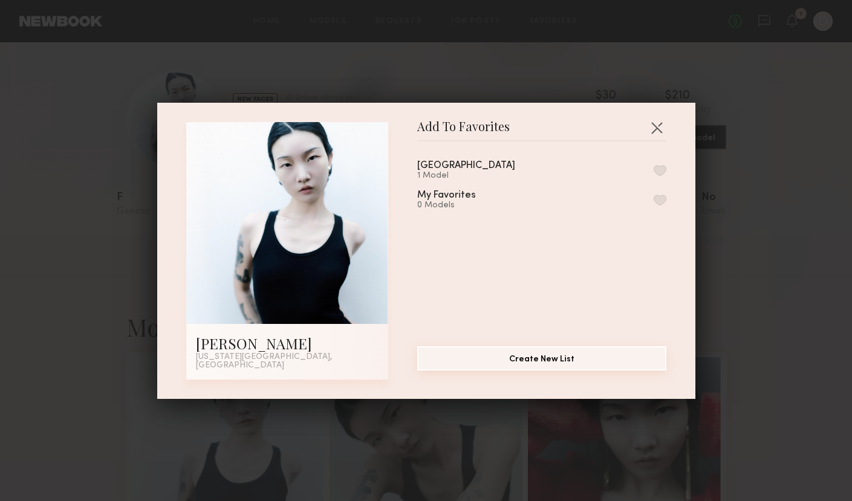
click at [553, 360] on button "Create New List" at bounding box center [541, 359] width 249 height 24
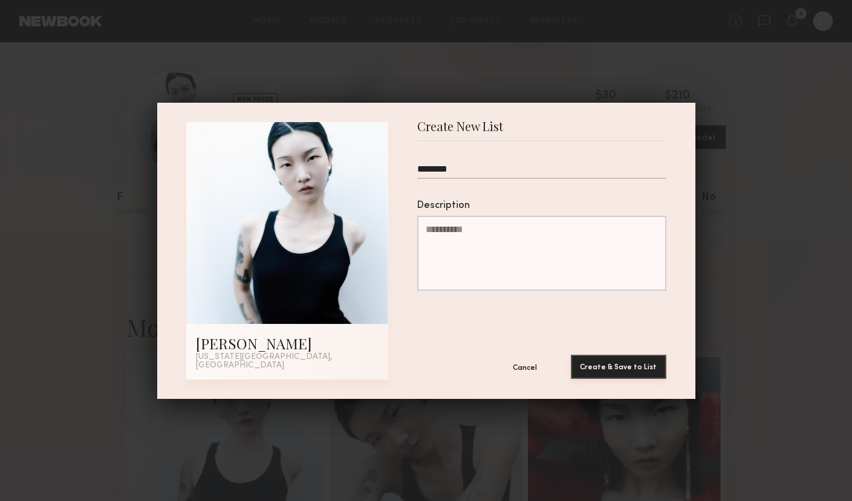
type input "********"
click at [617, 362] on button "Create & Save to List" at bounding box center [619, 367] width 96 height 24
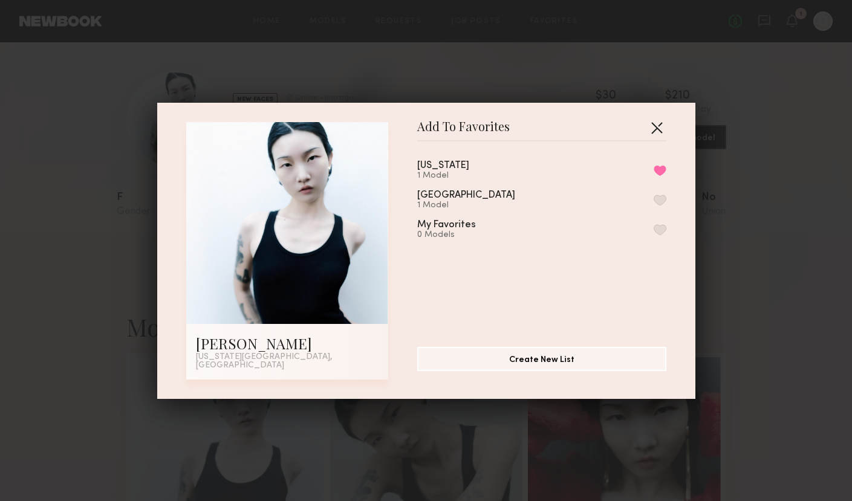
click at [662, 131] on button "button" at bounding box center [656, 127] width 19 height 19
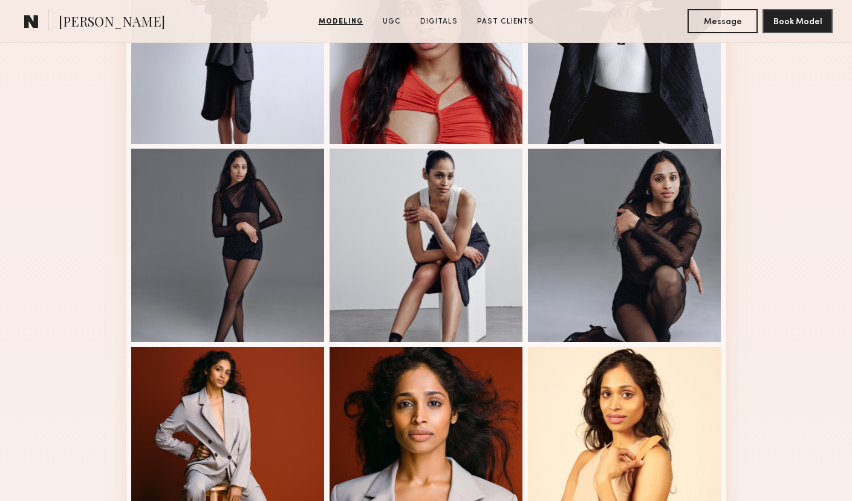
scroll to position [642, 0]
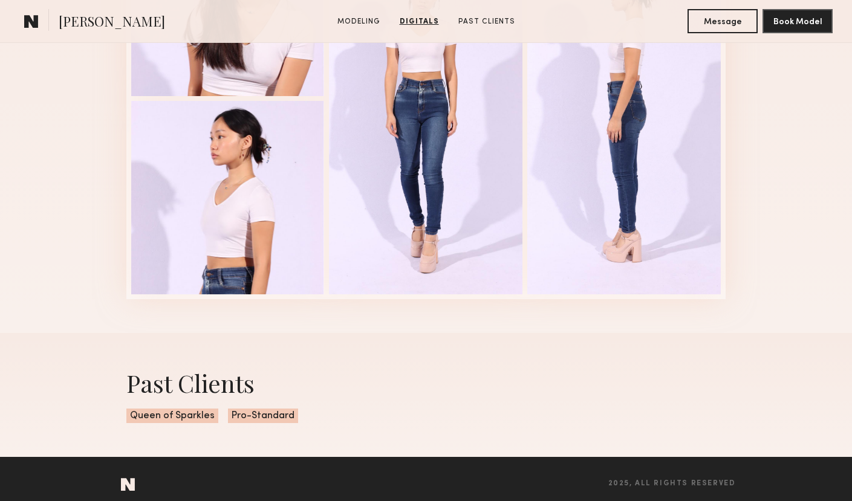
scroll to position [1407, 0]
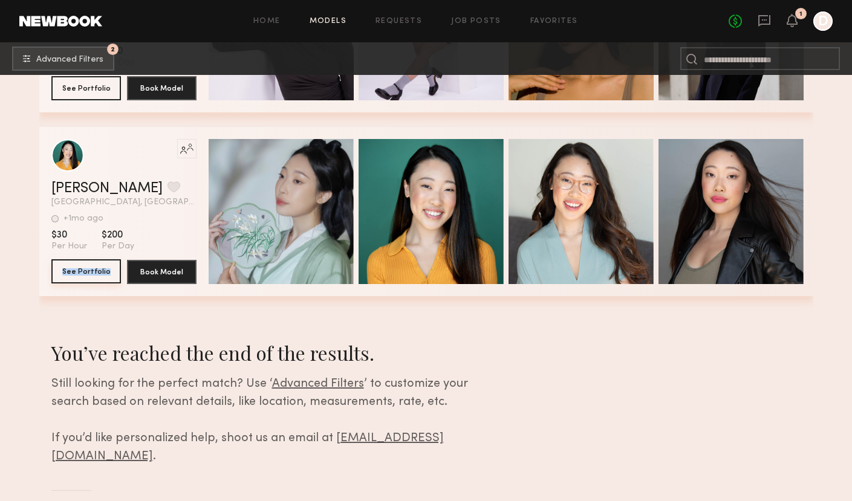
scroll to position [72449, 0]
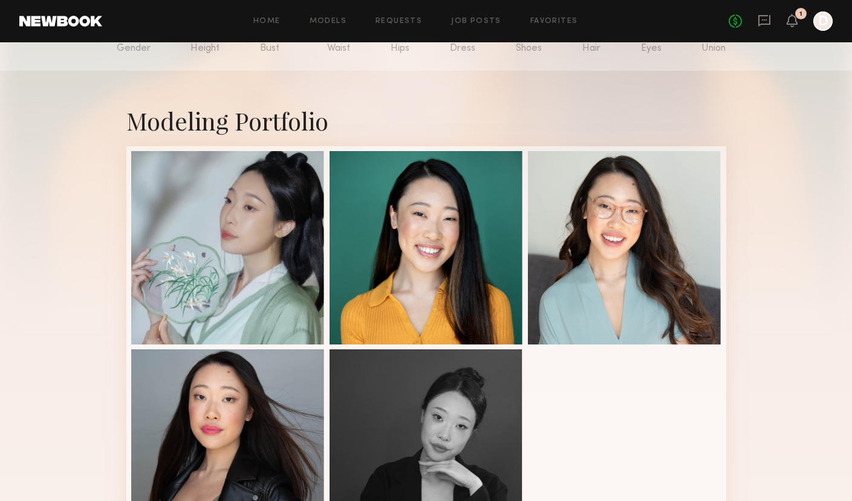
scroll to position [166, 0]
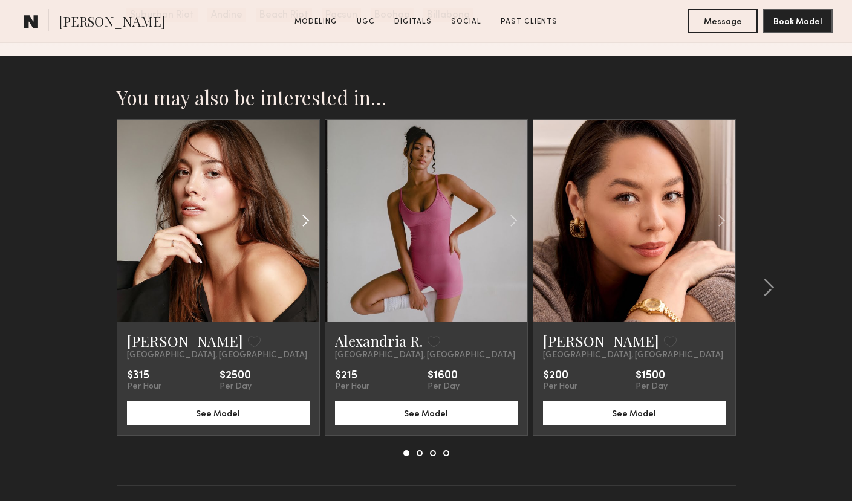
scroll to position [2465, 0]
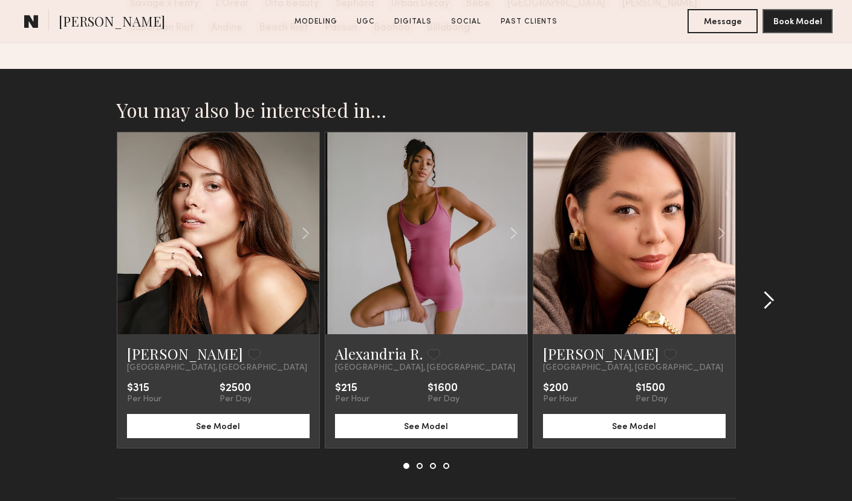
click at [772, 305] on common-icon at bounding box center [769, 300] width 12 height 19
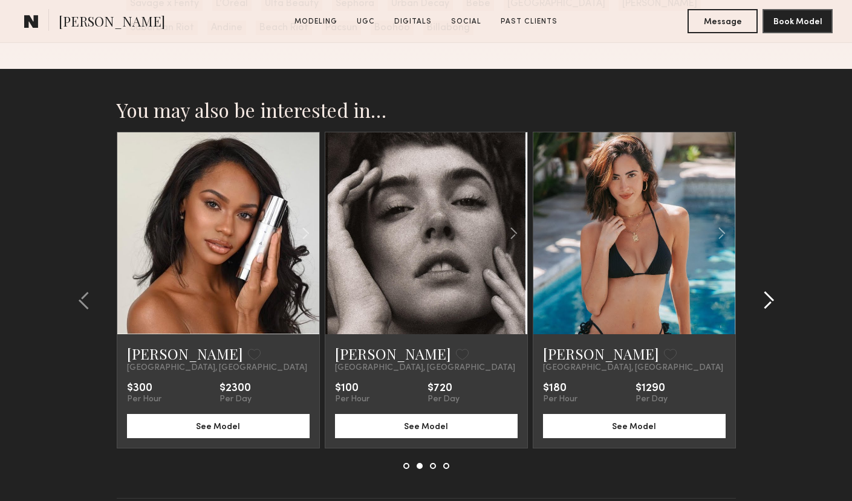
click at [772, 305] on common-icon at bounding box center [769, 300] width 12 height 19
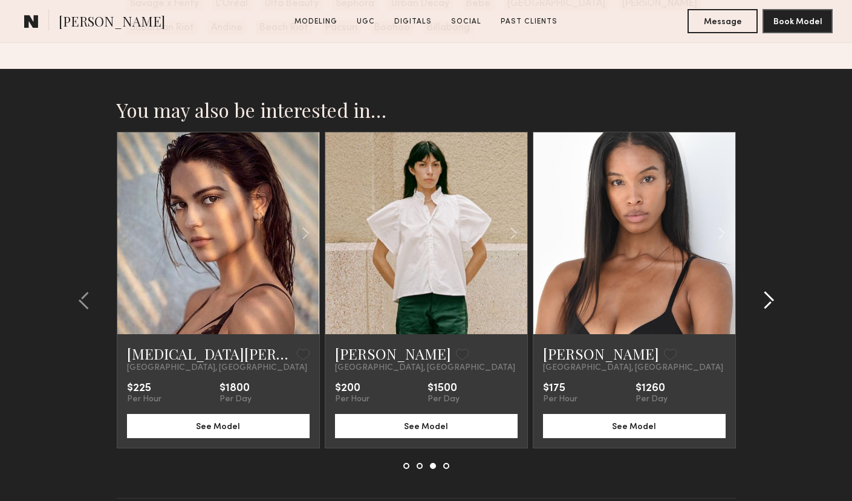
click at [772, 305] on common-icon at bounding box center [769, 300] width 12 height 19
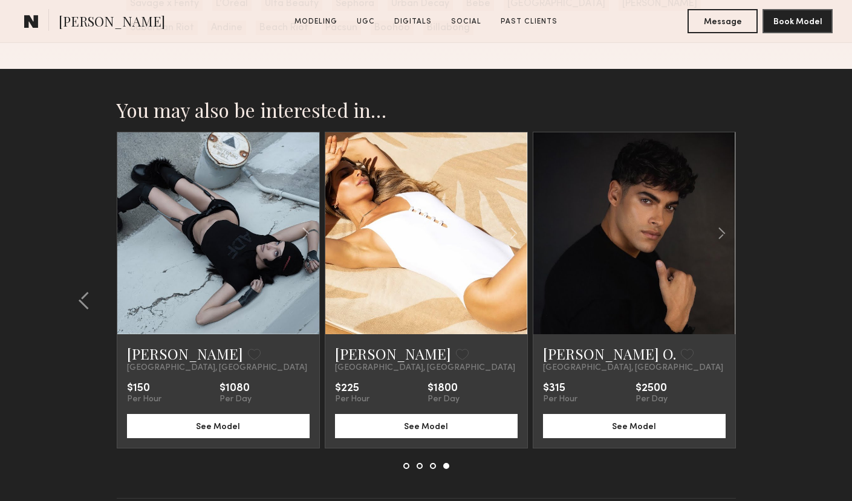
click at [772, 305] on section "You may also be interested in… Laurel W. Favorite Los Angeles, CA $315 Per Hour…" at bounding box center [426, 313] width 852 height 489
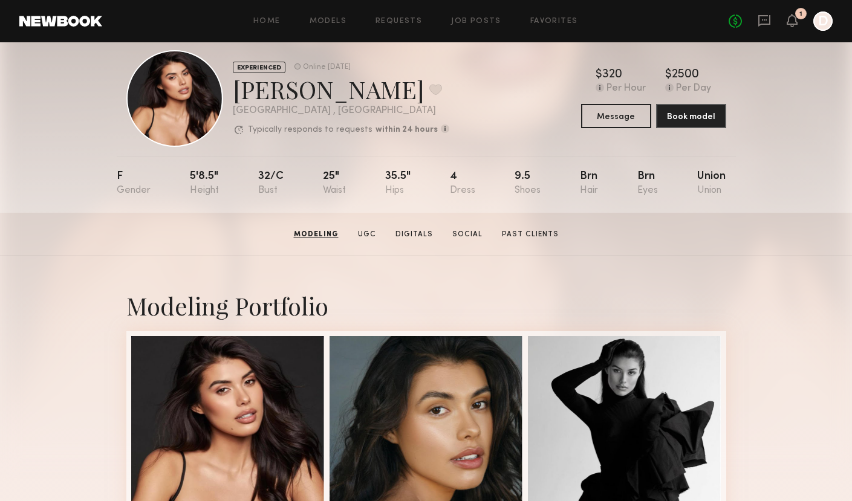
scroll to position [0, 0]
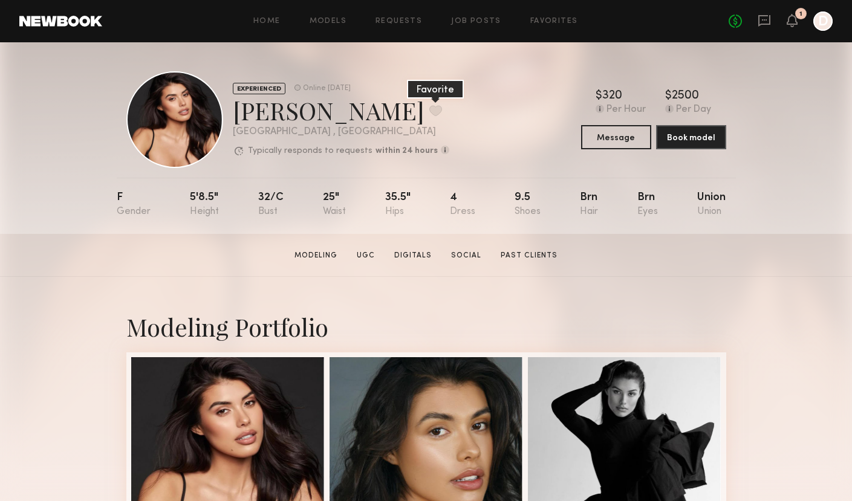
click at [429, 115] on button at bounding box center [435, 110] width 13 height 11
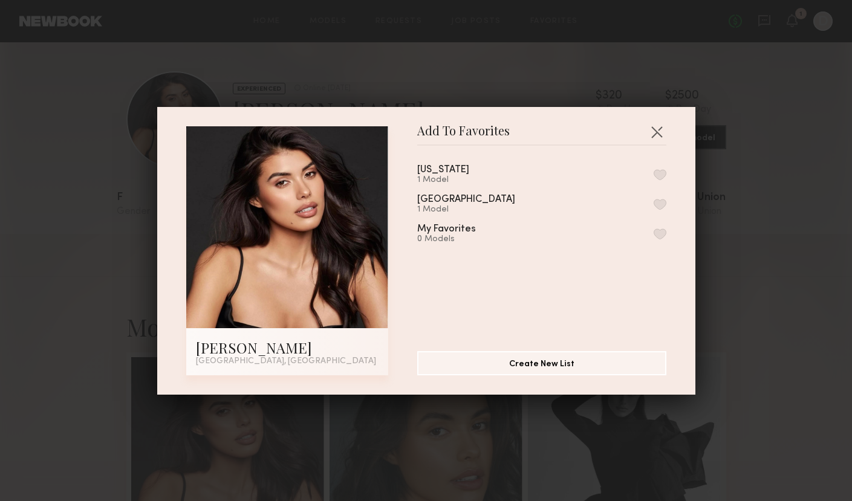
click at [660, 201] on button "button" at bounding box center [660, 204] width 13 height 11
click at [660, 123] on button "button" at bounding box center [656, 131] width 19 height 19
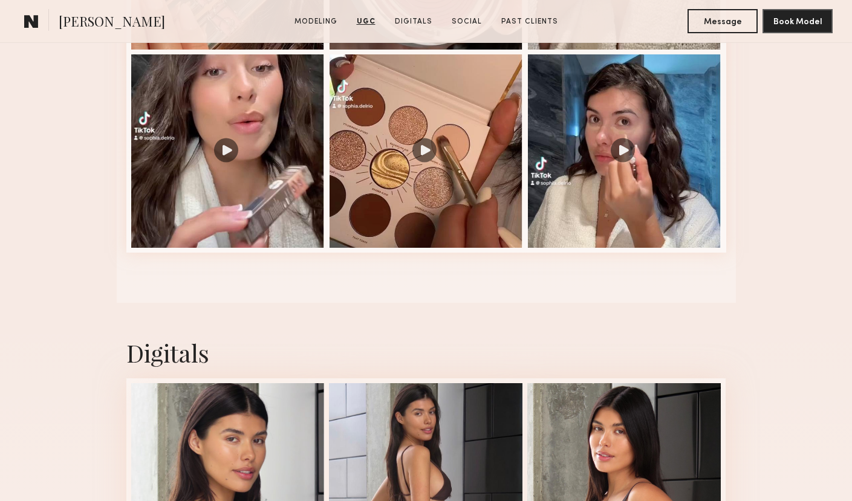
scroll to position [1635, 0]
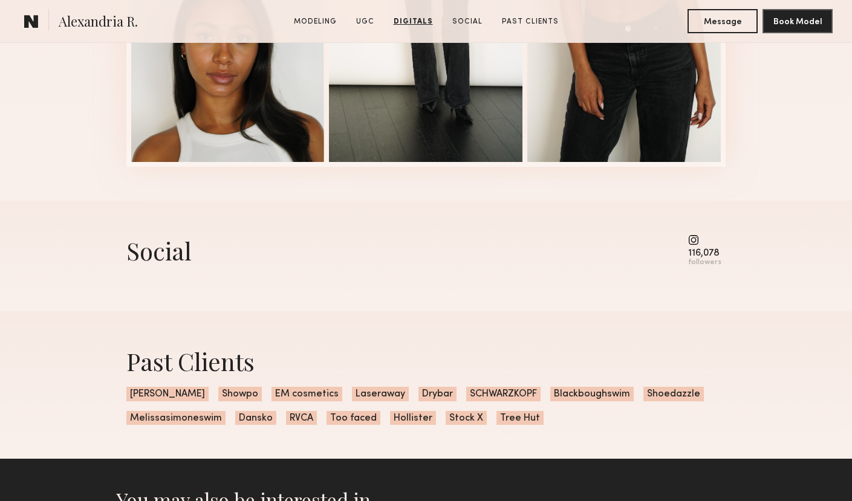
scroll to position [2339, 0]
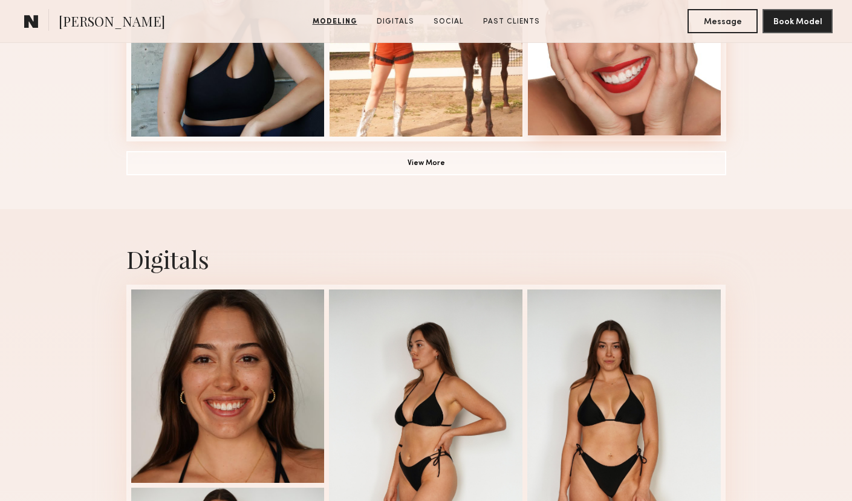
scroll to position [1154, 0]
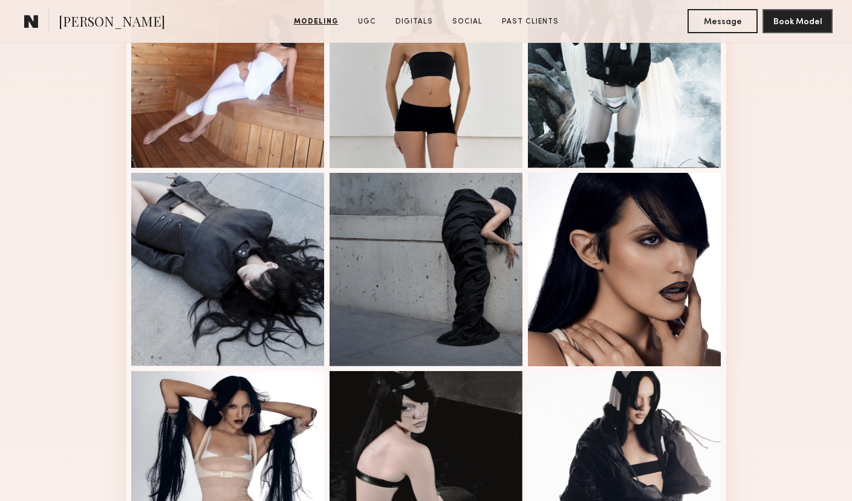
scroll to position [729, 0]
